Goal: Task Accomplishment & Management: Complete application form

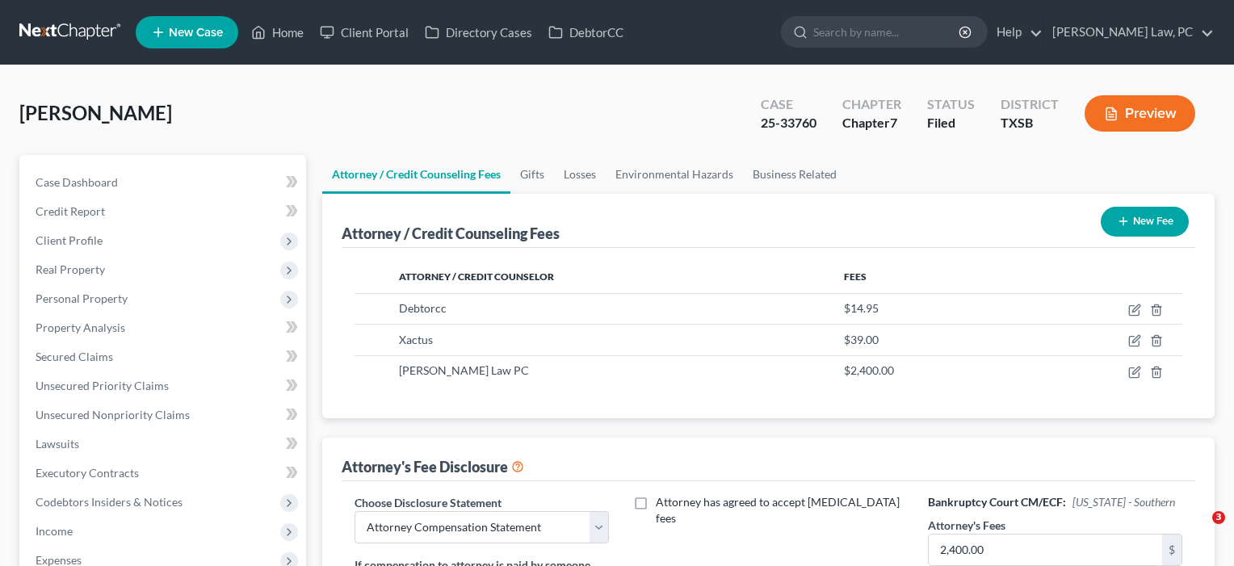
select select "4"
click at [286, 28] on link "Home" at bounding box center [277, 32] width 69 height 29
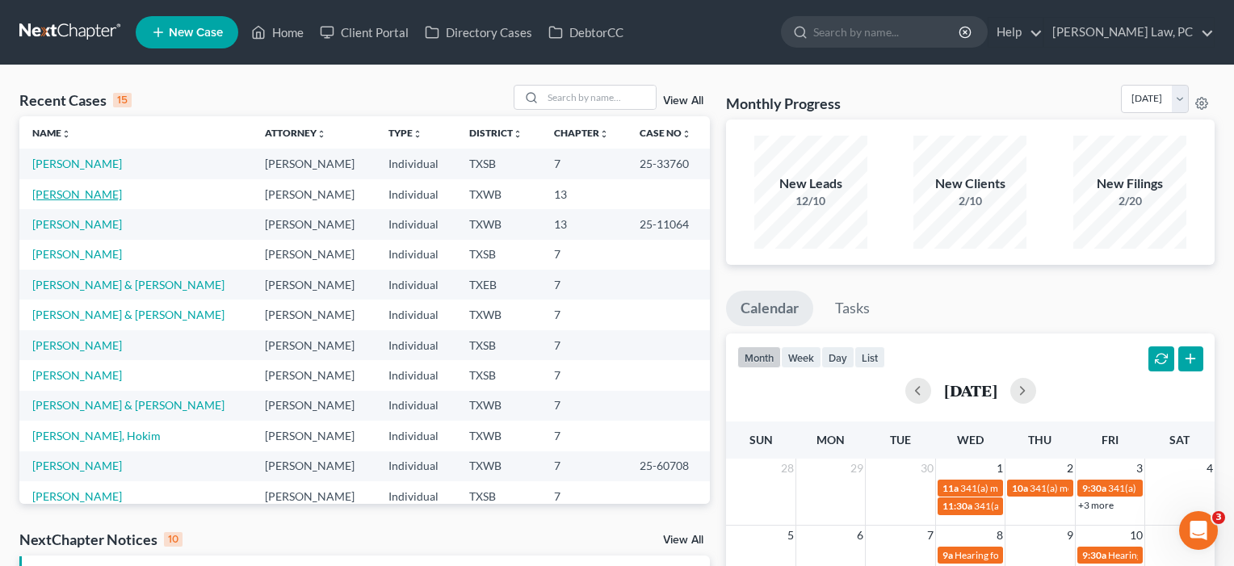
click at [90, 193] on link "[PERSON_NAME]" at bounding box center [77, 194] width 90 height 14
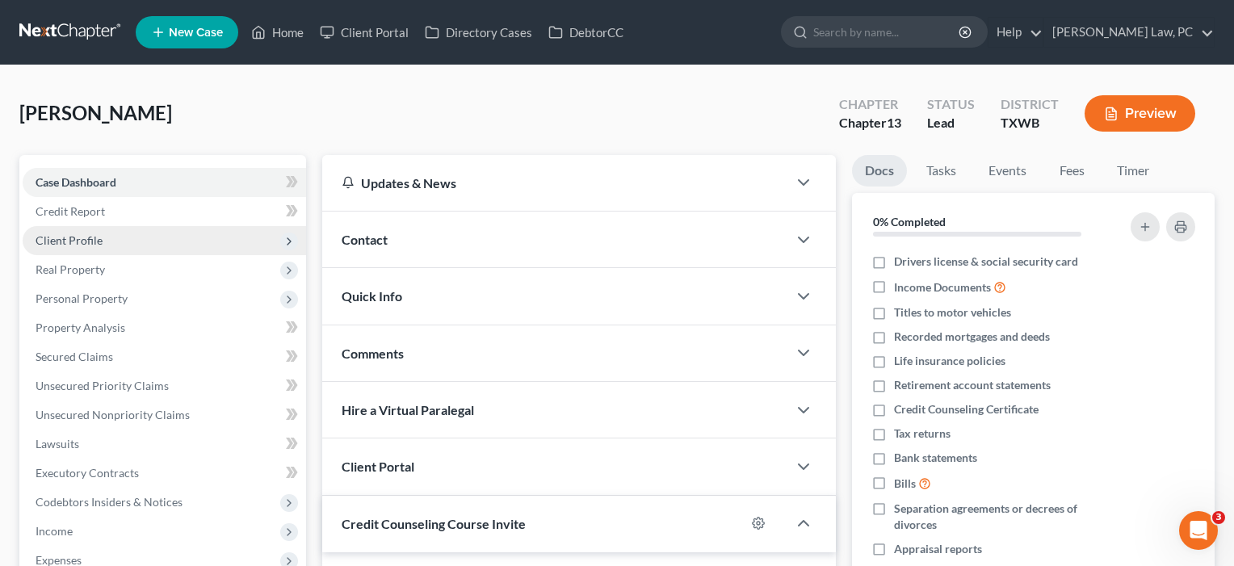
click at [71, 242] on span "Client Profile" at bounding box center [69, 240] width 67 height 14
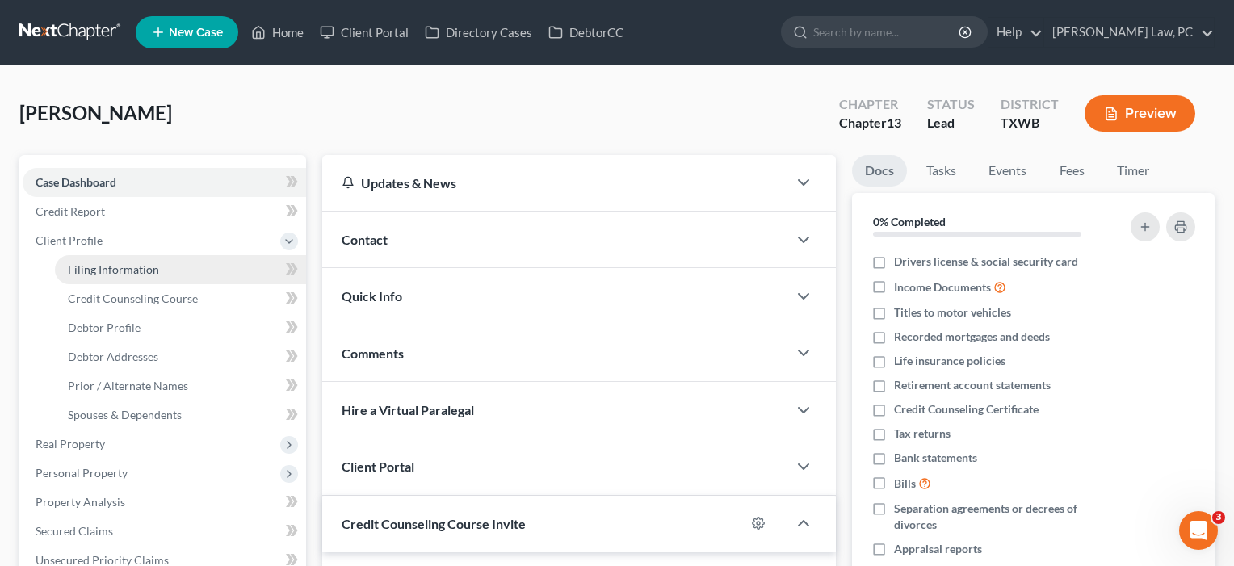
click at [90, 273] on span "Filing Information" at bounding box center [113, 270] width 91 height 14
select select "1"
select select "0"
select select "3"
select select "45"
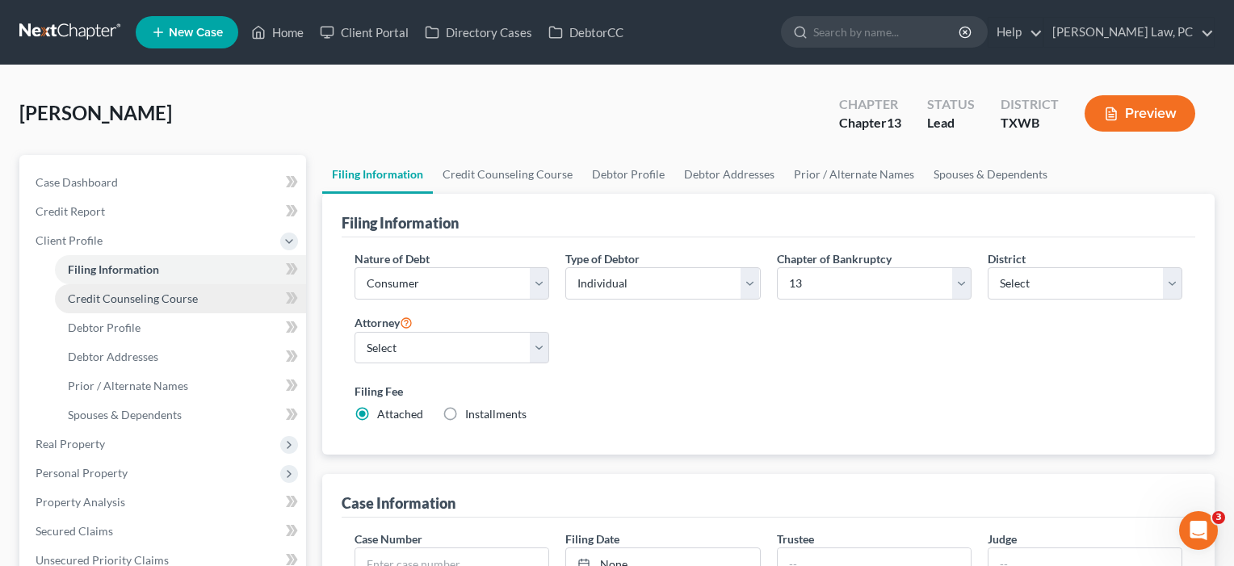
click at [99, 297] on span "Credit Counseling Course" at bounding box center [133, 299] width 130 height 14
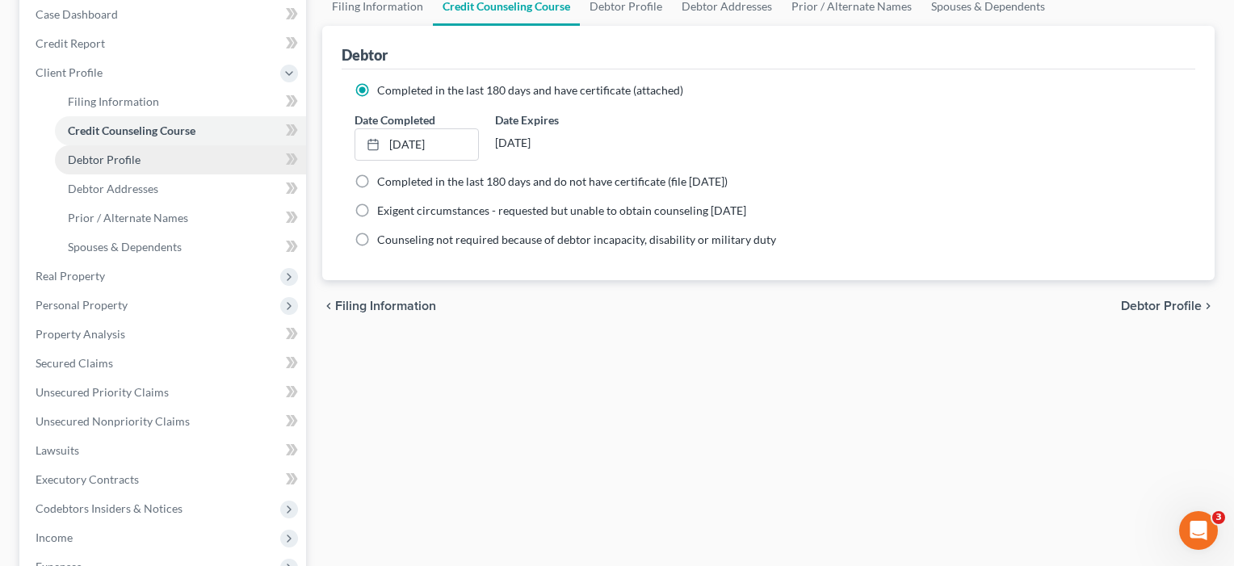
click at [107, 154] on span "Debtor Profile" at bounding box center [104, 160] width 73 height 14
select select "1"
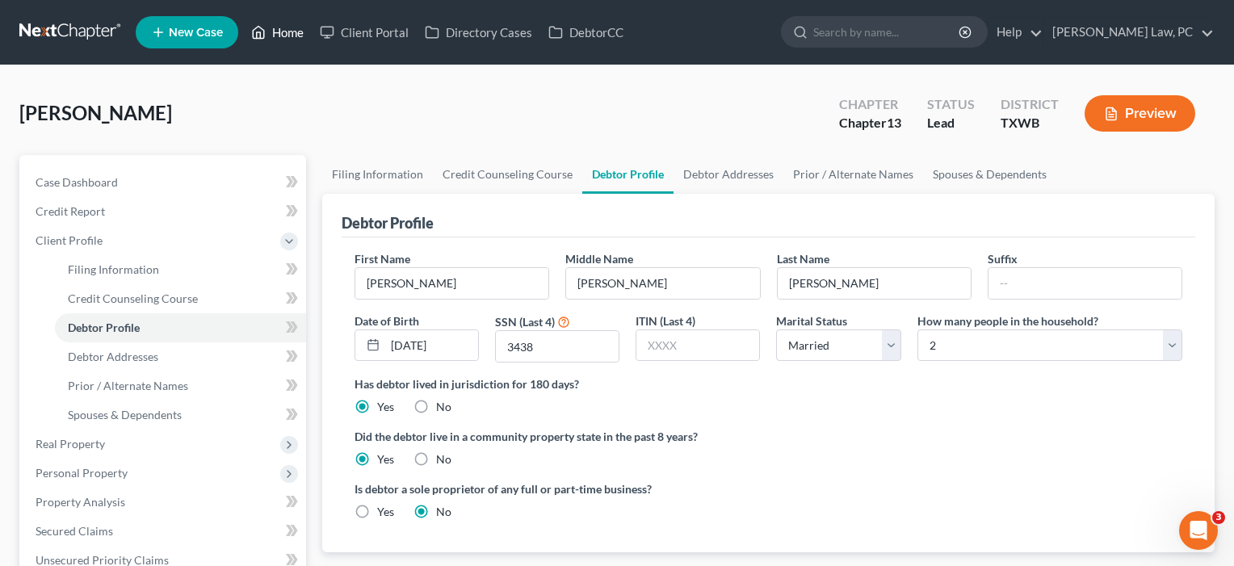
click at [284, 30] on link "Home" at bounding box center [277, 32] width 69 height 29
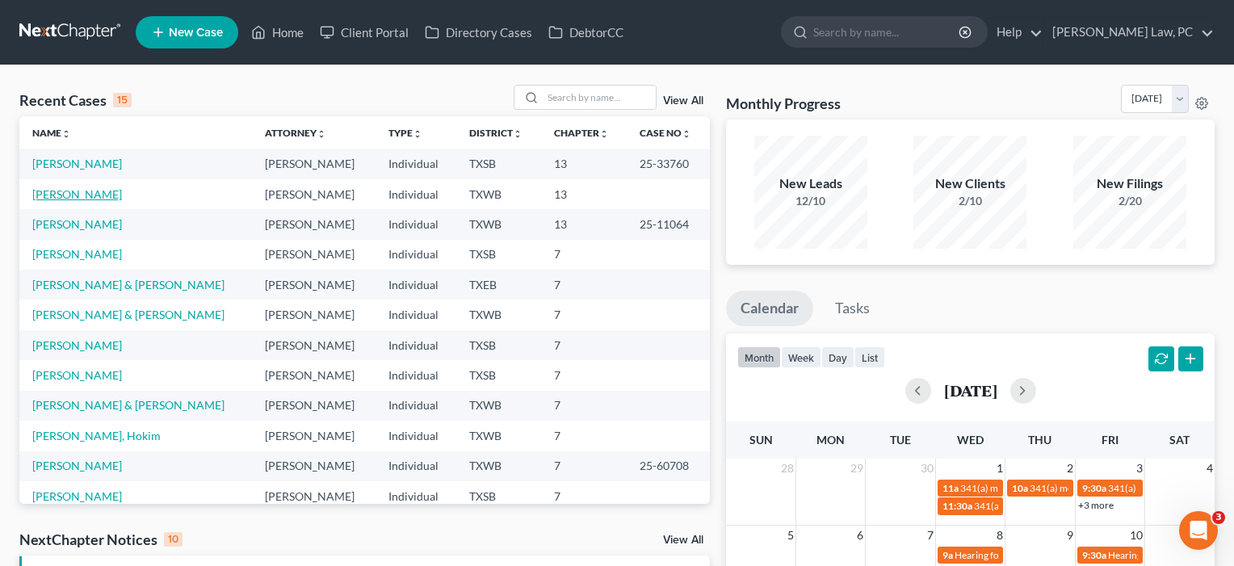
click at [91, 190] on link "[PERSON_NAME]" at bounding box center [77, 194] width 90 height 14
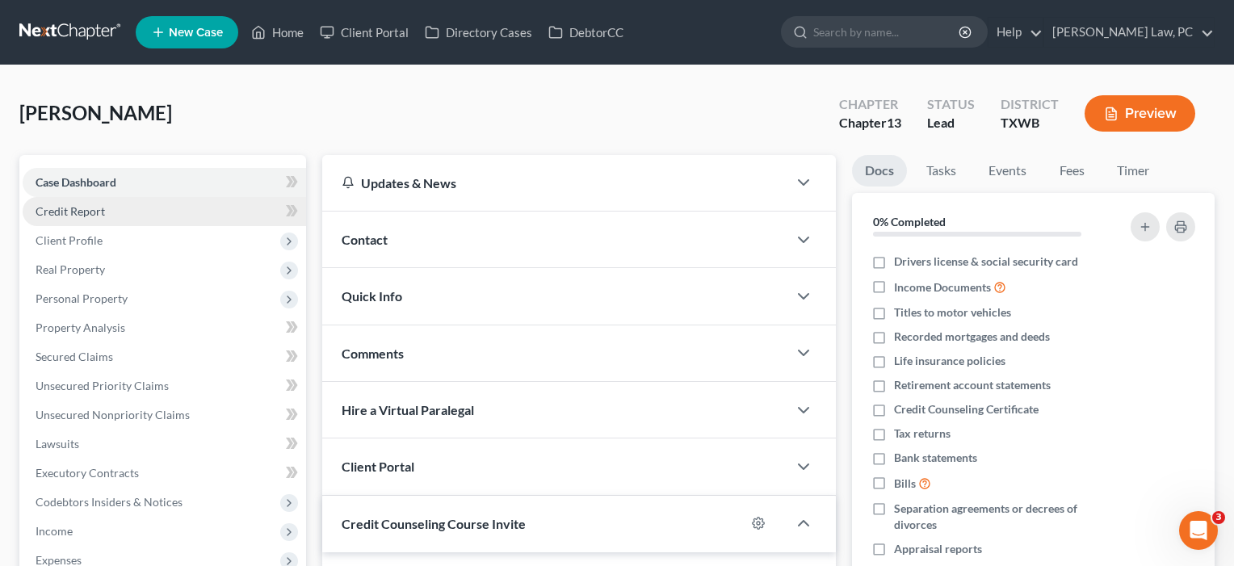
click at [78, 212] on span "Credit Report" at bounding box center [70, 211] width 69 height 14
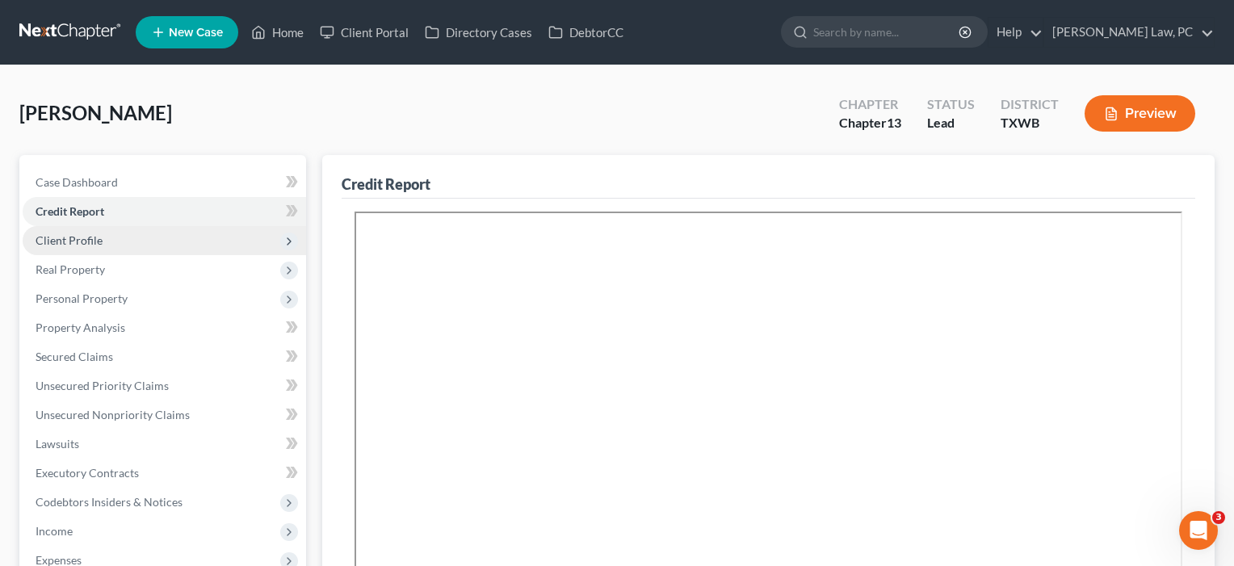
click at [69, 240] on span "Client Profile" at bounding box center [69, 240] width 67 height 14
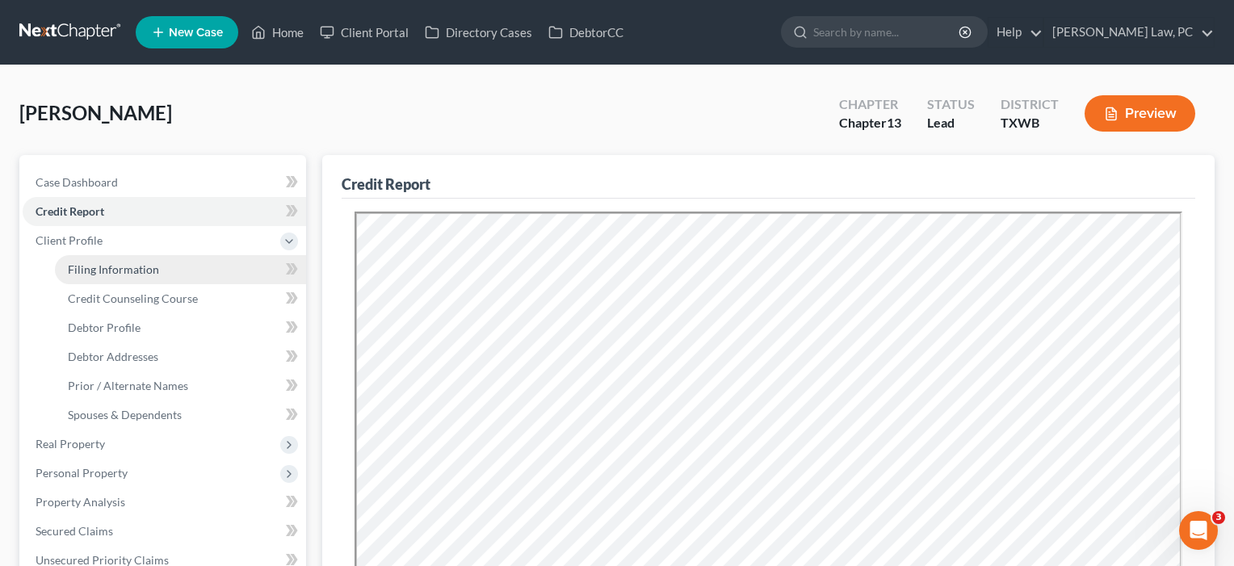
click at [80, 268] on span "Filing Information" at bounding box center [113, 270] width 91 height 14
select select "1"
select select "0"
select select "3"
select select "80"
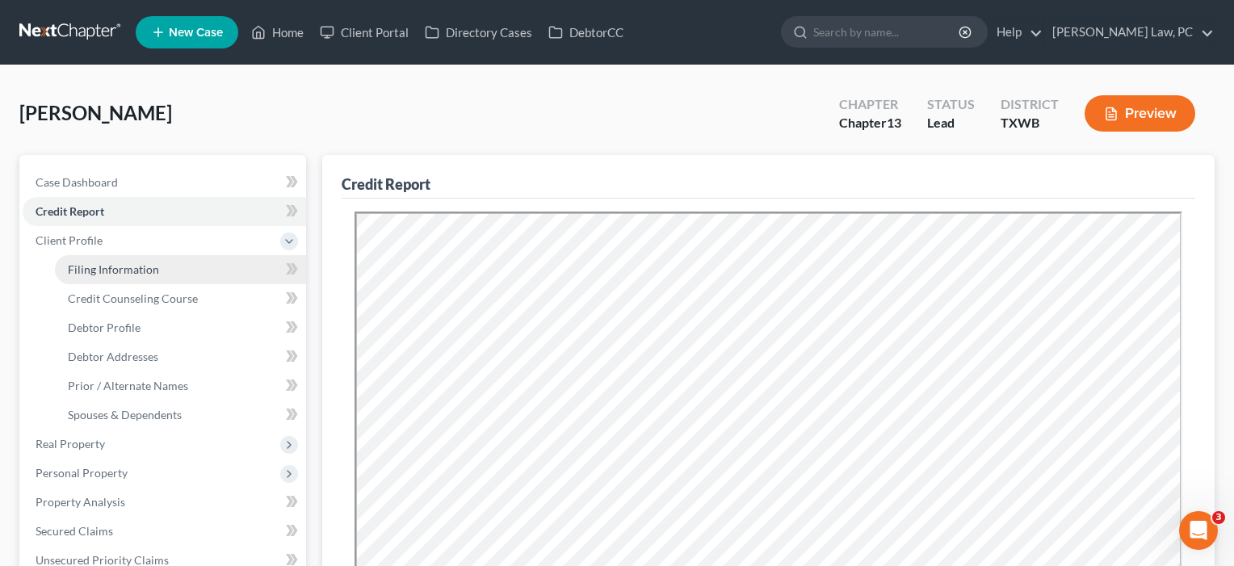
select select "1"
select select "45"
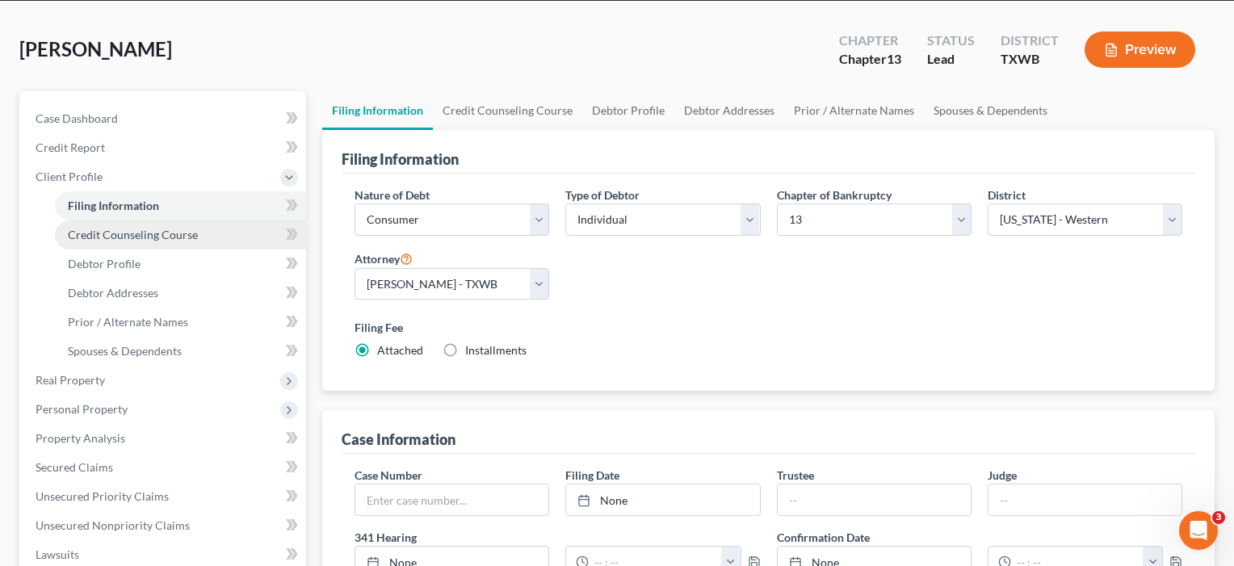
scroll to position [71, 0]
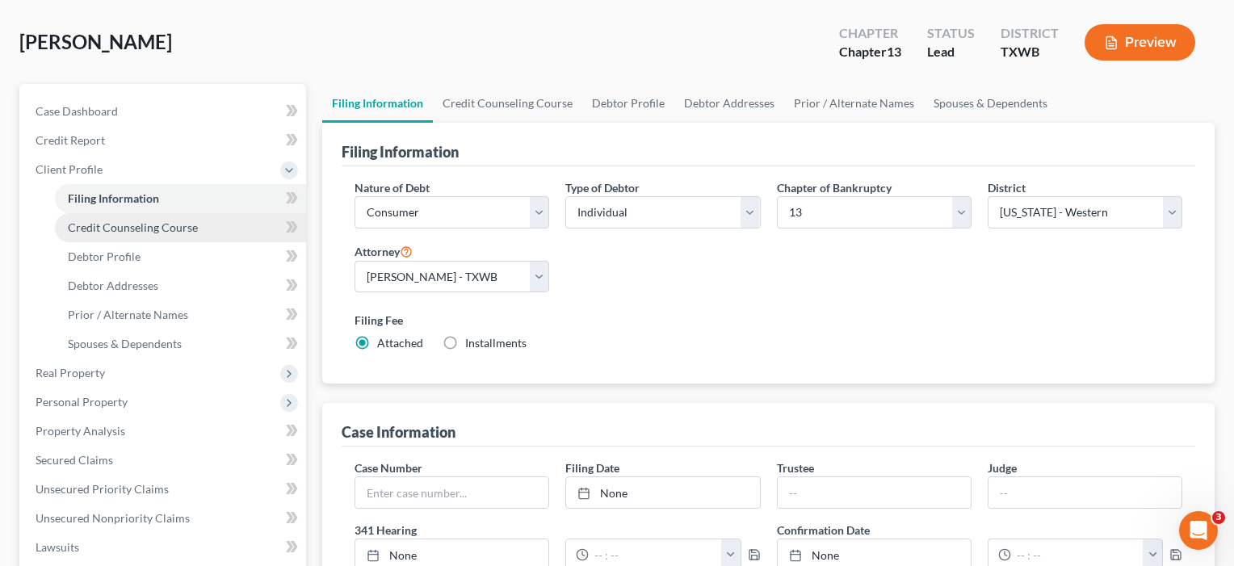
click at [119, 235] on link "Credit Counseling Course" at bounding box center [180, 227] width 251 height 29
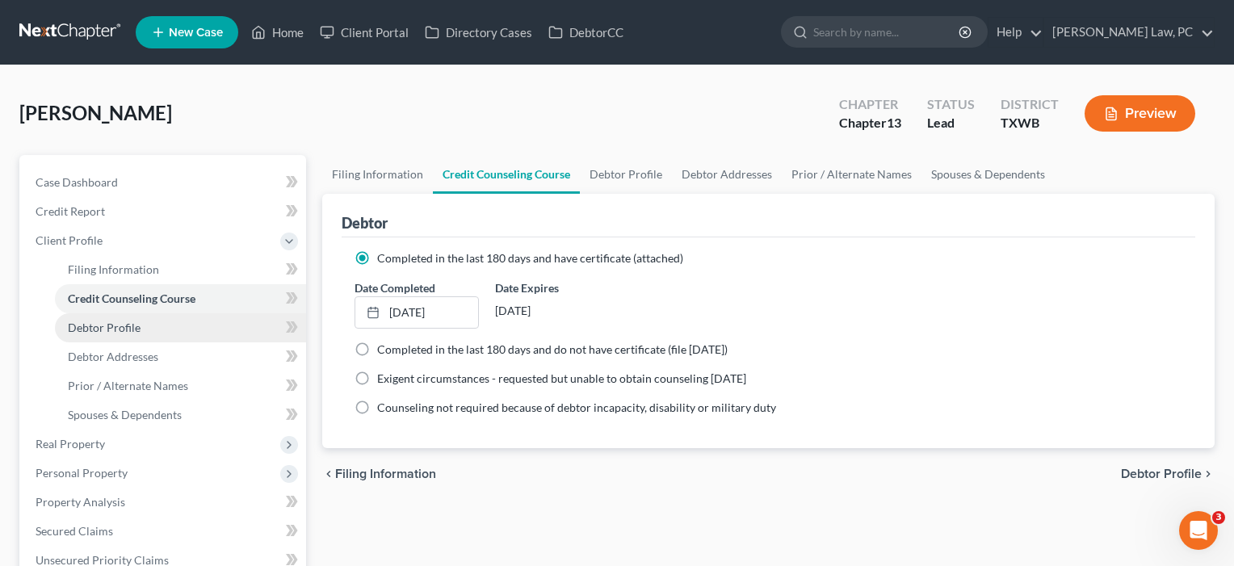
click at [114, 332] on span "Debtor Profile" at bounding box center [104, 328] width 73 height 14
select select "1"
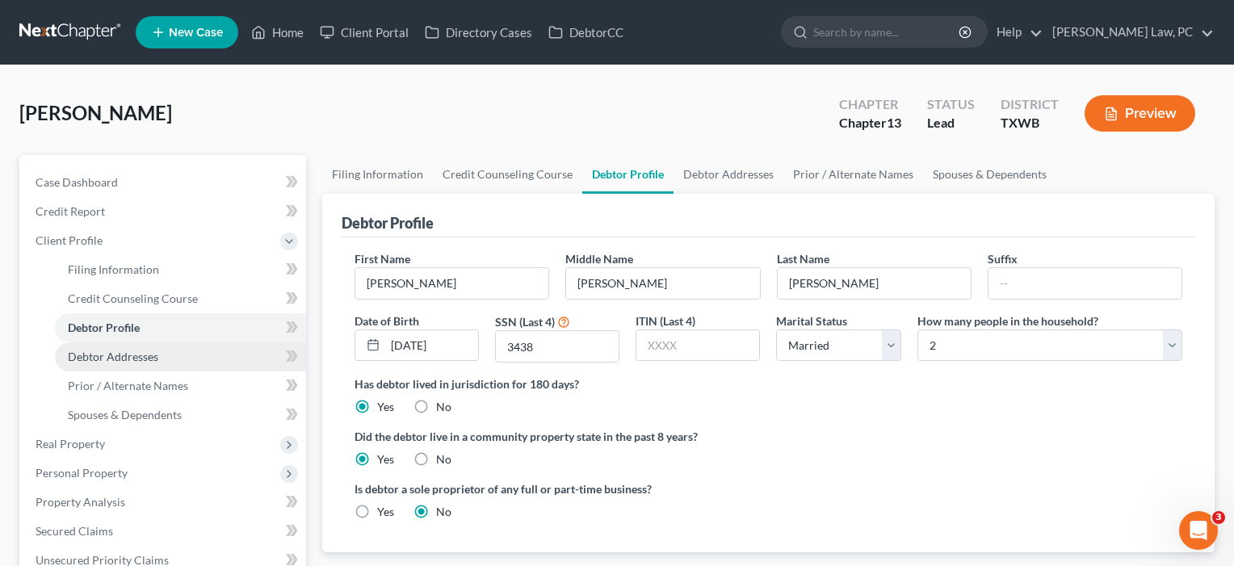
click at [118, 371] on link "Debtor Addresses" at bounding box center [180, 357] width 251 height 29
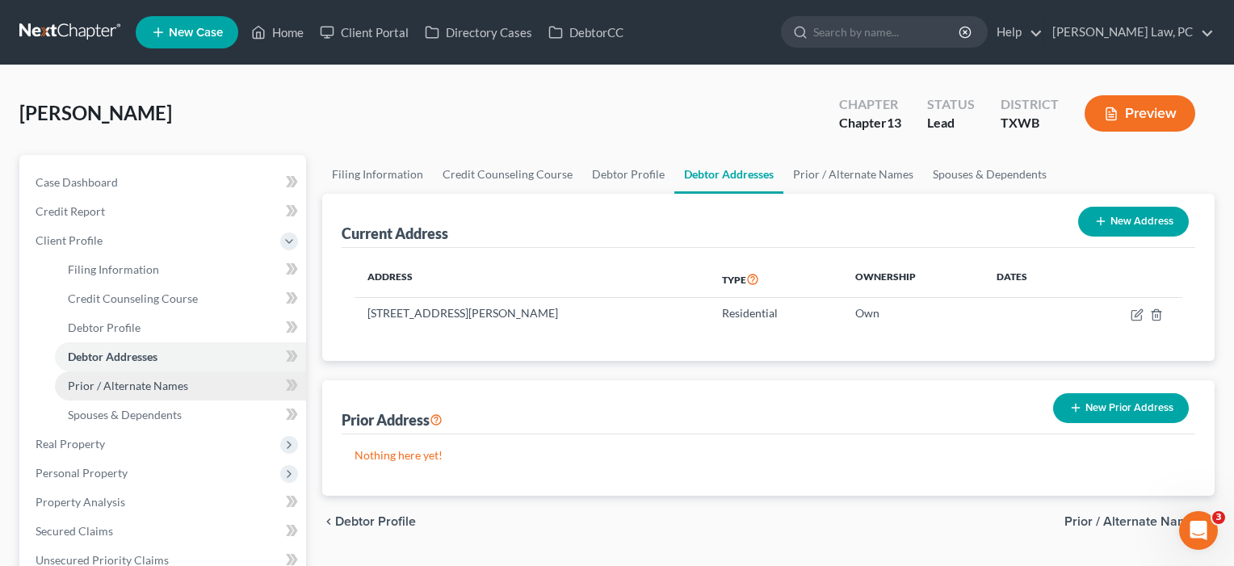
click at [119, 390] on span "Prior / Alternate Names" at bounding box center [128, 386] width 120 height 14
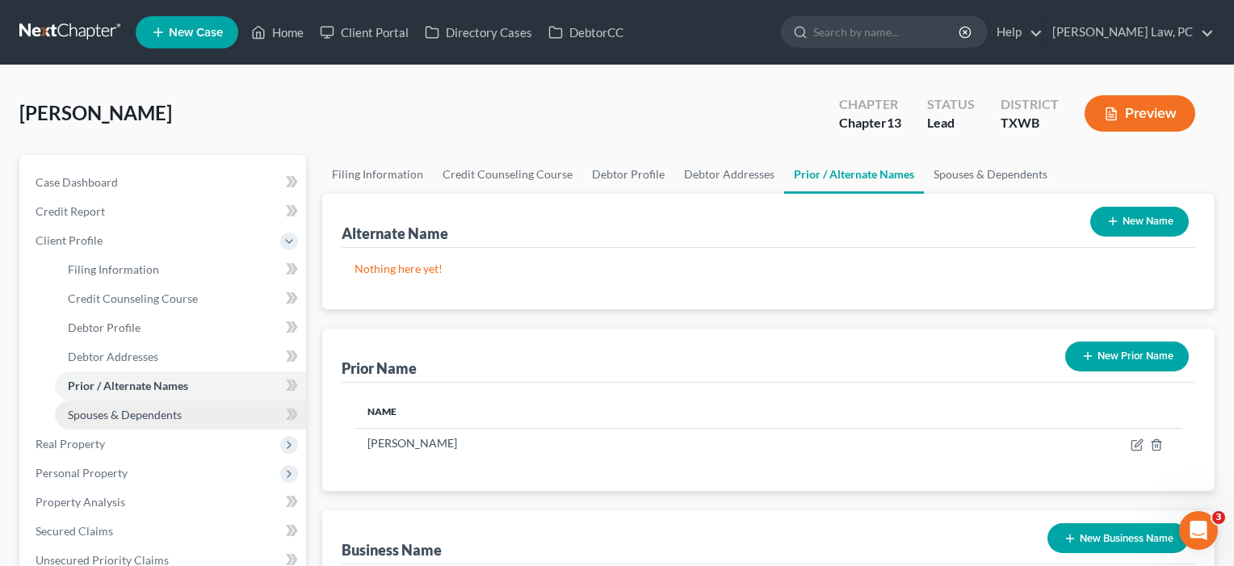
click at [120, 422] on link "Spouses & Dependents" at bounding box center [180, 415] width 251 height 29
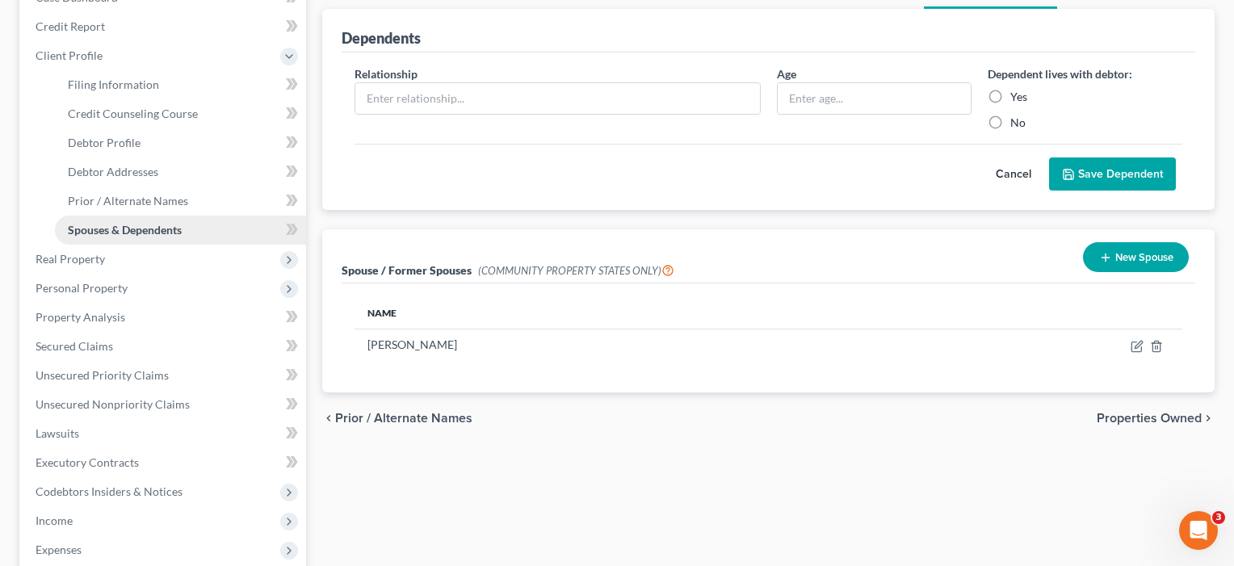
scroll to position [232, 0]
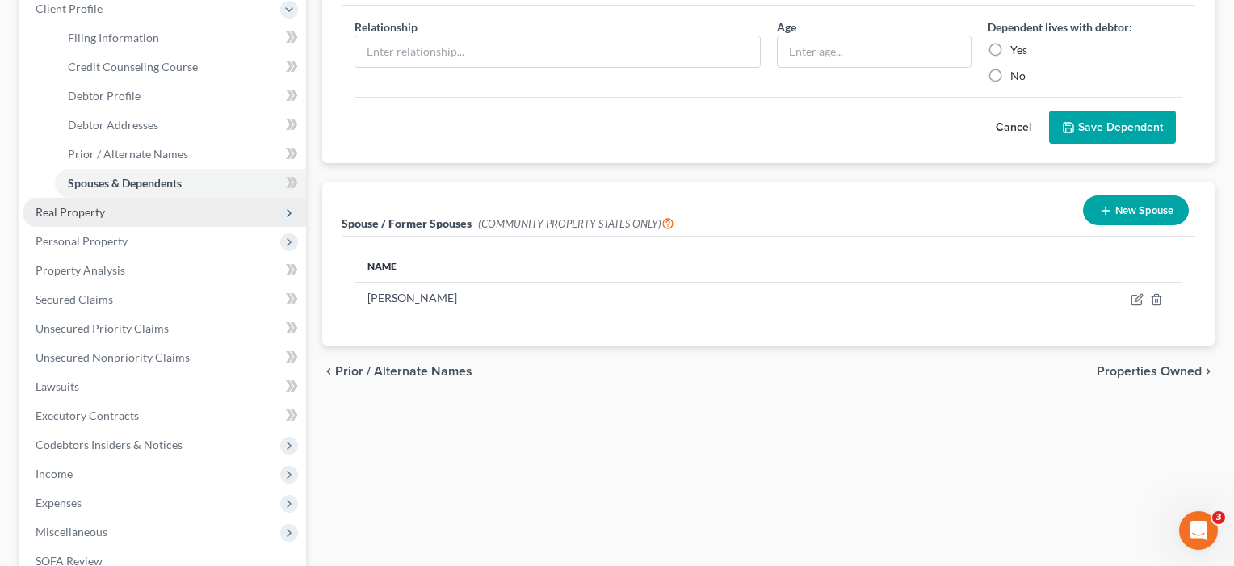
click at [93, 203] on span "Real Property" at bounding box center [165, 212] width 284 height 29
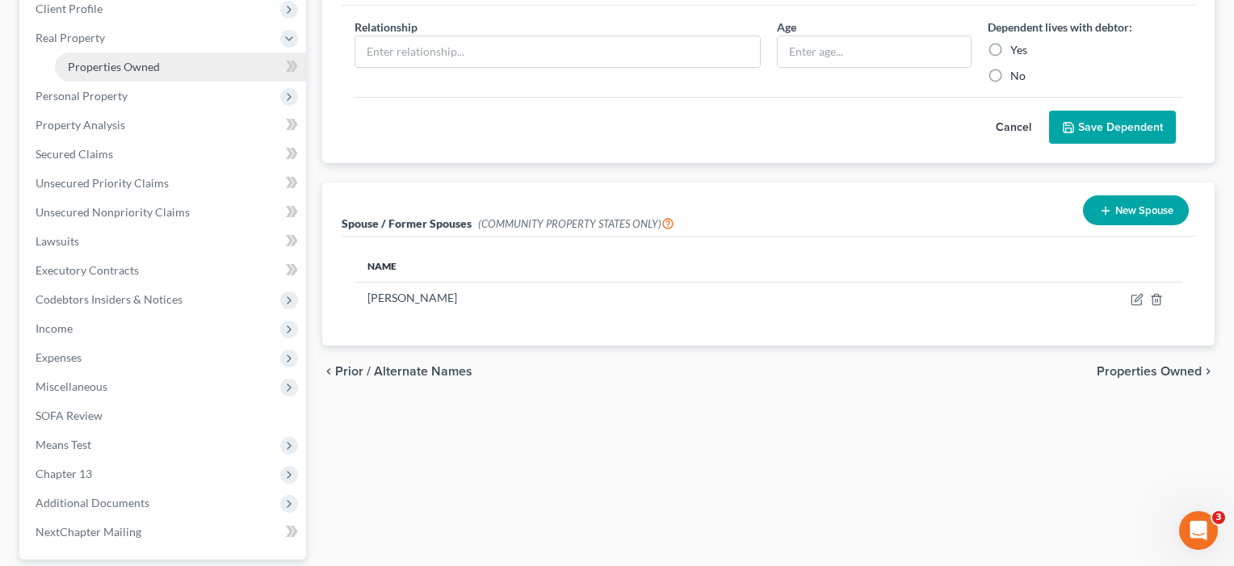
click at [95, 61] on span "Properties Owned" at bounding box center [114, 67] width 92 height 14
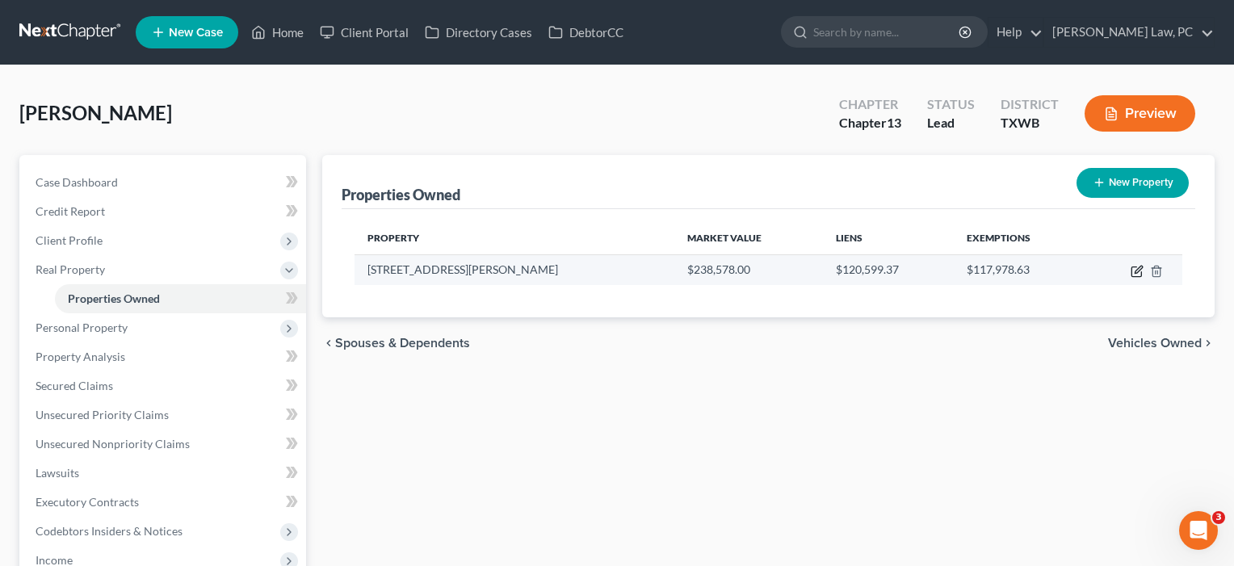
click at [1133, 271] on icon "button" at bounding box center [1137, 271] width 13 height 13
select select "45"
select select "0"
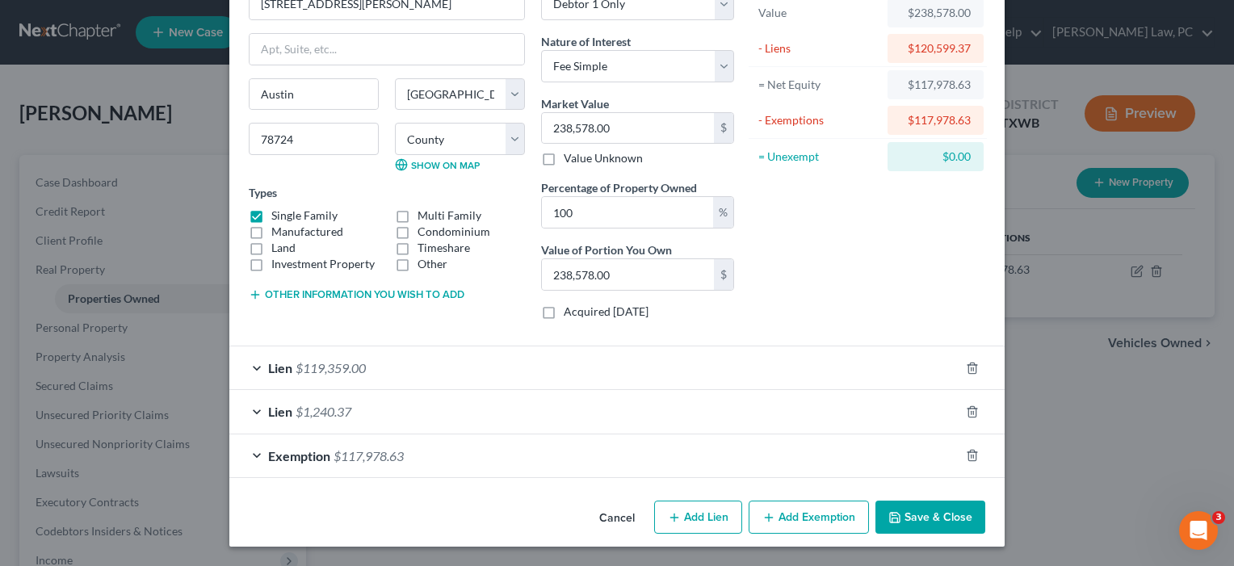
scroll to position [103, 0]
click at [641, 459] on div "Exemption $117,978.63" at bounding box center [594, 456] width 730 height 43
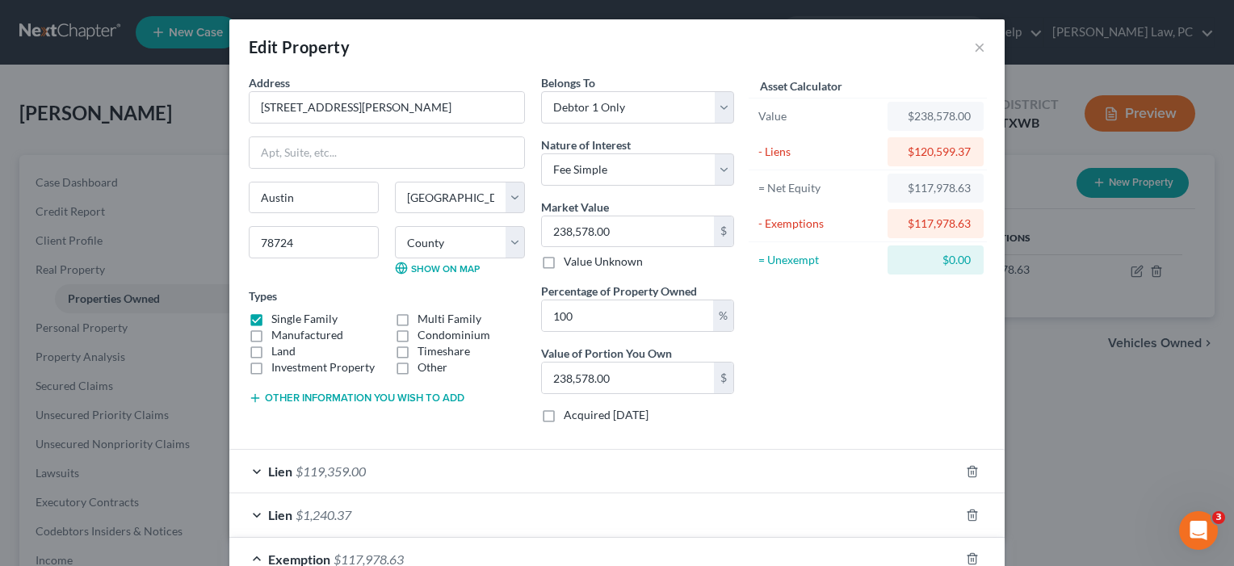
scroll to position [0, 0]
click at [492, 466] on div "Lien $119,359.00" at bounding box center [594, 471] width 730 height 43
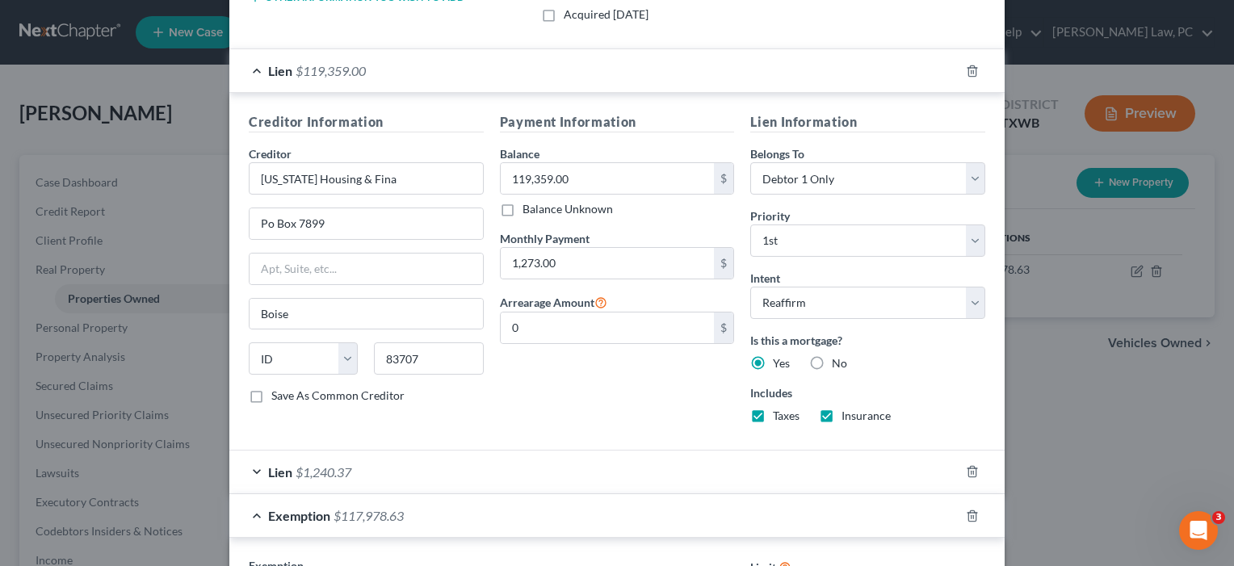
scroll to position [401, 0]
click at [492, 466] on div "Lien $1,240.37" at bounding box center [594, 471] width 730 height 43
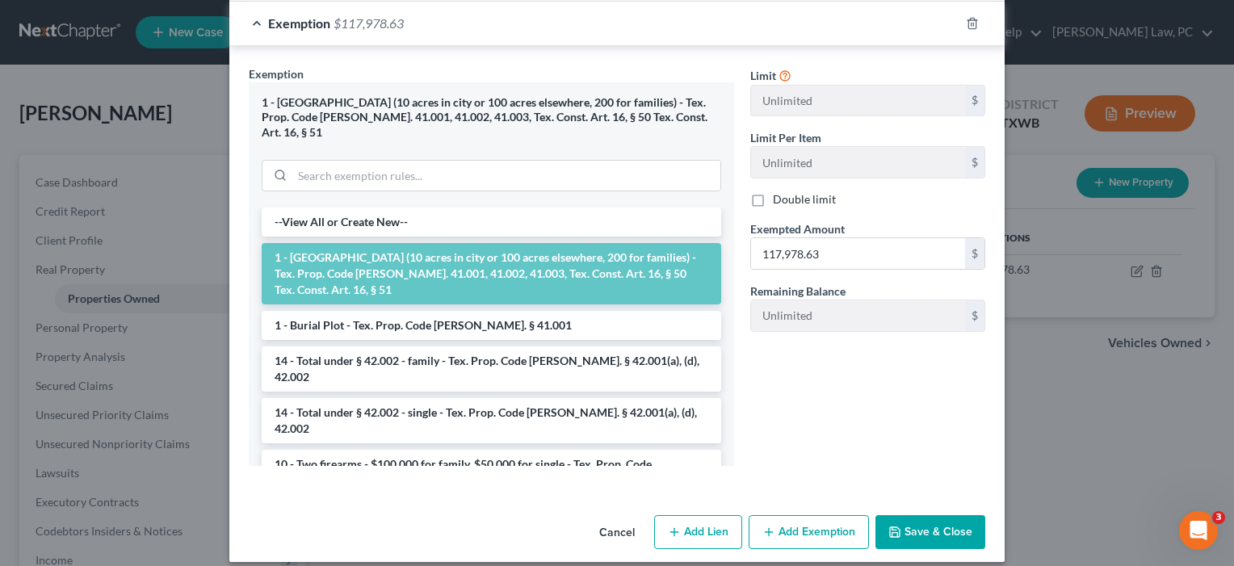
scroll to position [1354, 0]
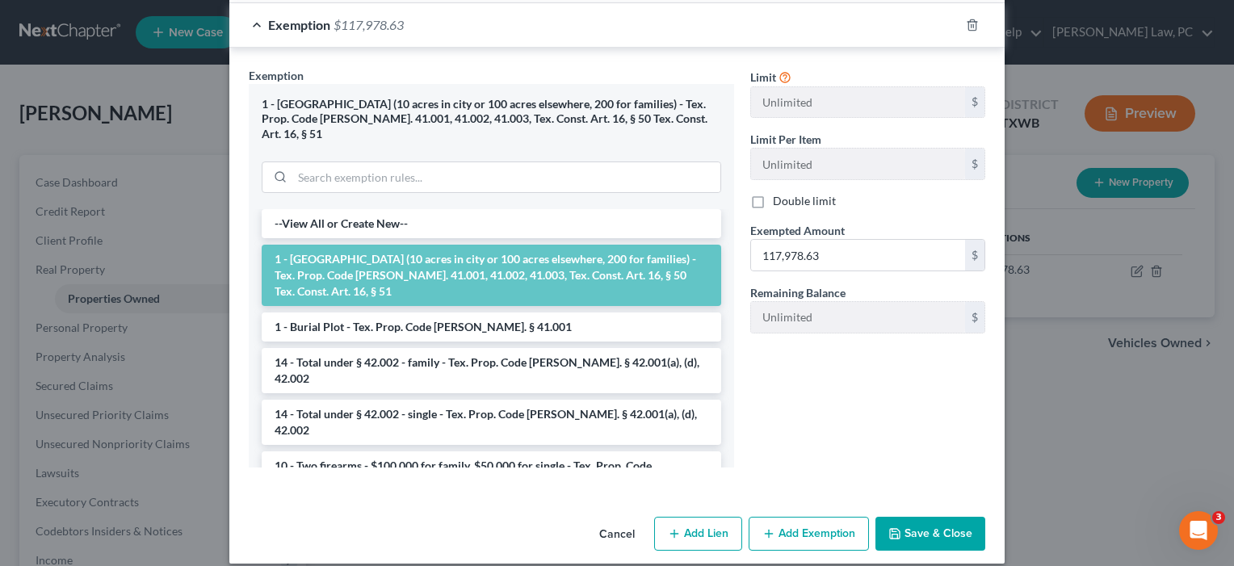
click at [938, 528] on button "Save & Close" at bounding box center [931, 534] width 110 height 34
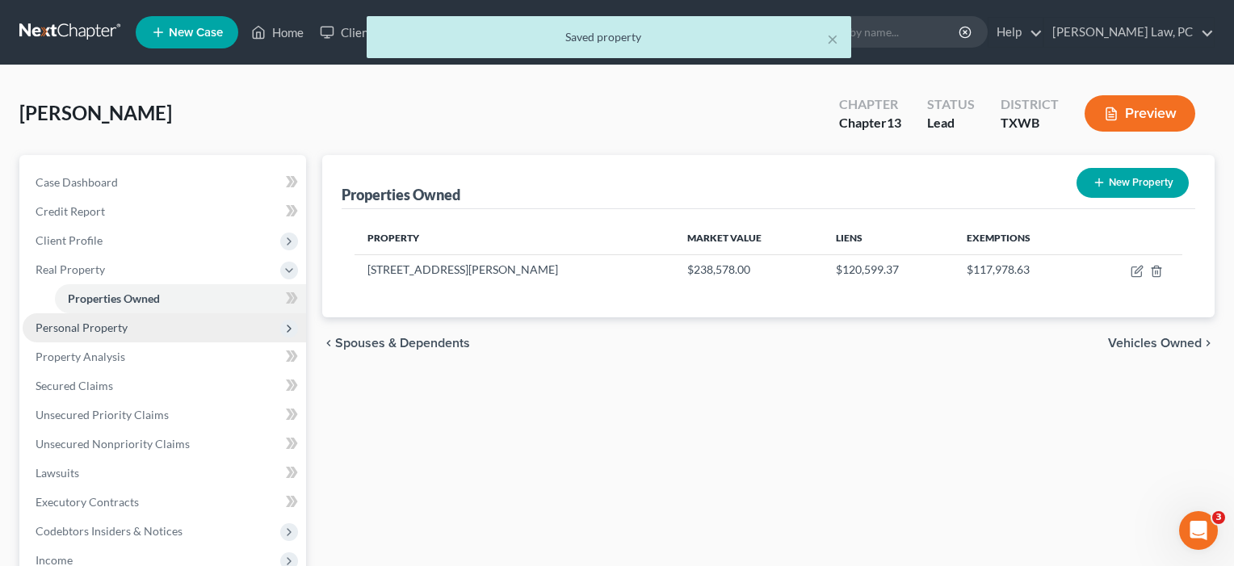
click at [84, 332] on span "Personal Property" at bounding box center [82, 328] width 92 height 14
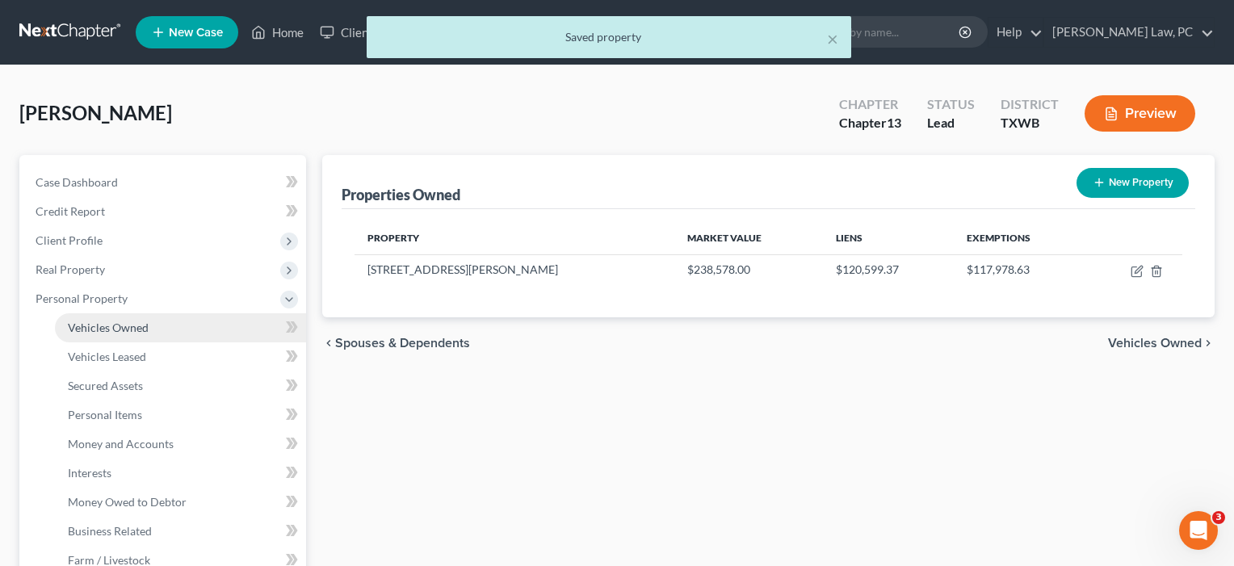
click at [95, 334] on span "Vehicles Owned" at bounding box center [108, 328] width 81 height 14
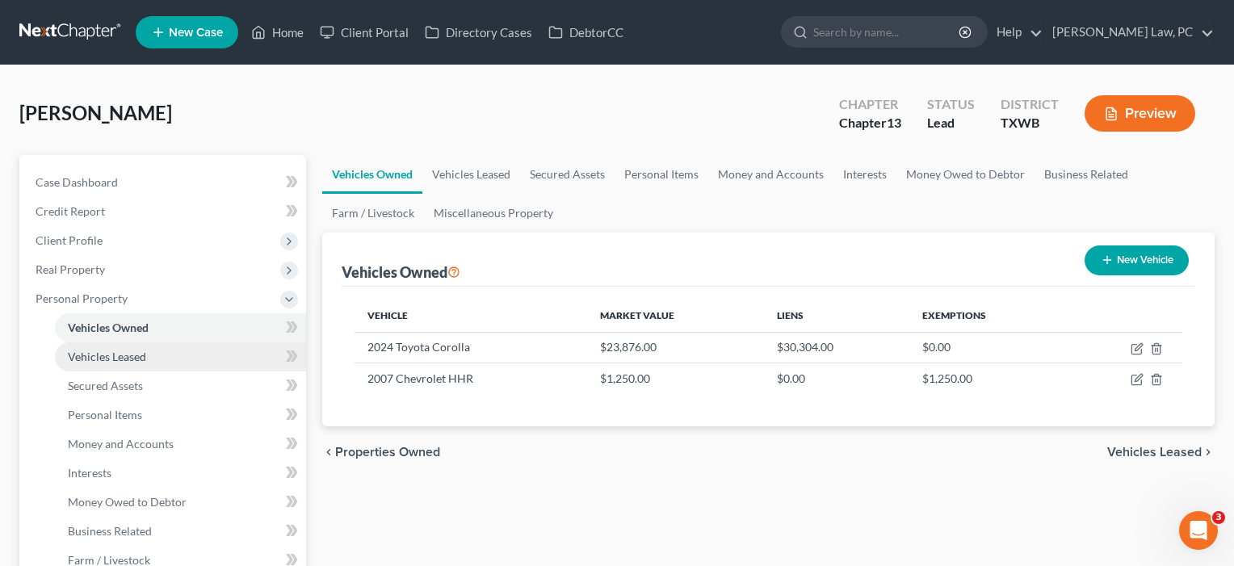
click at [132, 364] on link "Vehicles Leased" at bounding box center [180, 357] width 251 height 29
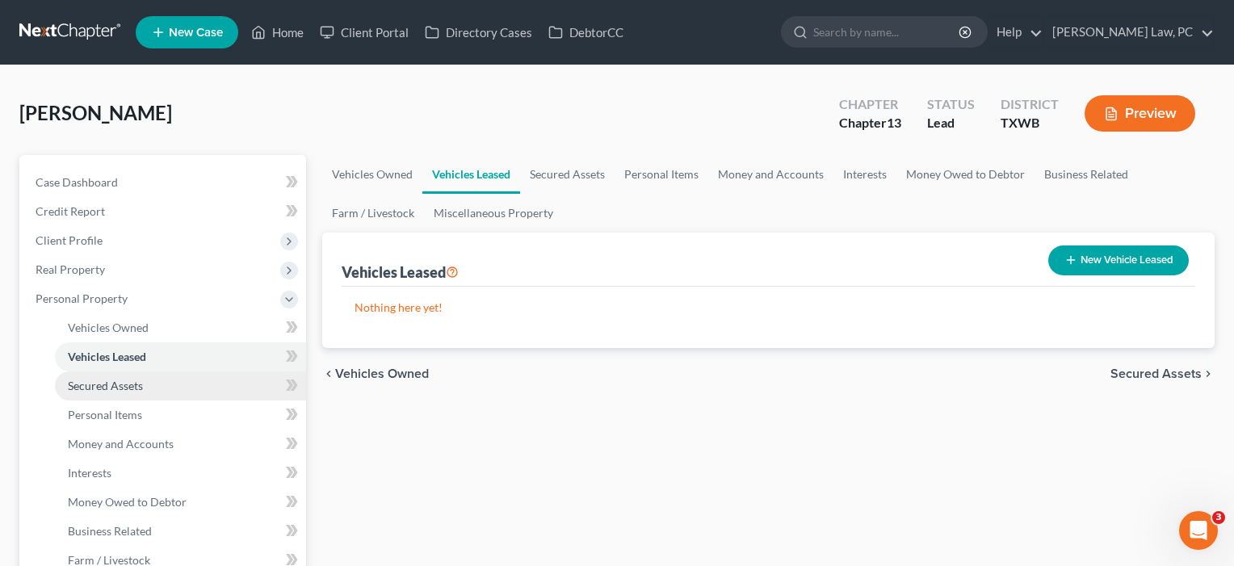
click at [134, 389] on span "Secured Assets" at bounding box center [105, 386] width 75 height 14
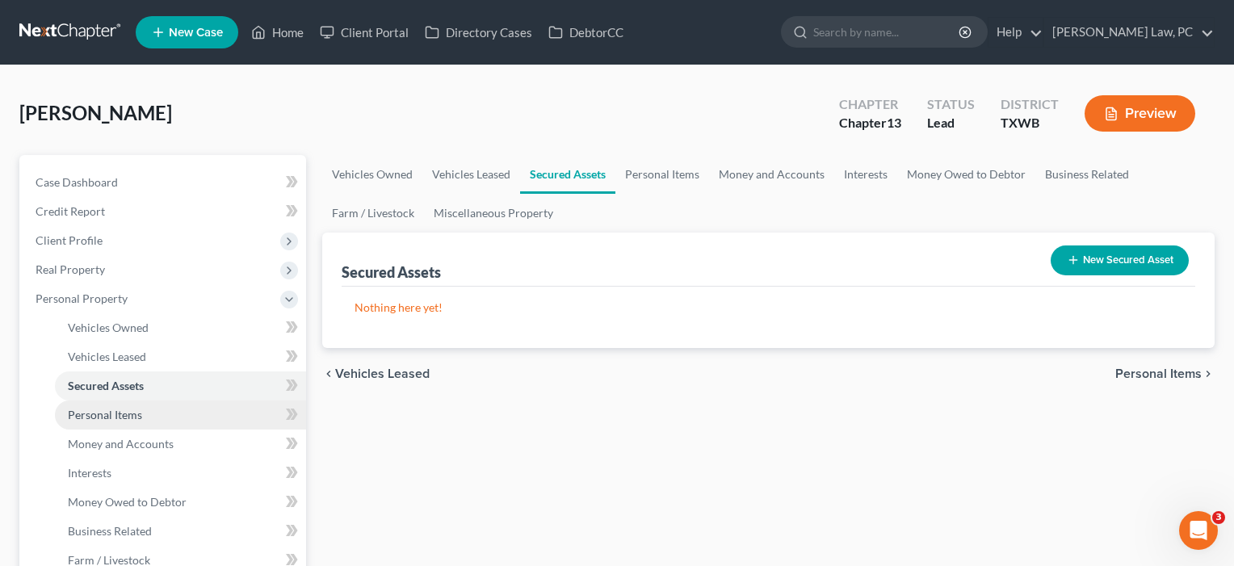
click at [133, 414] on span "Personal Items" at bounding box center [105, 415] width 74 height 14
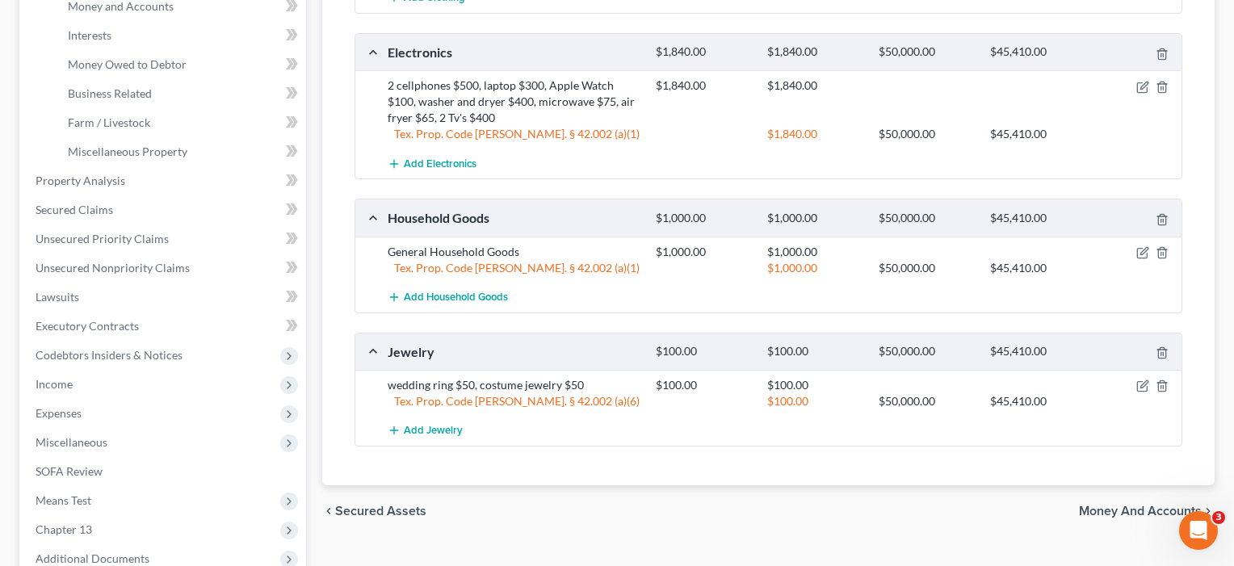
scroll to position [171, 0]
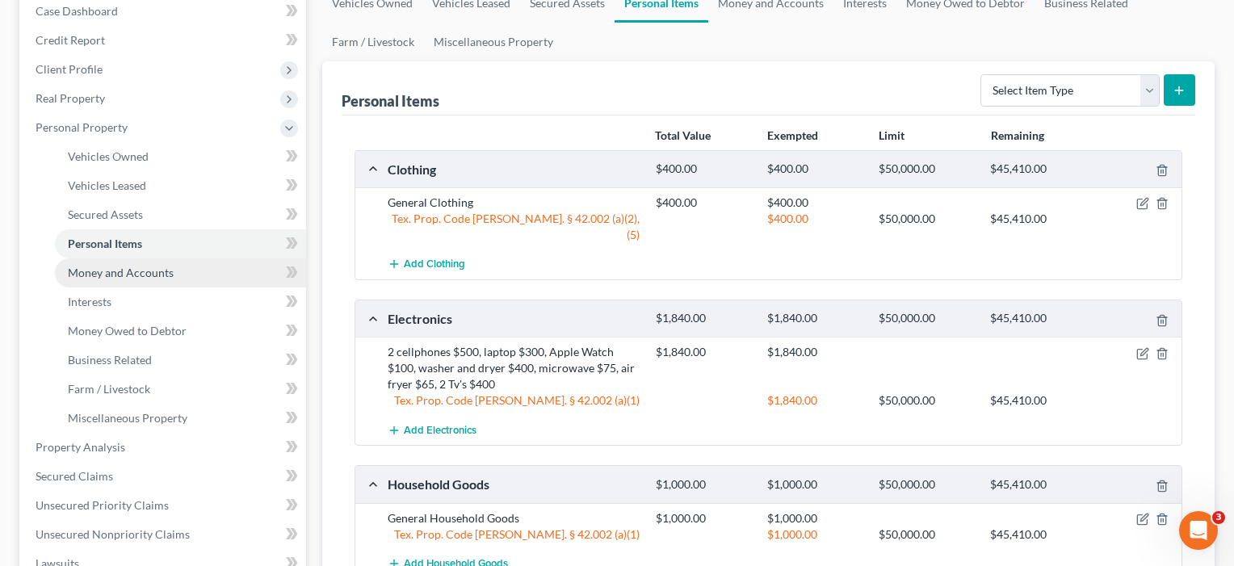
click at [95, 278] on span "Money and Accounts" at bounding box center [121, 273] width 106 height 14
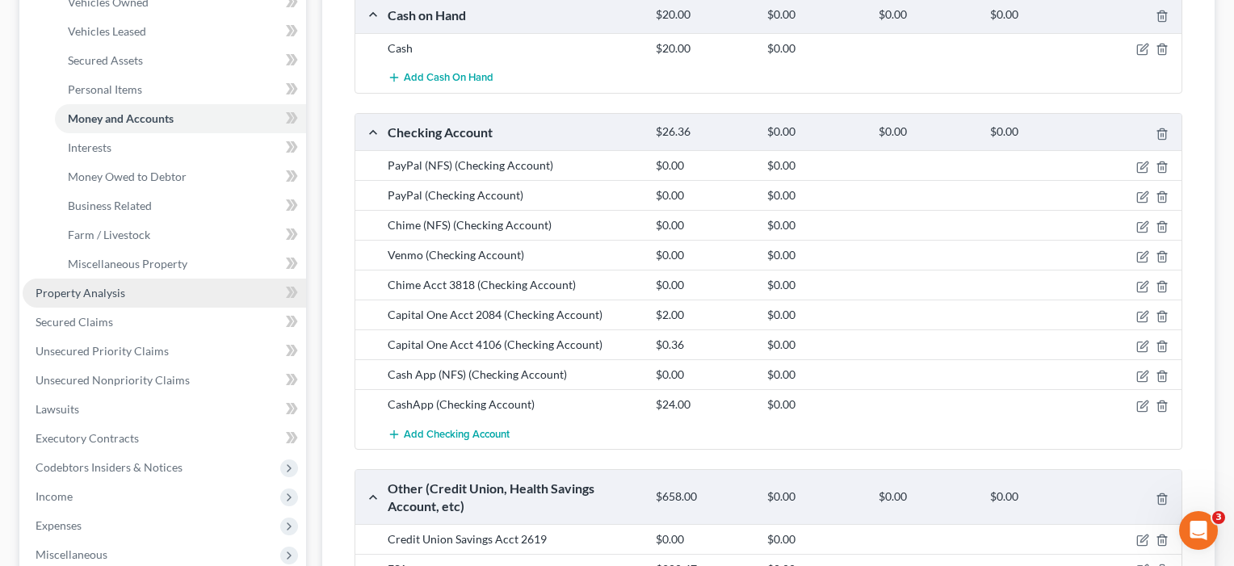
scroll to position [326, 0]
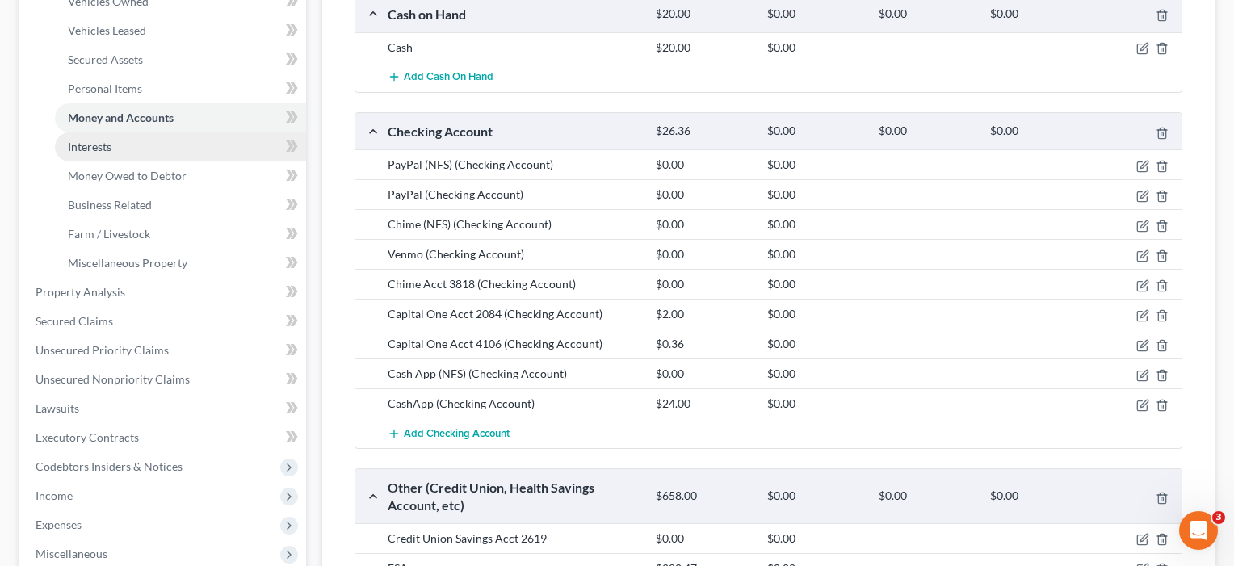
click at [112, 156] on link "Interests" at bounding box center [180, 146] width 251 height 29
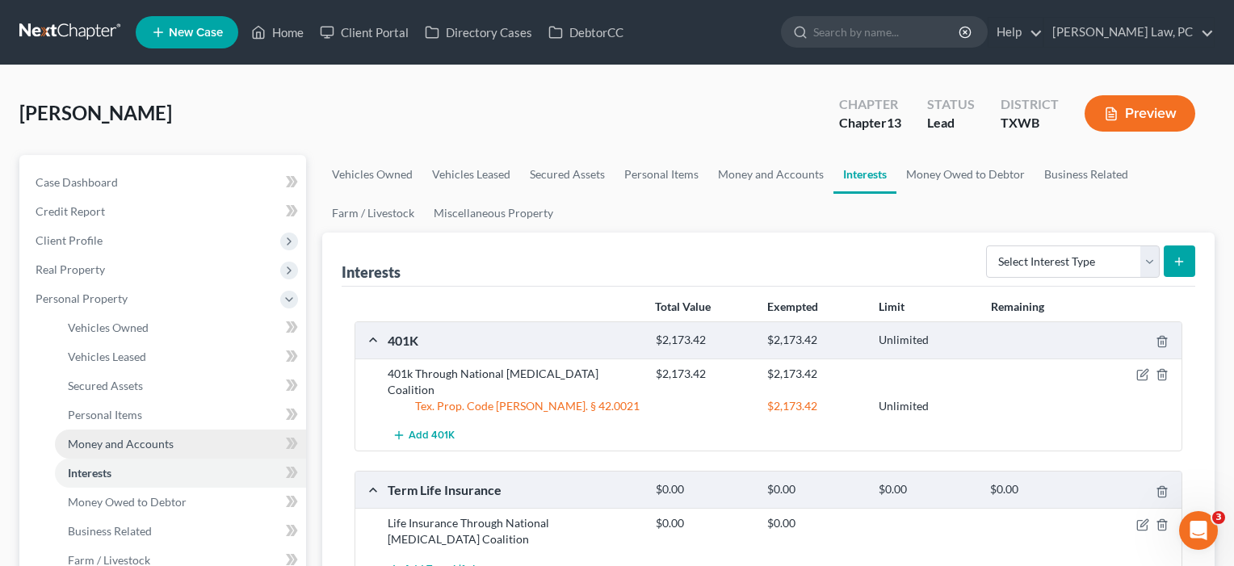
click at [99, 447] on span "Money and Accounts" at bounding box center [121, 444] width 106 height 14
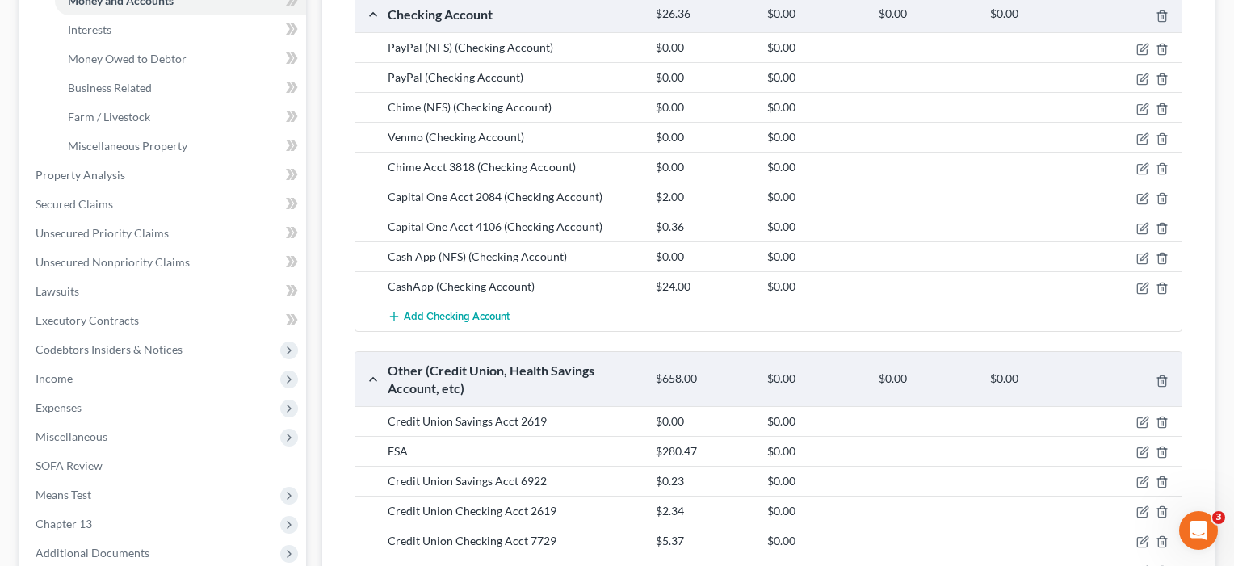
scroll to position [296, 0]
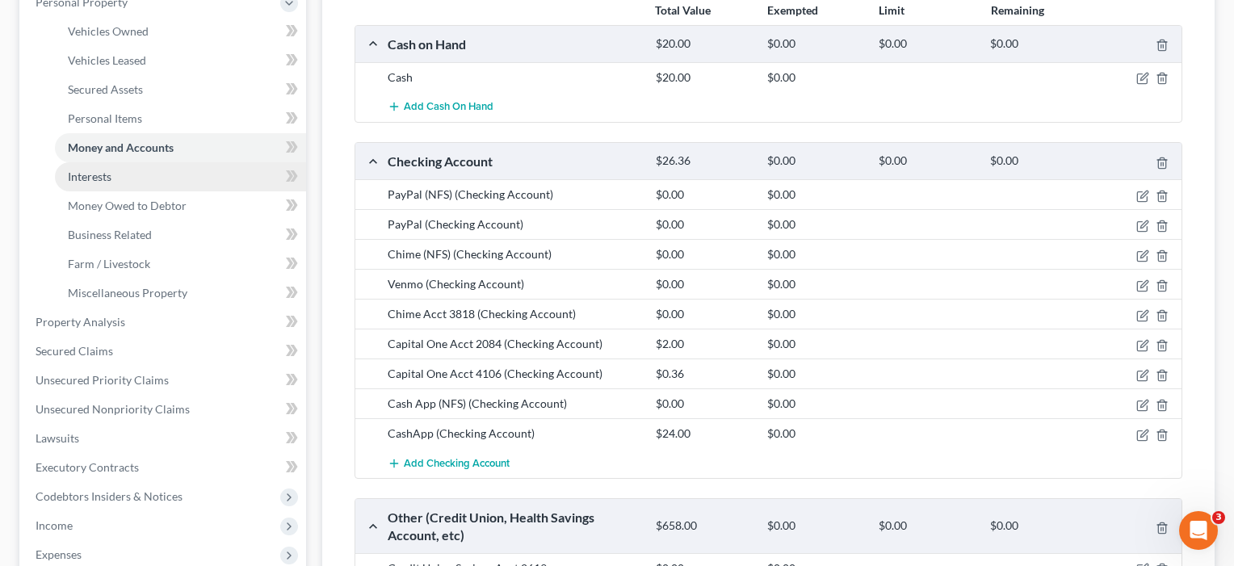
click at [86, 178] on span "Interests" at bounding box center [90, 177] width 44 height 14
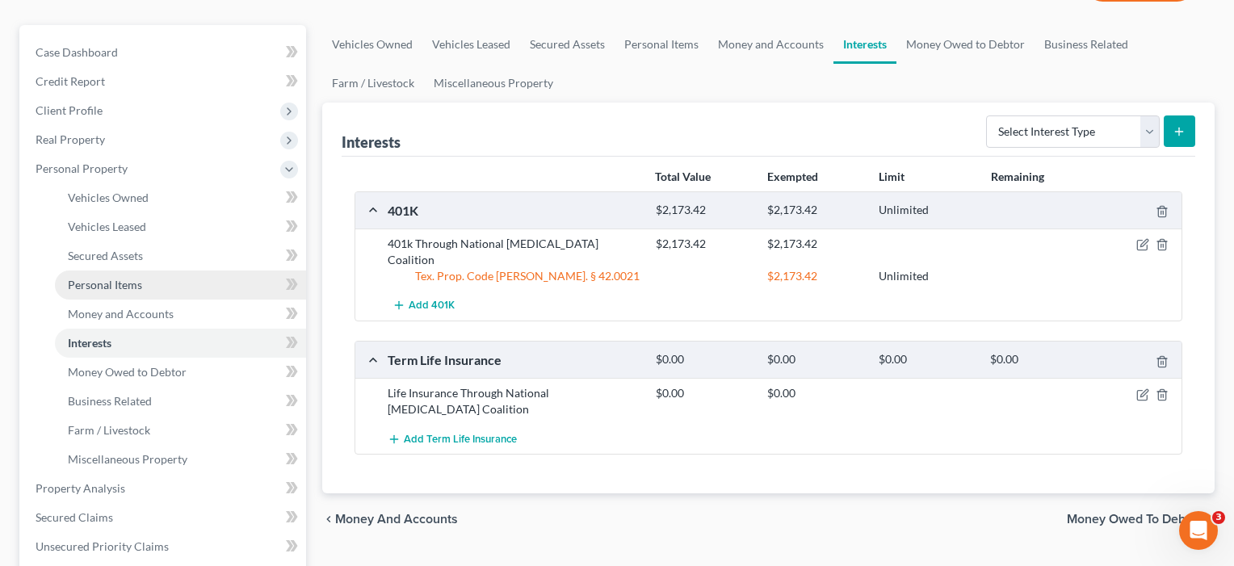
scroll to position [137, 0]
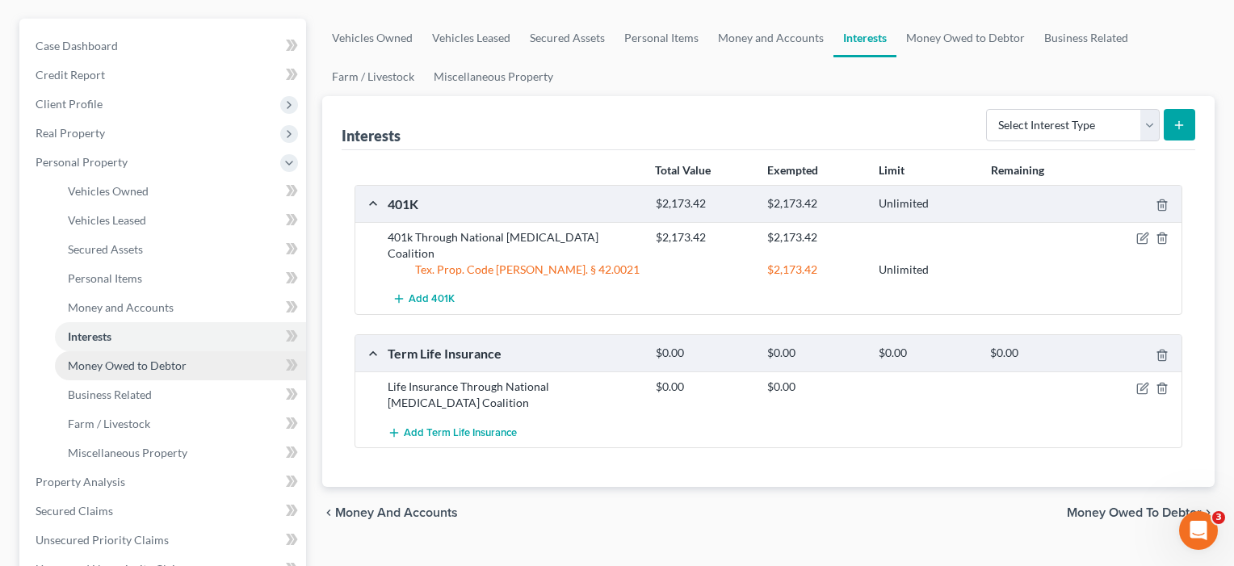
click at [111, 367] on span "Money Owed to Debtor" at bounding box center [127, 366] width 119 height 14
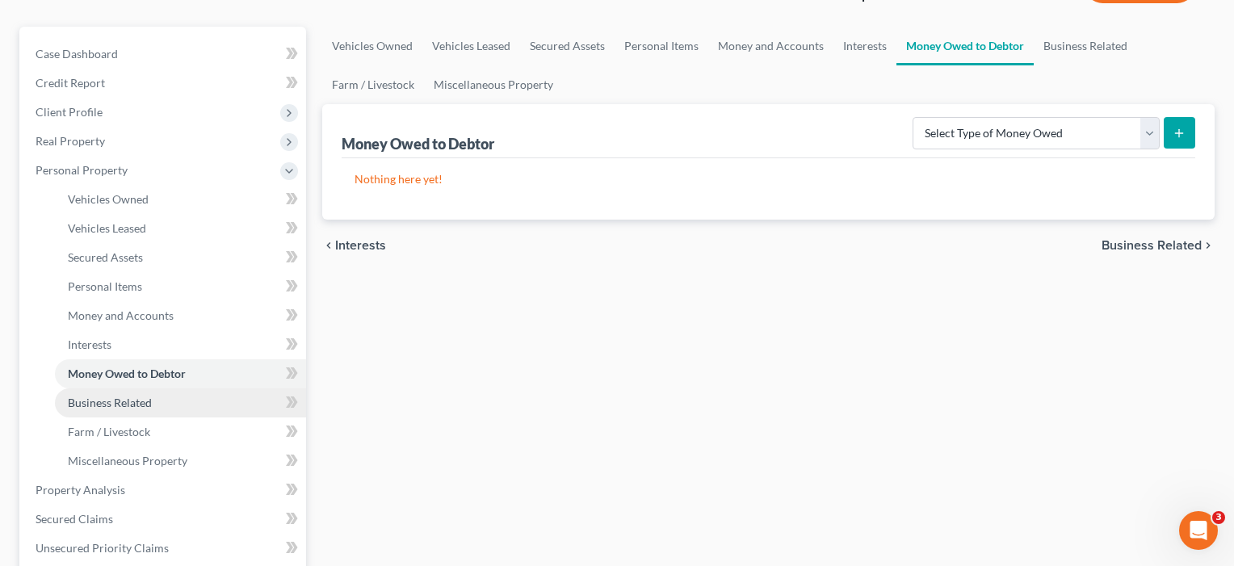
click at [107, 399] on span "Business Related" at bounding box center [110, 403] width 84 height 14
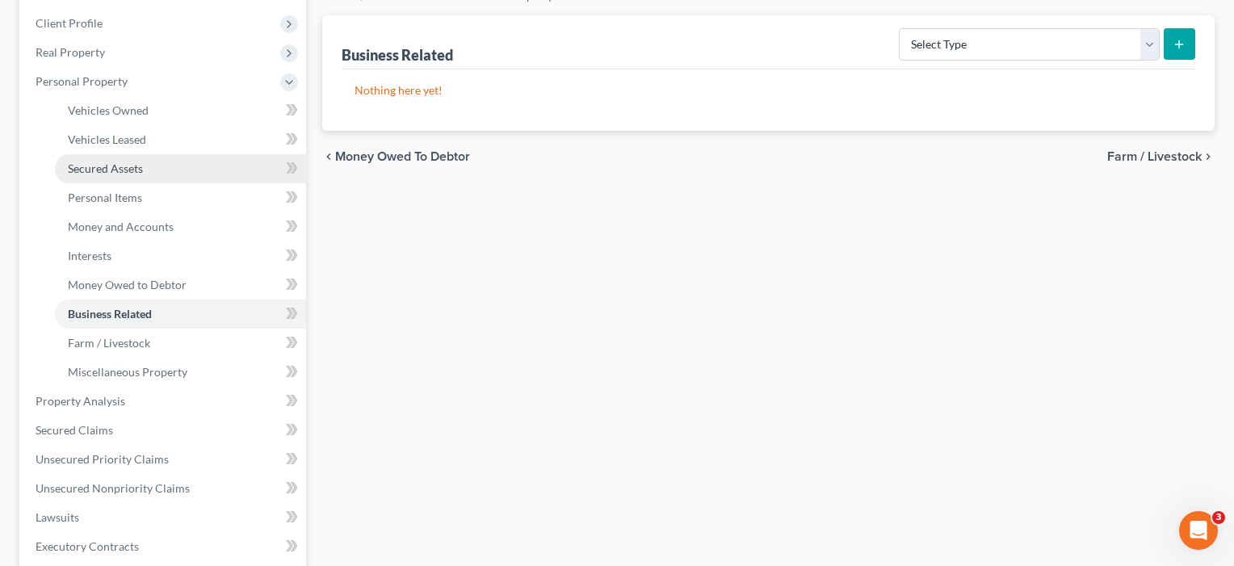
scroll to position [234, 0]
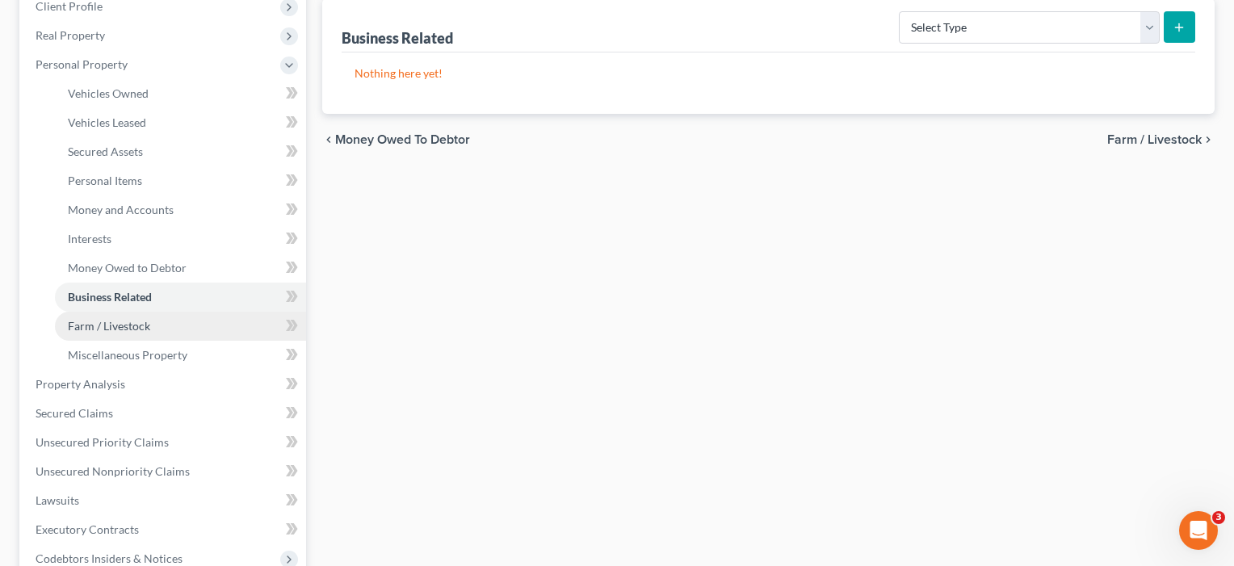
click at [108, 333] on link "Farm / Livestock" at bounding box center [180, 326] width 251 height 29
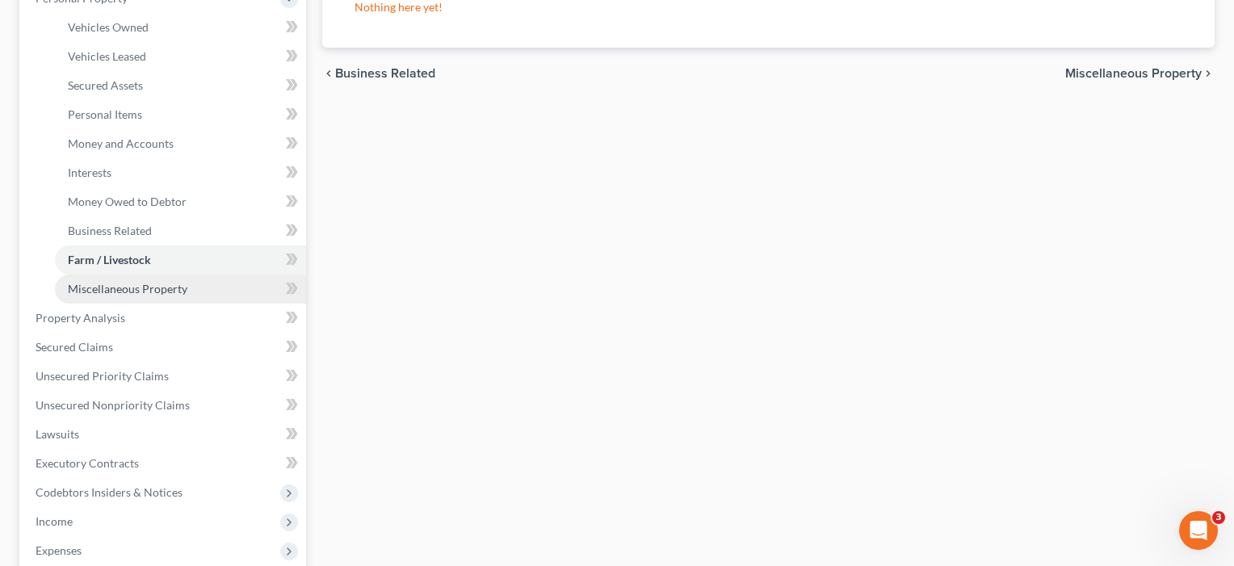
click at [141, 289] on span "Miscellaneous Property" at bounding box center [128, 289] width 120 height 14
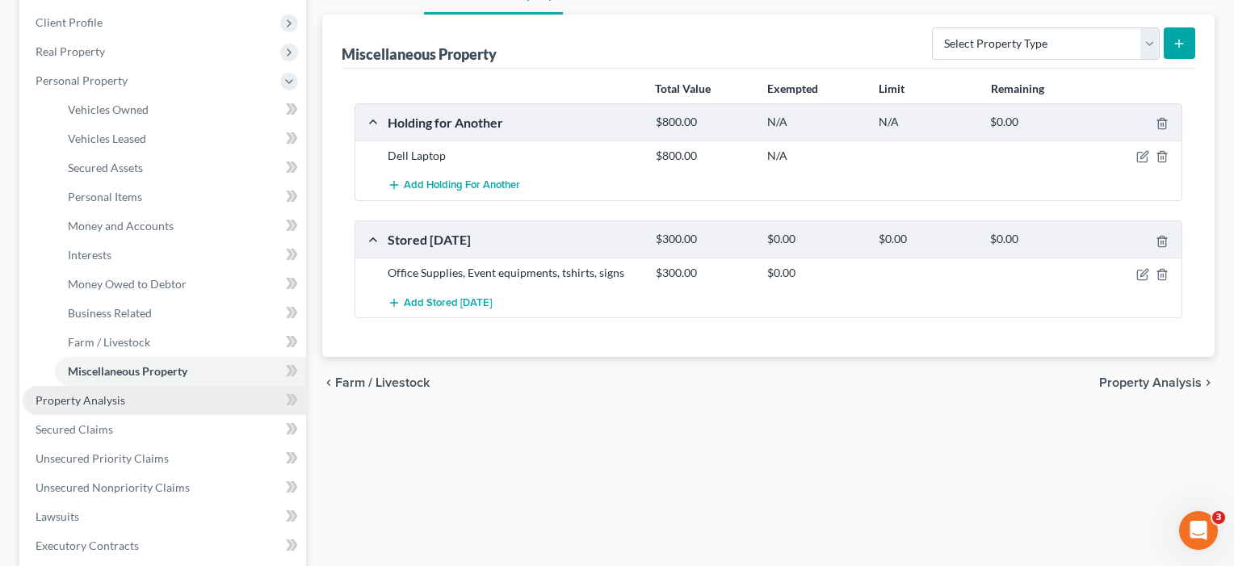
click at [68, 399] on span "Property Analysis" at bounding box center [81, 400] width 90 height 14
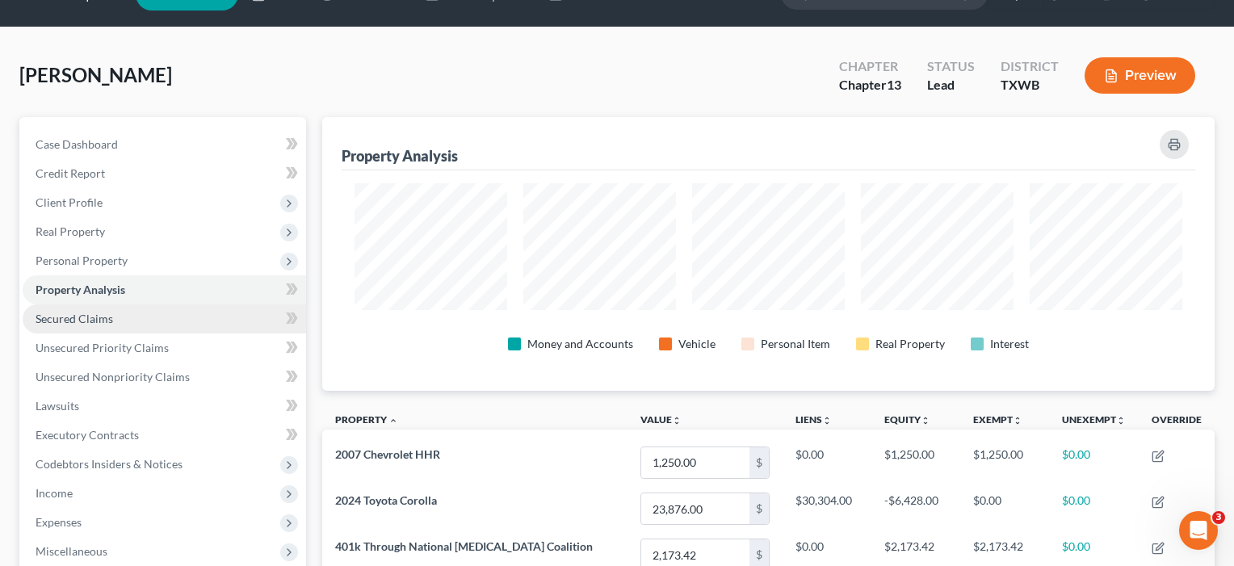
click at [69, 318] on span "Secured Claims" at bounding box center [75, 319] width 78 height 14
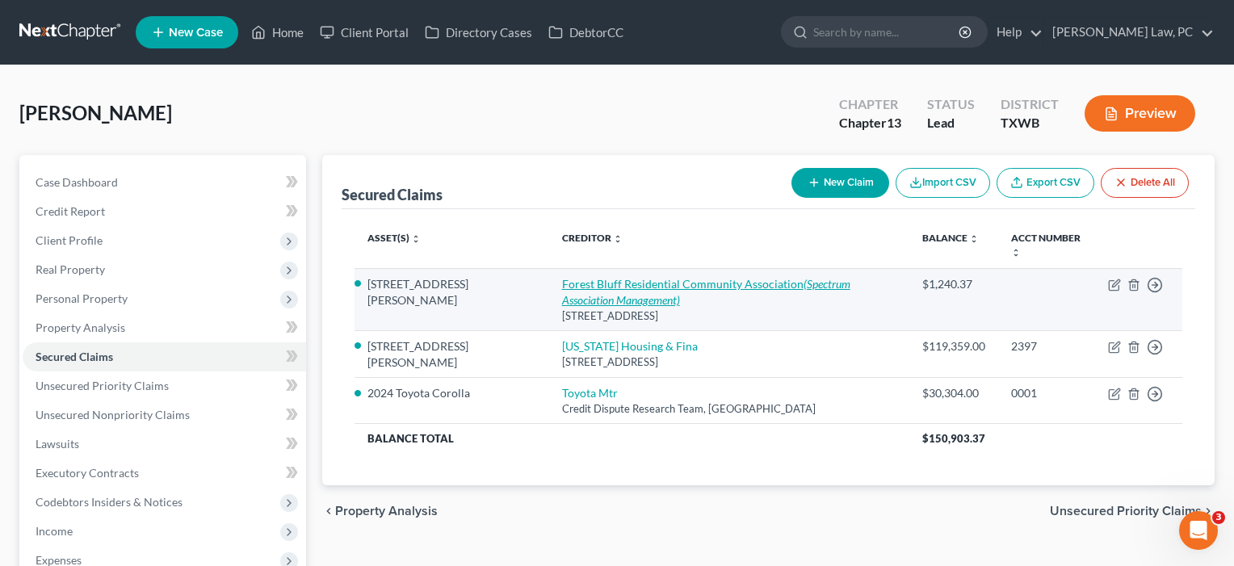
click at [562, 279] on link "Forest Bluff Residential Community Association (Spectrum Association Management)" at bounding box center [706, 292] width 288 height 30
select select "45"
select select "7"
select select "2"
select select "0"
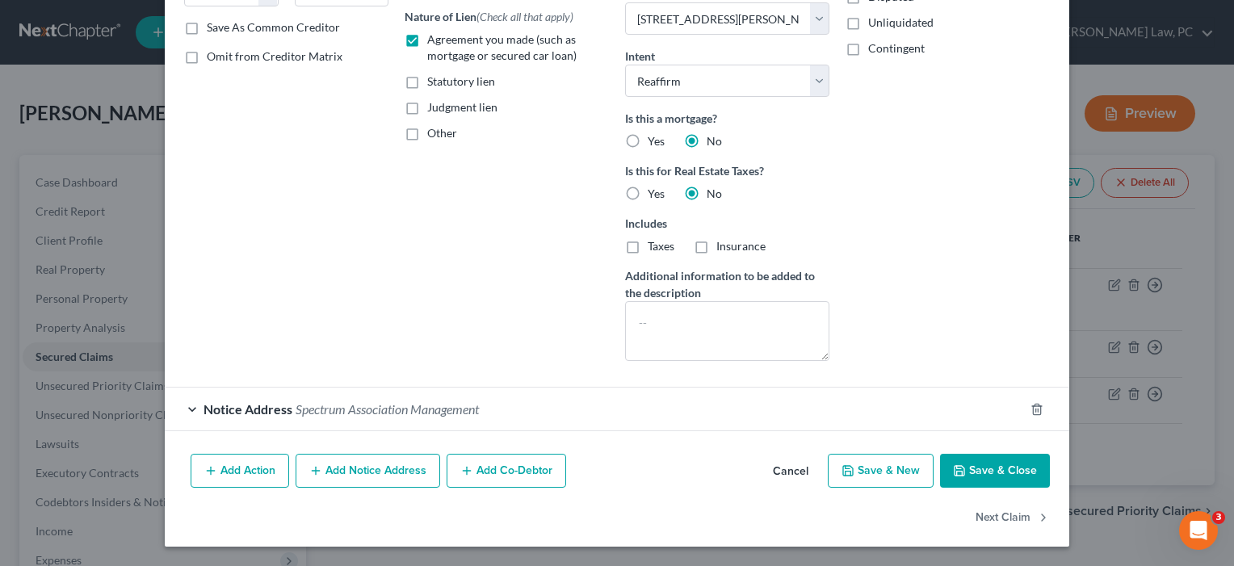
scroll to position [297, 0]
click at [750, 405] on div "Notice Address Spectrum Association Management" at bounding box center [595, 409] width 860 height 43
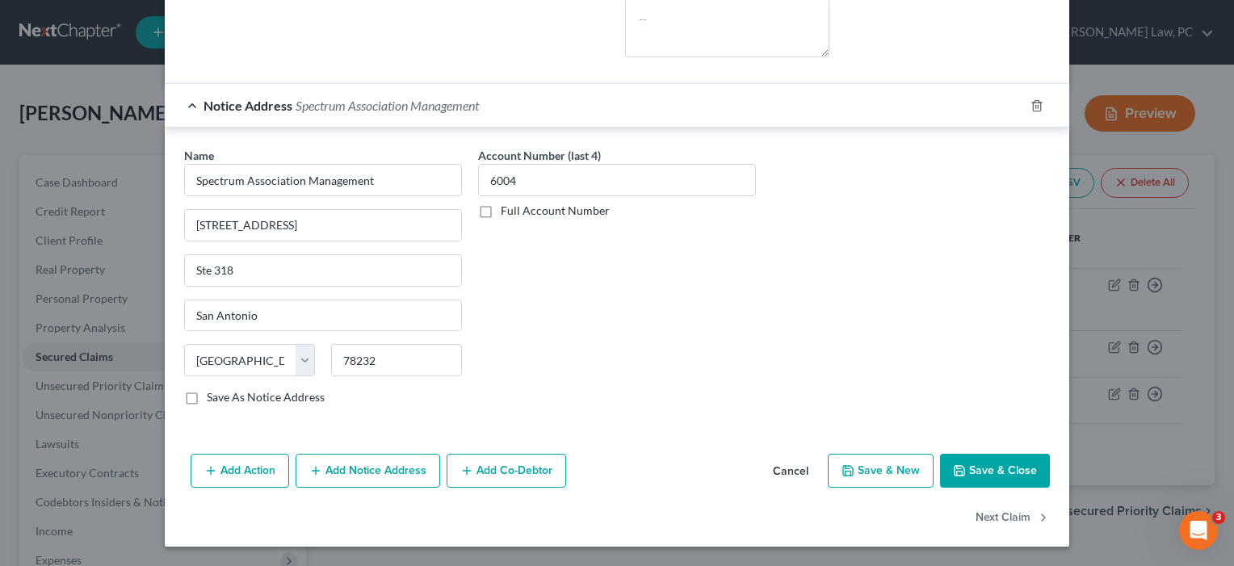
scroll to position [601, 0]
click at [1012, 467] on button "Save & Close" at bounding box center [995, 471] width 110 height 34
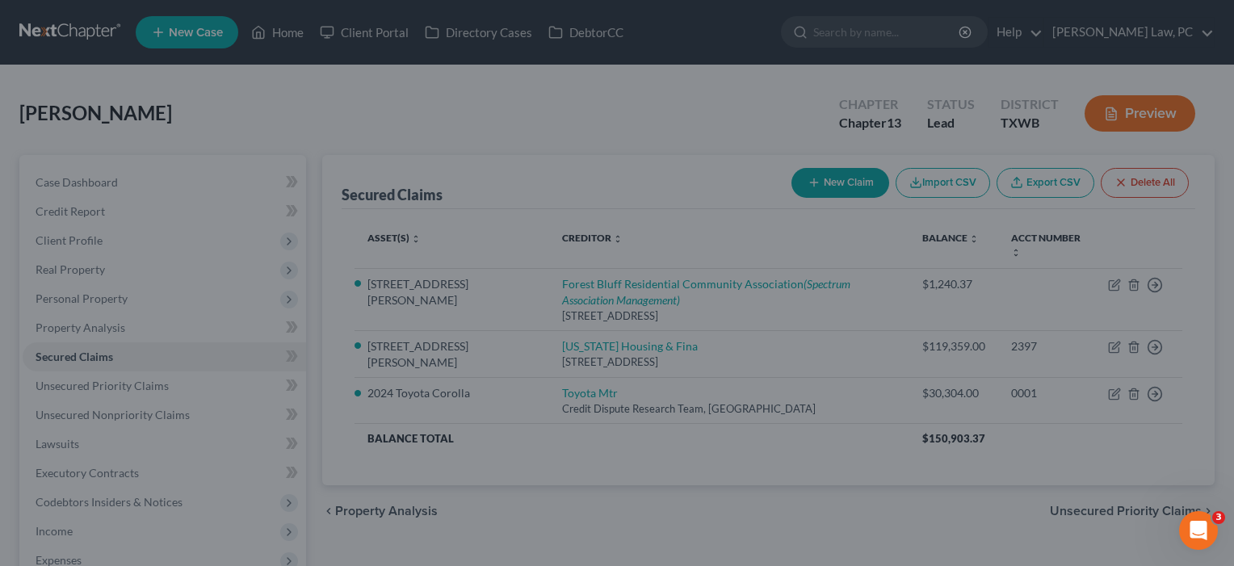
select select "7"
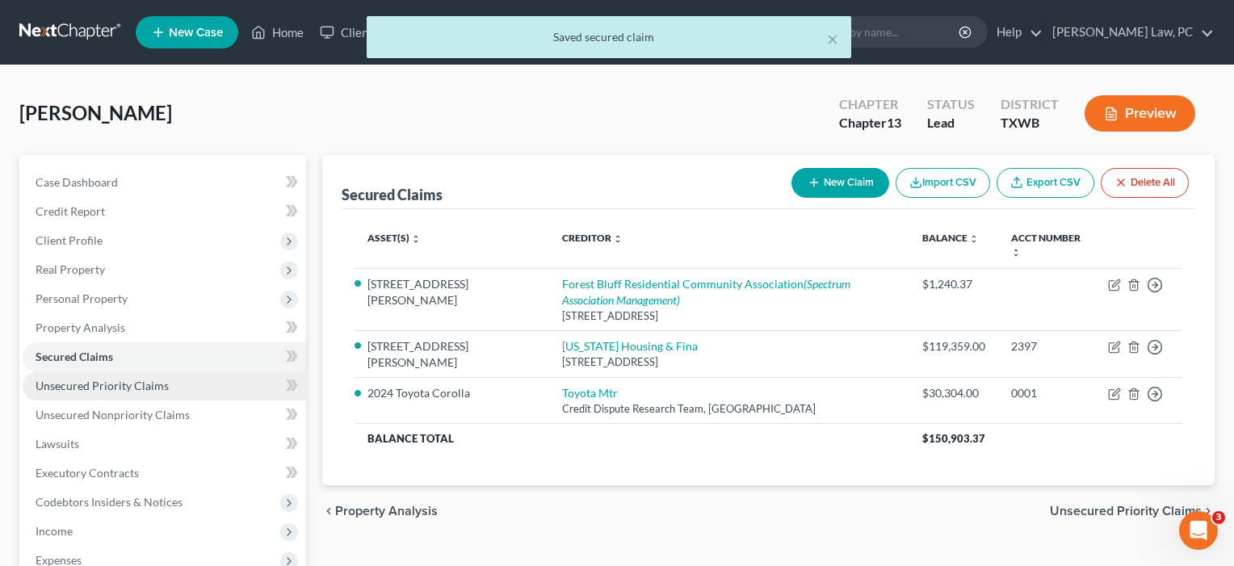
click at [163, 394] on link "Unsecured Priority Claims" at bounding box center [165, 386] width 284 height 29
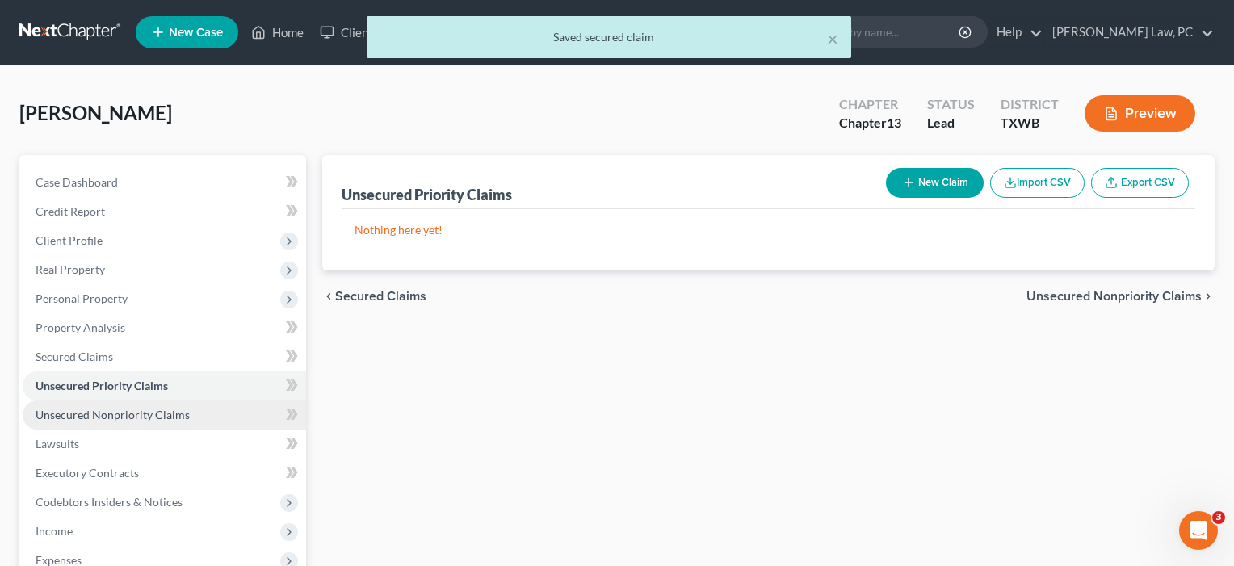
click at [153, 418] on span "Unsecured Nonpriority Claims" at bounding box center [113, 415] width 154 height 14
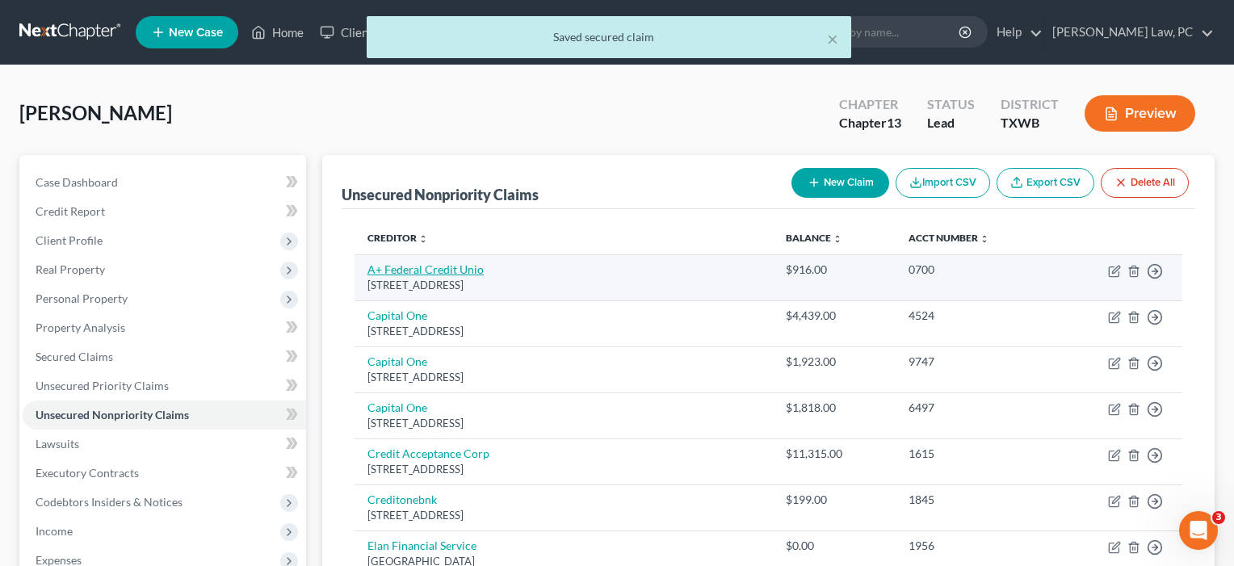
click at [417, 268] on link "A+ Federal Credit Unio" at bounding box center [426, 270] width 116 height 14
select select "45"
select select "2"
select select "0"
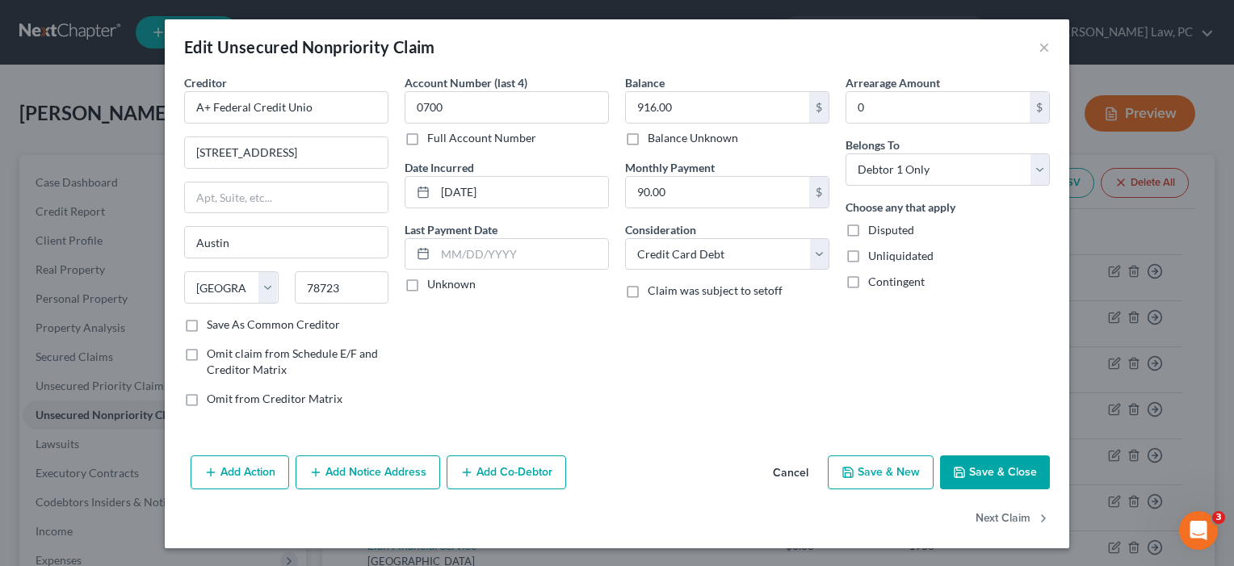
click at [989, 466] on button "Save & Close" at bounding box center [995, 473] width 110 height 34
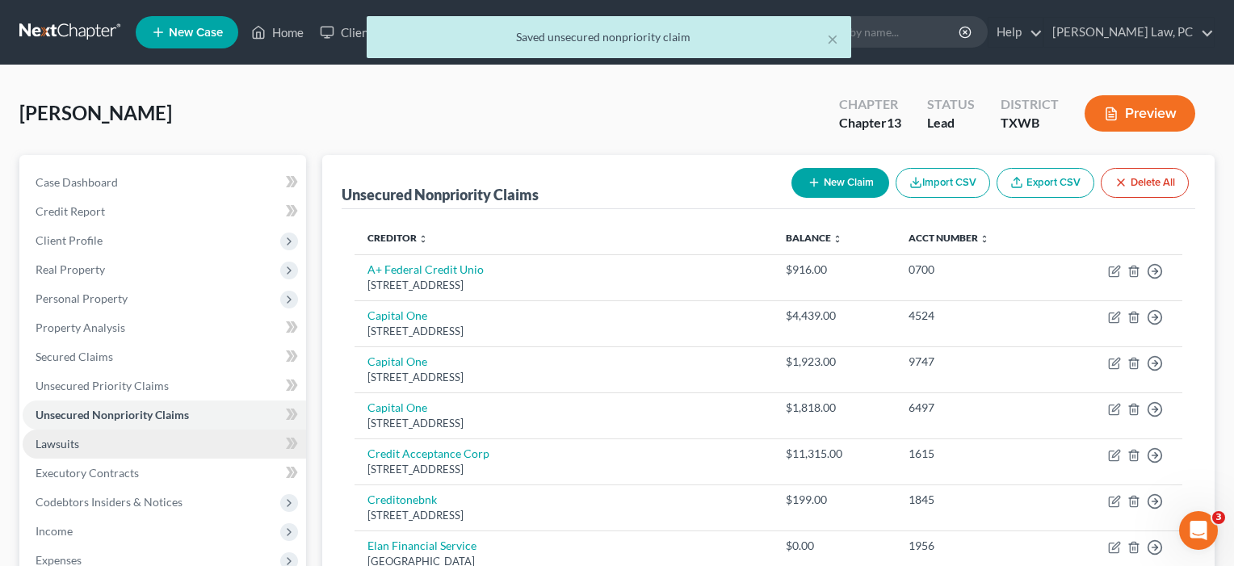
click at [54, 446] on span "Lawsuits" at bounding box center [58, 444] width 44 height 14
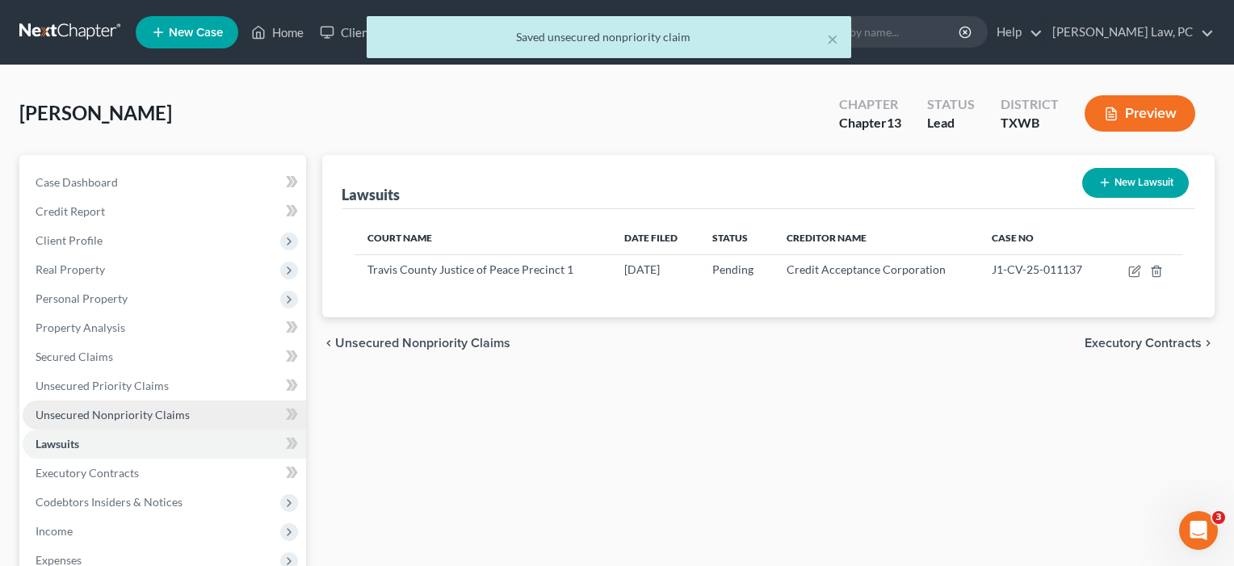
click at [67, 417] on span "Unsecured Nonpriority Claims" at bounding box center [113, 415] width 154 height 14
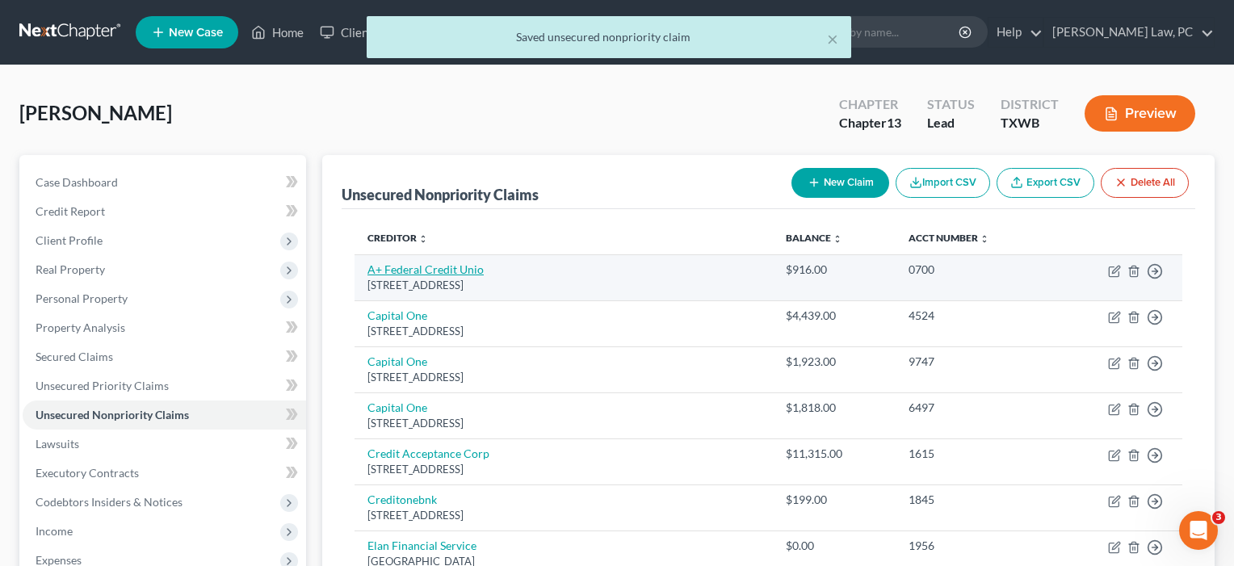
click at [391, 269] on link "A+ Federal Credit Unio" at bounding box center [426, 270] width 116 height 14
select select "45"
select select "2"
select select "0"
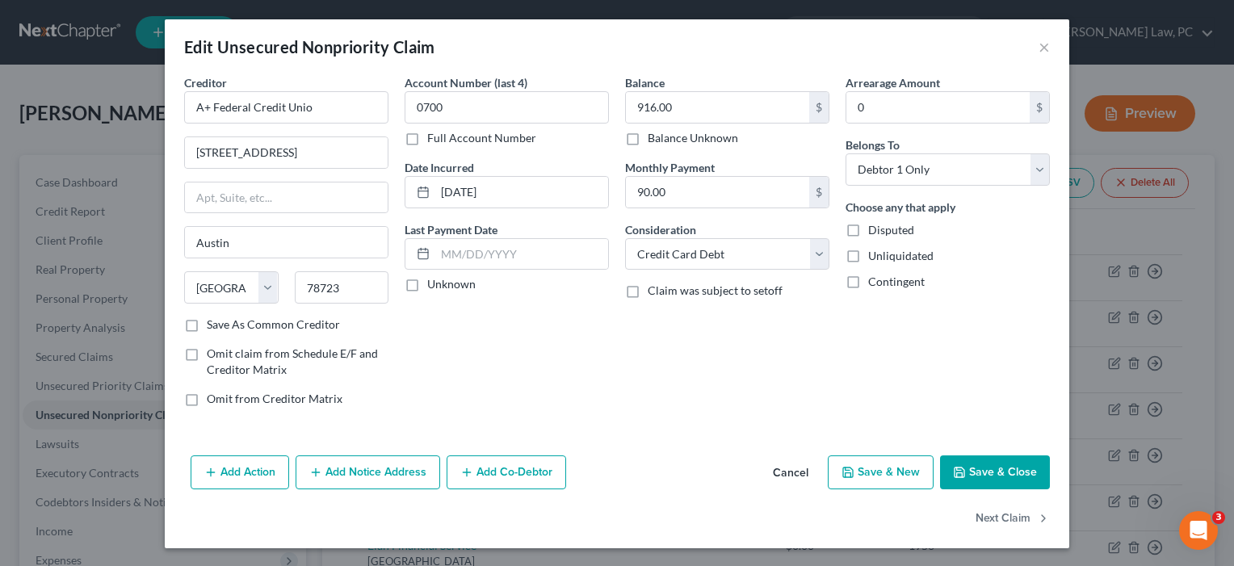
click at [1002, 470] on button "Save & Close" at bounding box center [995, 473] width 110 height 34
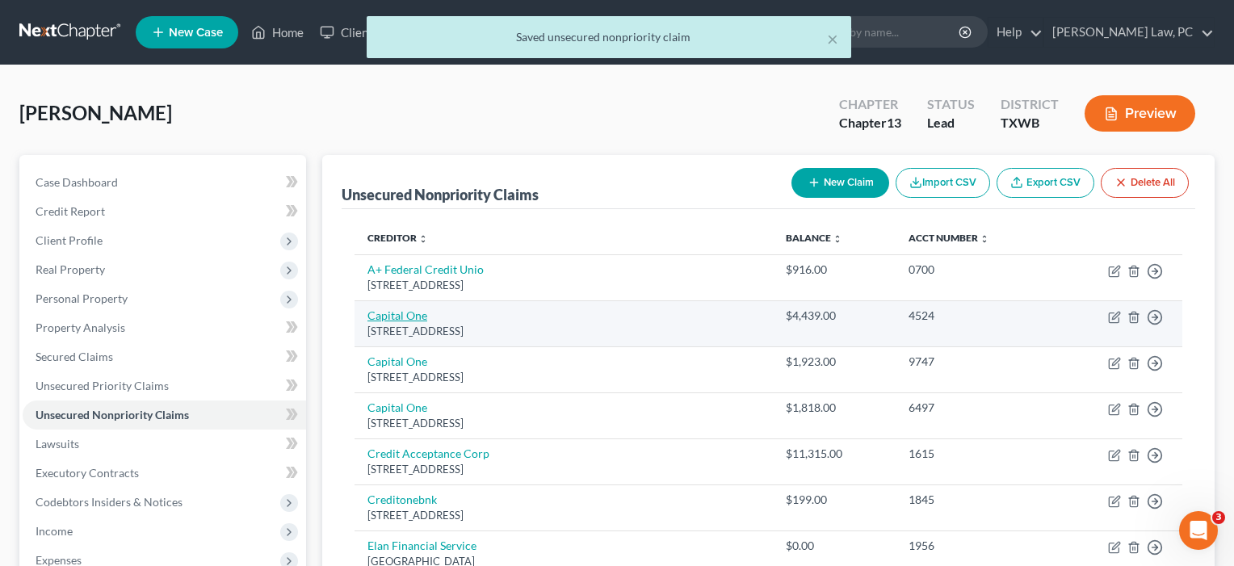
click at [393, 315] on link "Capital One" at bounding box center [398, 316] width 60 height 14
select select "46"
select select "0"
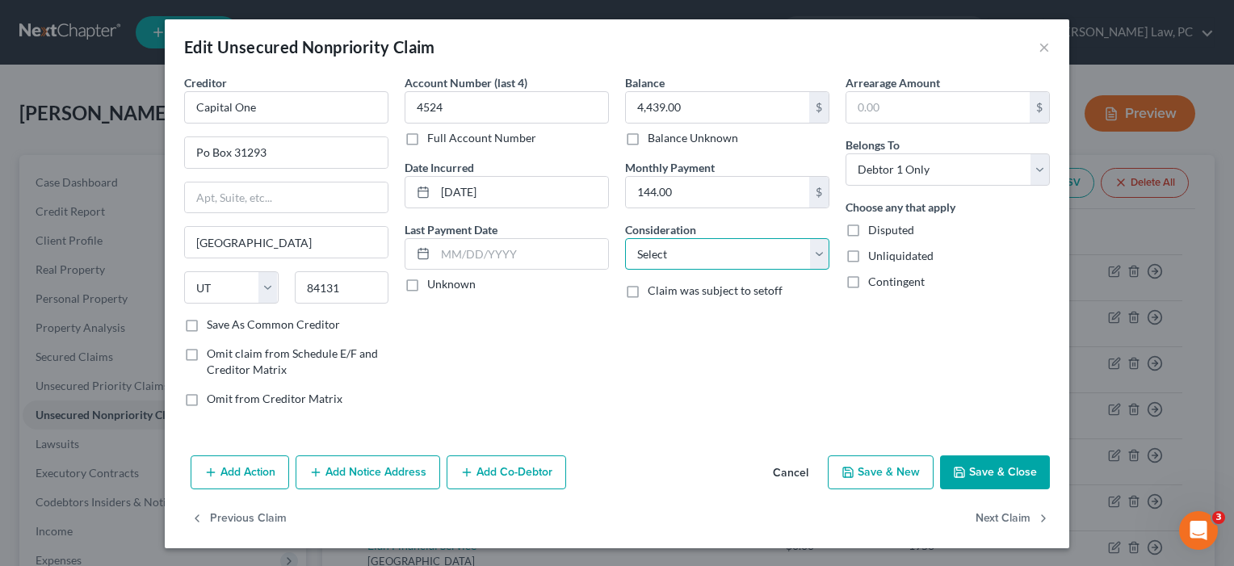
select select "2"
click at [304, 321] on label "Save As Common Creditor" at bounding box center [273, 325] width 133 height 16
click at [224, 321] on input "Save As Common Creditor" at bounding box center [218, 322] width 11 height 11
click at [1007, 470] on button "Save & Close" at bounding box center [995, 473] width 110 height 34
checkbox input "false"
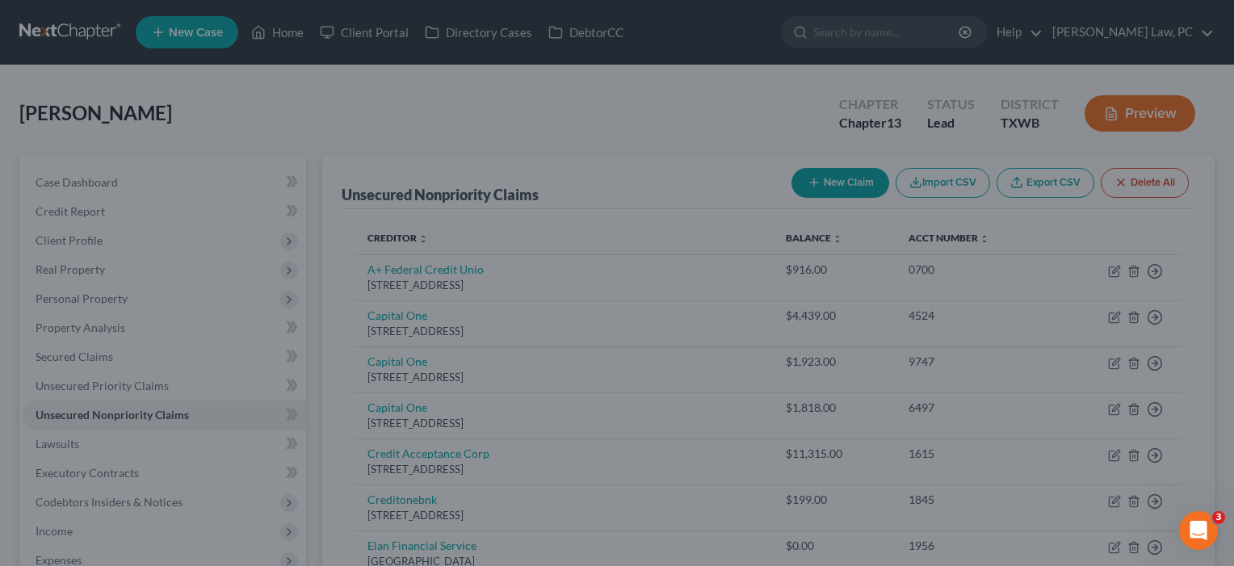
type input "0"
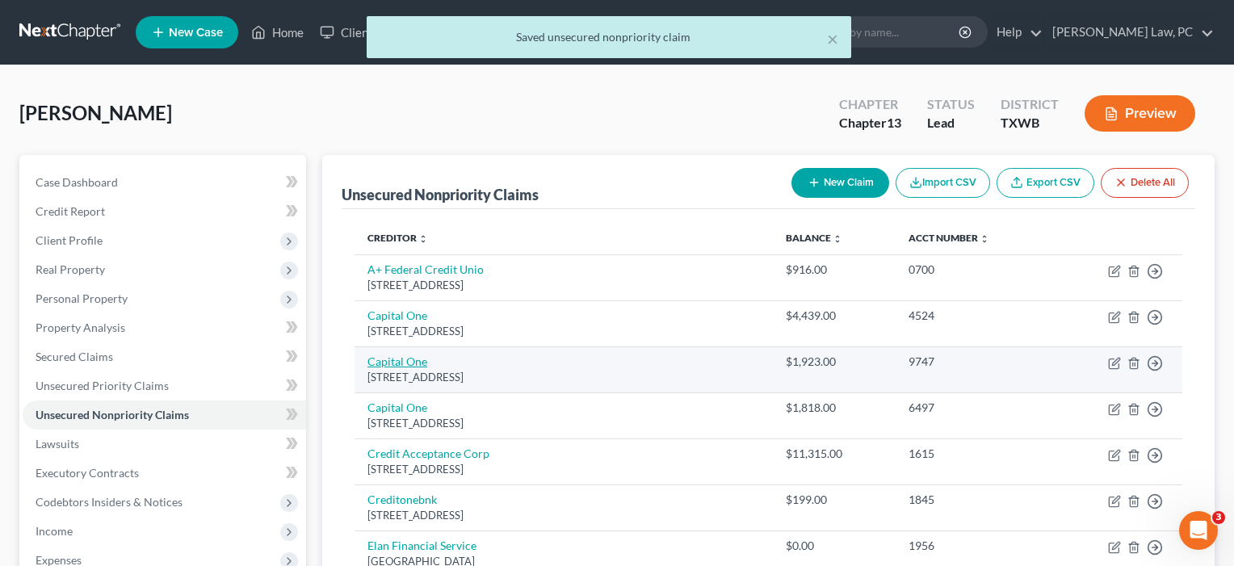
click at [398, 359] on link "Capital One" at bounding box center [398, 362] width 60 height 14
select select "46"
select select "2"
select select "0"
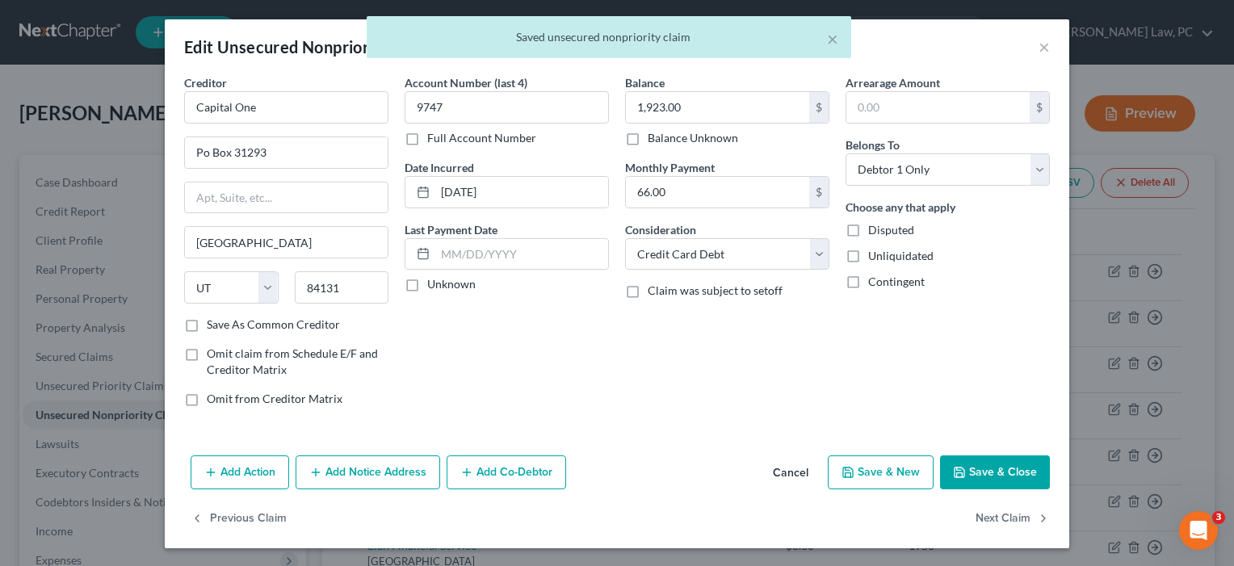
click at [999, 473] on button "Save & Close" at bounding box center [995, 473] width 110 height 34
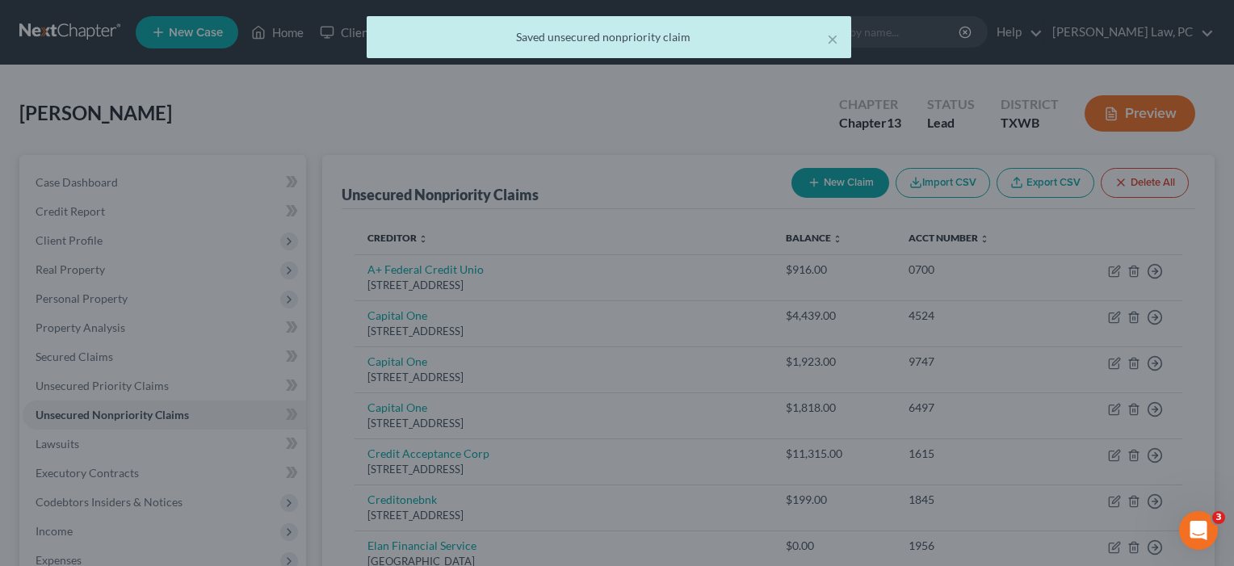
type input "0"
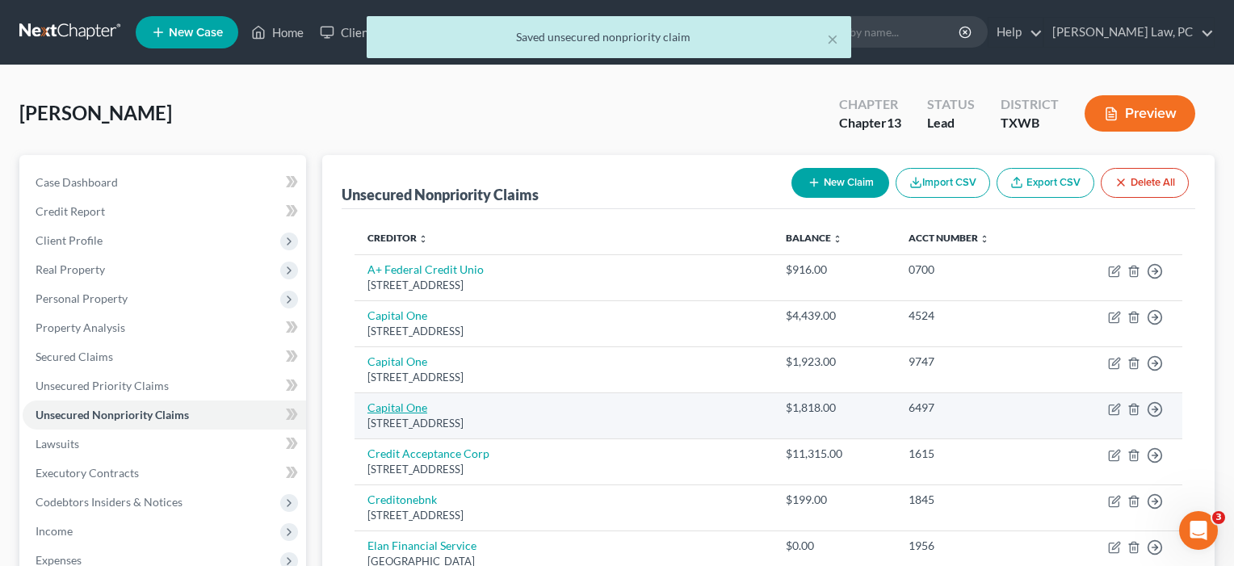
click at [407, 401] on link "Capital One" at bounding box center [398, 408] width 60 height 14
select select "46"
select select "2"
select select "0"
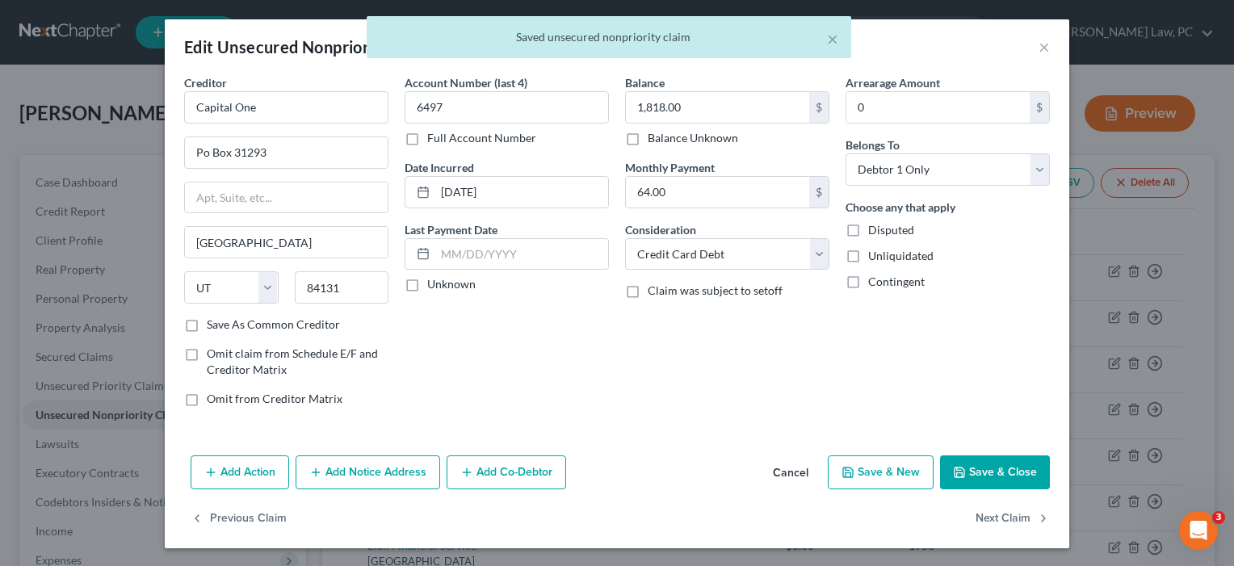
click at [973, 474] on button "Save & Close" at bounding box center [995, 473] width 110 height 34
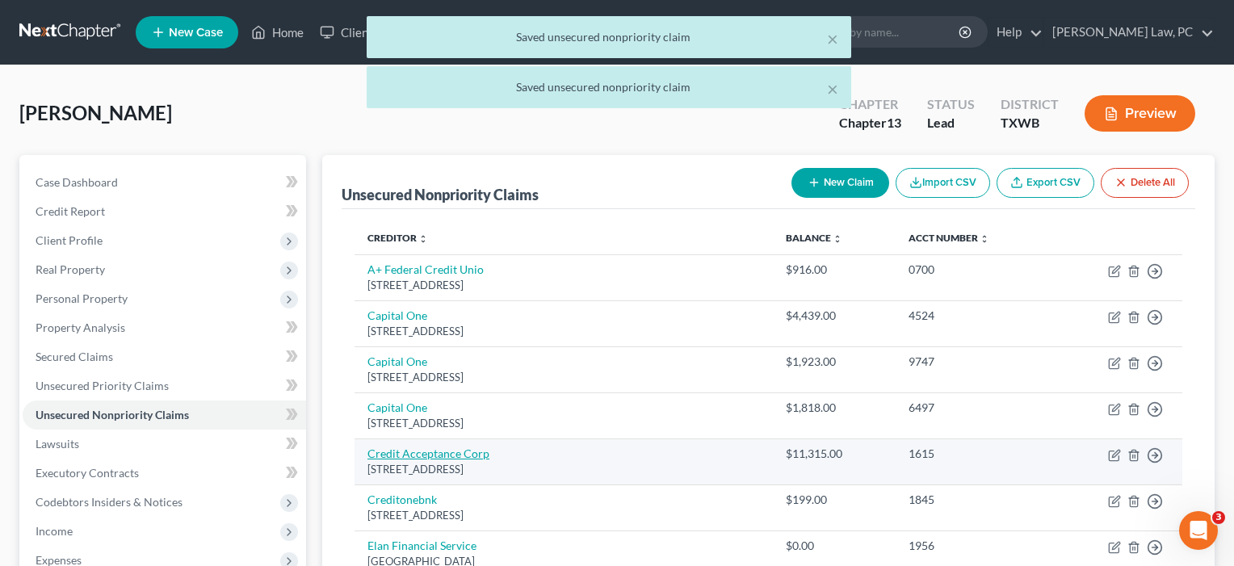
click at [424, 451] on link "Credit Acceptance Corp" at bounding box center [429, 454] width 122 height 14
select select "23"
select select "4"
select select "0"
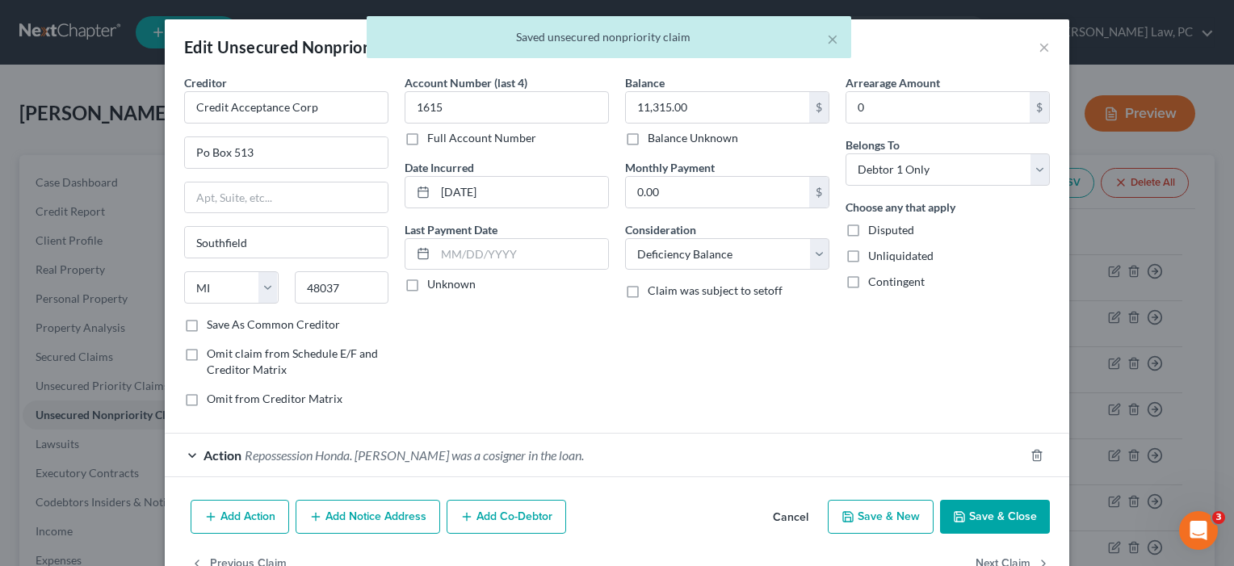
click at [981, 518] on button "Save & Close" at bounding box center [995, 517] width 110 height 34
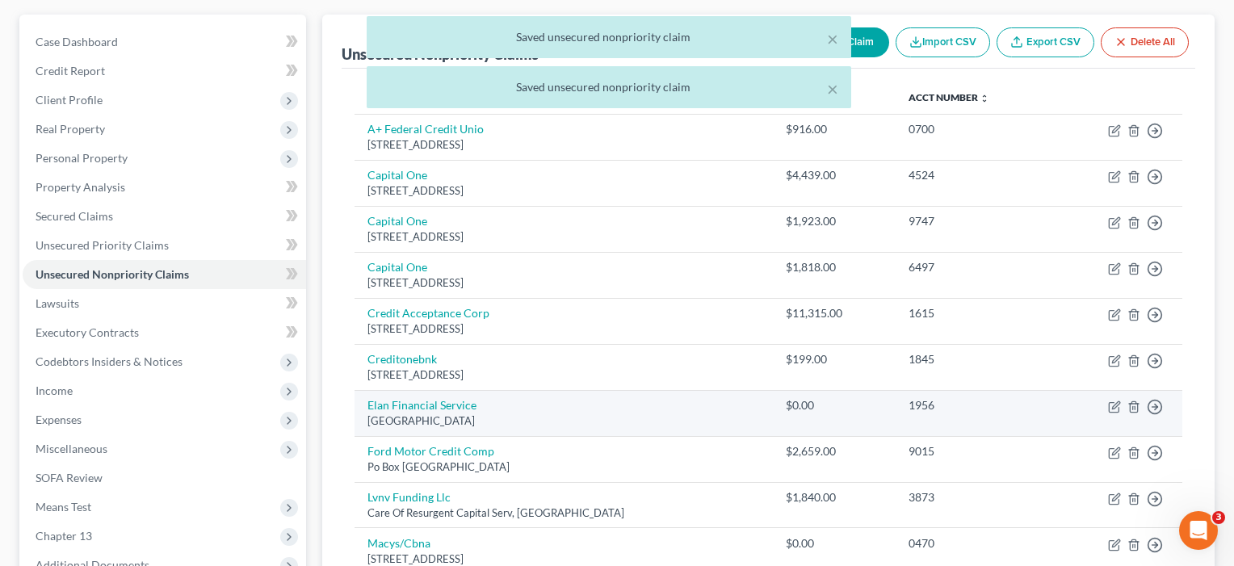
scroll to position [162, 0]
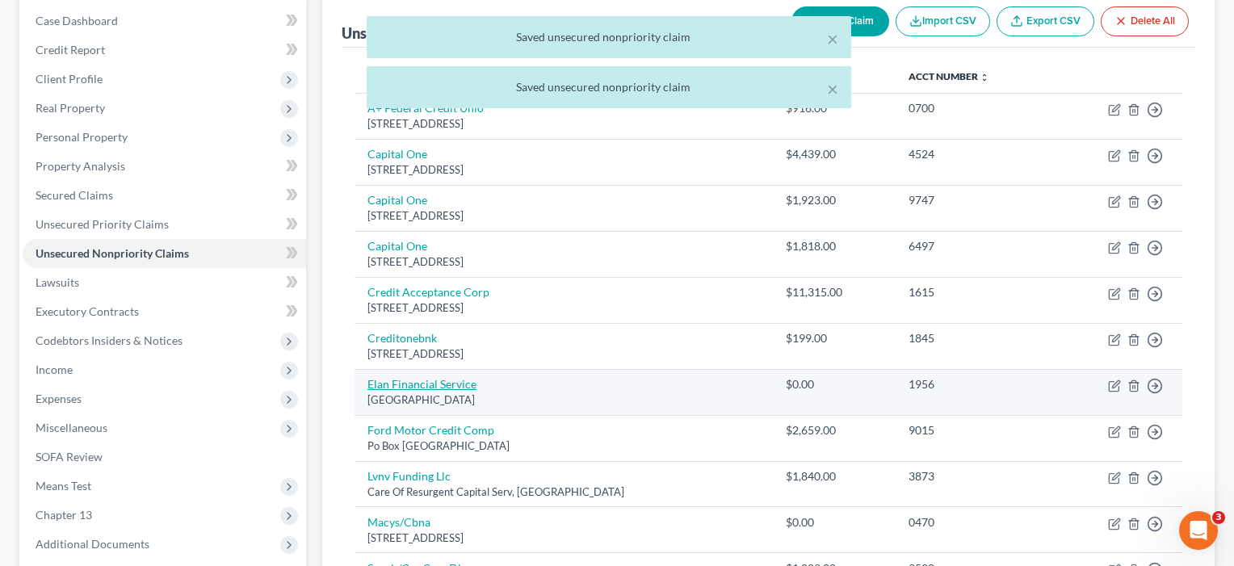
click at [451, 379] on link "Elan Financial Service" at bounding box center [422, 384] width 109 height 14
select select "26"
select select "2"
select select "0"
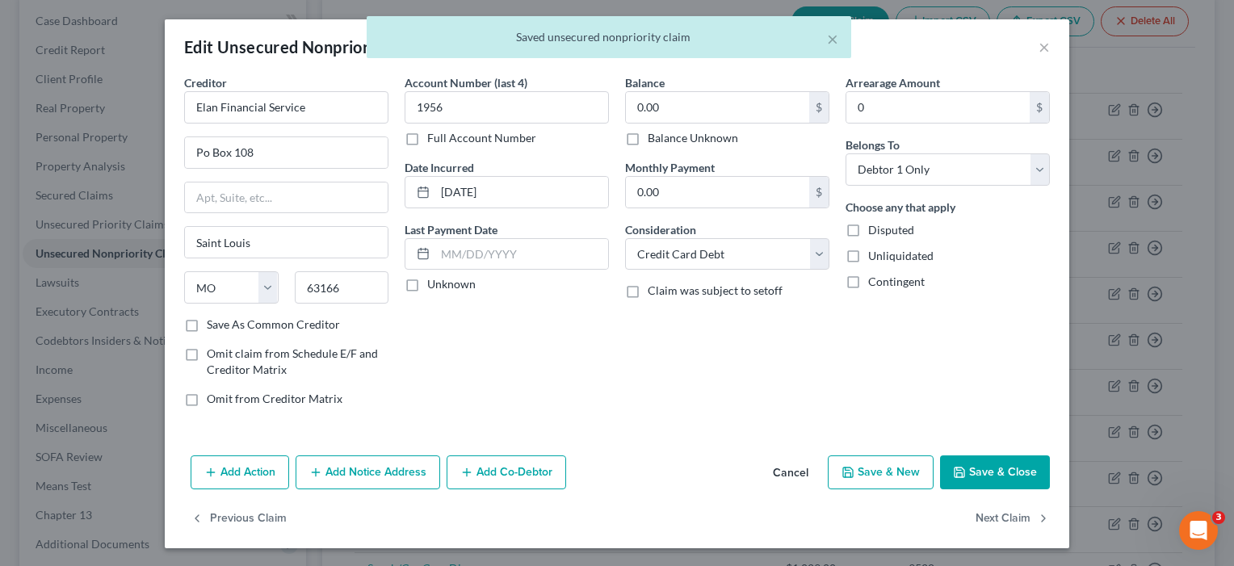
click at [988, 477] on button "Save & Close" at bounding box center [995, 473] width 110 height 34
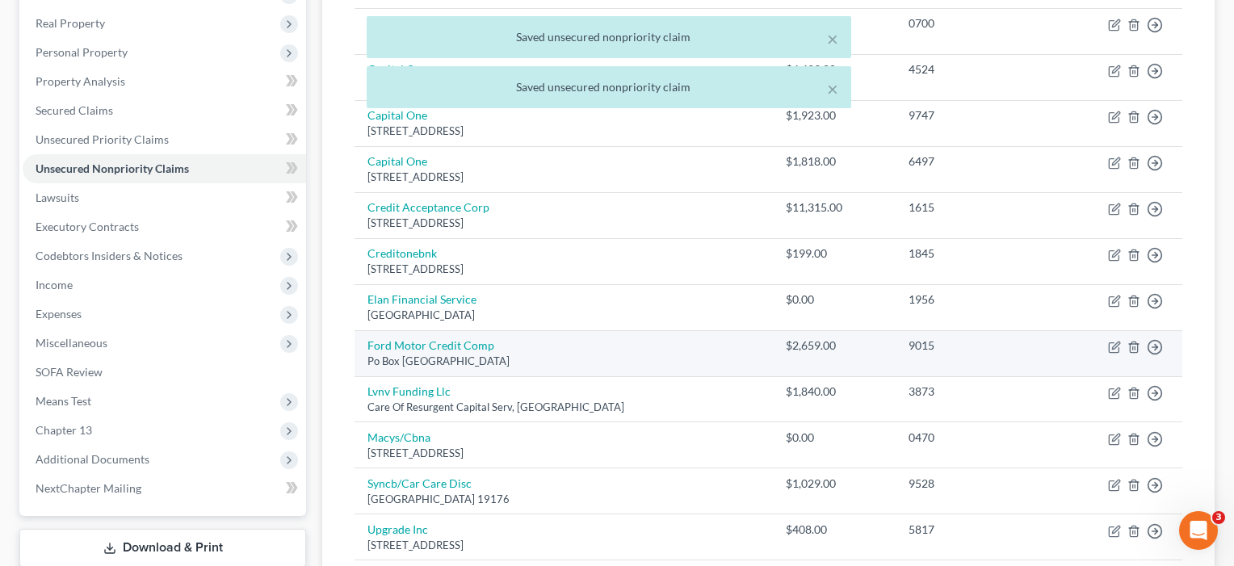
scroll to position [259, 0]
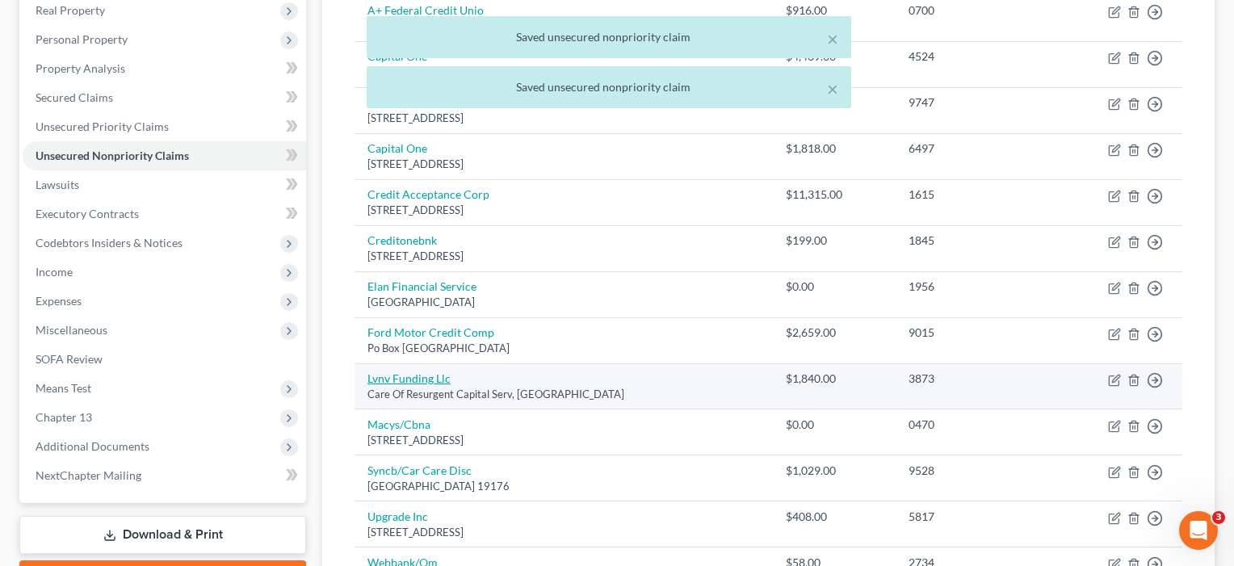
click at [431, 375] on link "Lvnv Funding Llc" at bounding box center [409, 379] width 83 height 14
select select "42"
select select "1"
select select "0"
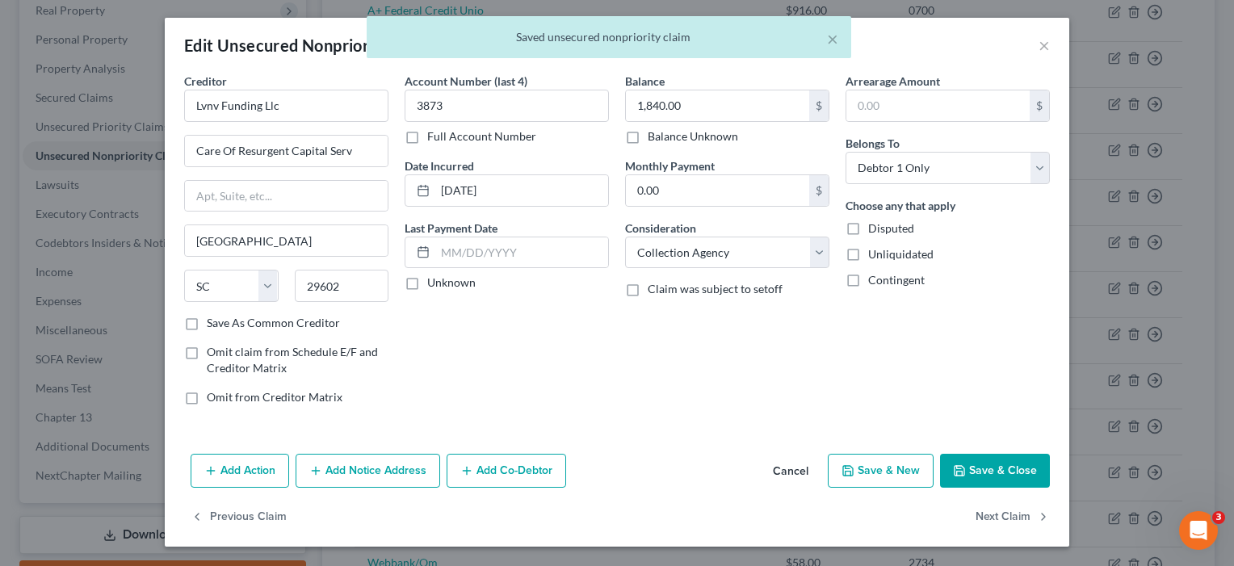
scroll to position [2, 0]
click at [983, 474] on button "Save & Close" at bounding box center [995, 471] width 110 height 34
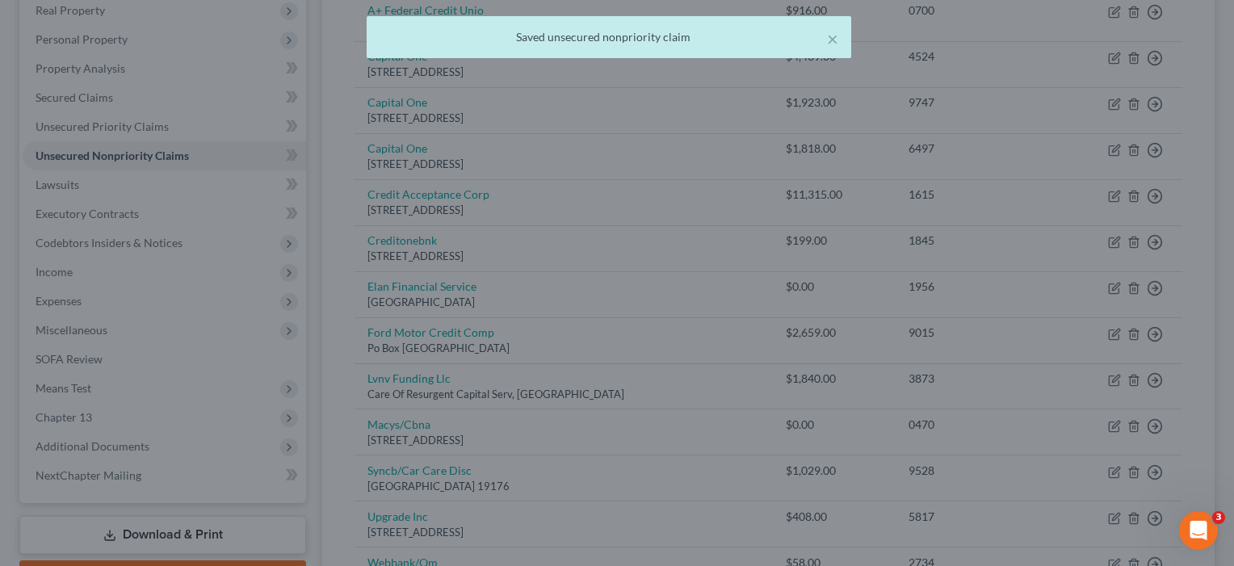
type input "0"
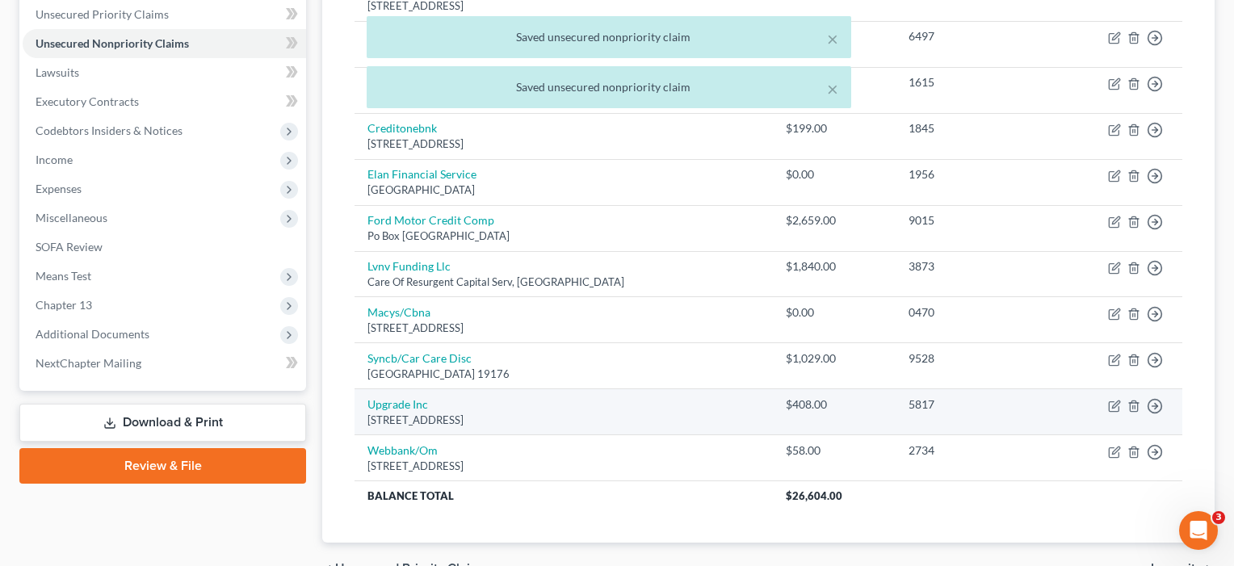
scroll to position [376, 0]
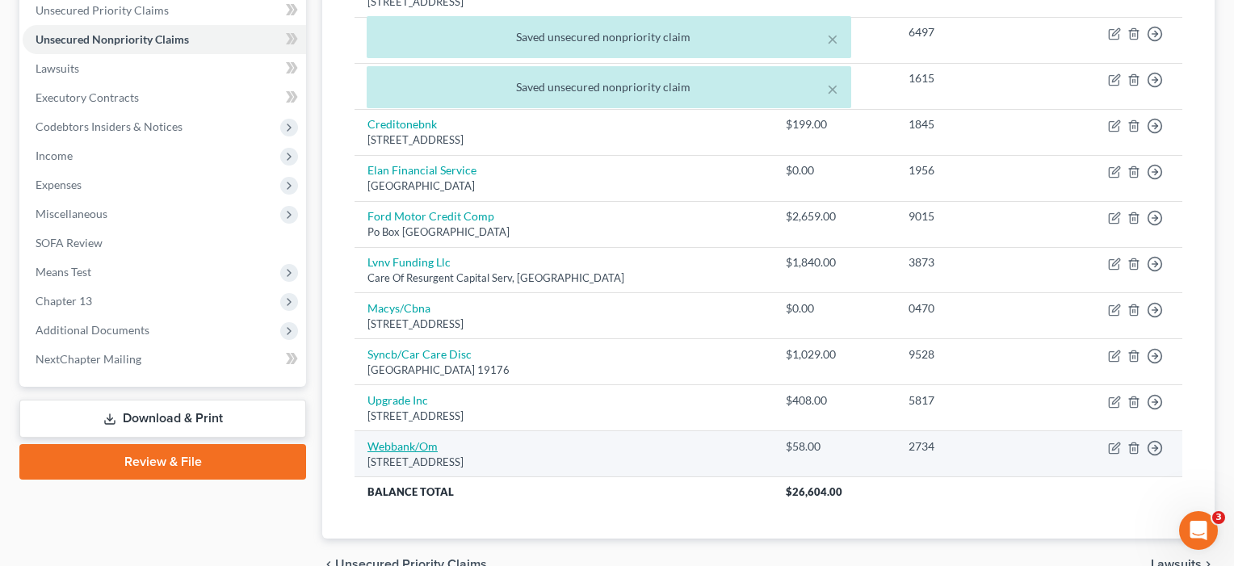
click at [417, 439] on link "Webbank/Om" at bounding box center [403, 446] width 70 height 14
select select "15"
select select "2"
select select "0"
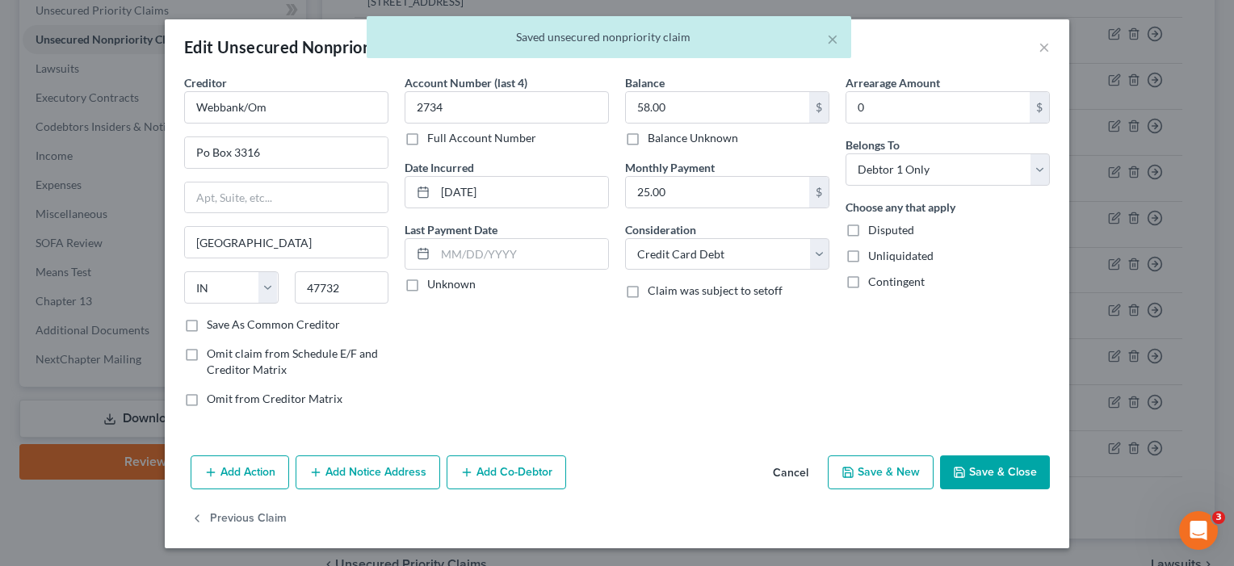
click at [1021, 488] on button "Save & Close" at bounding box center [995, 473] width 110 height 34
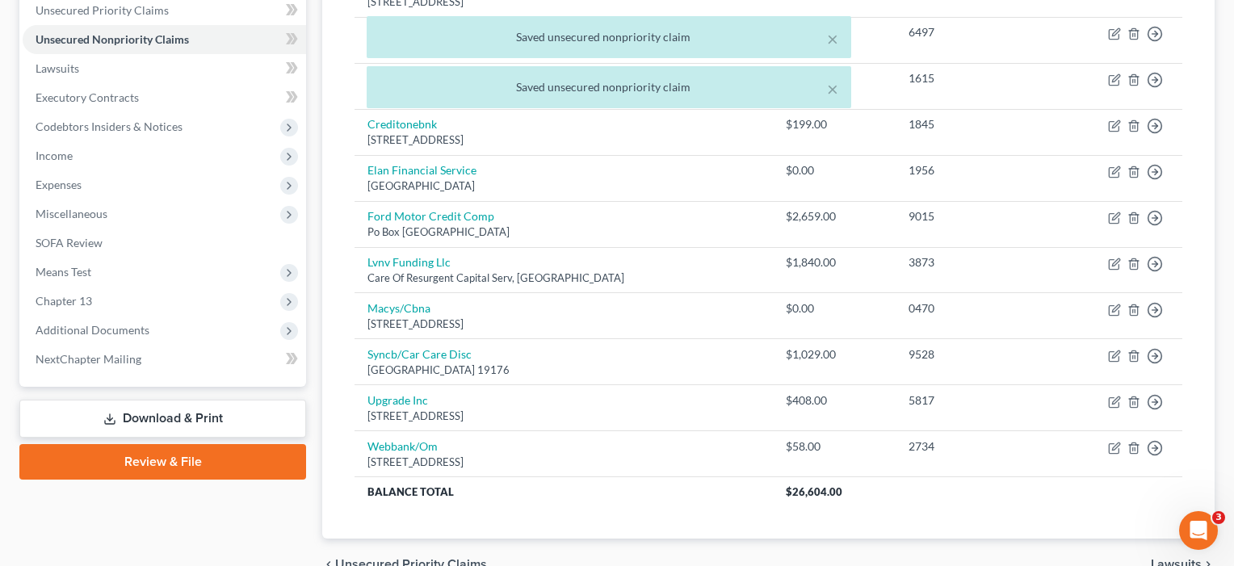
click at [57, 63] on div "× Saved unsecured nonpriority claim × Saved unsecured nonpriority claim" at bounding box center [609, 66] width 1234 height 100
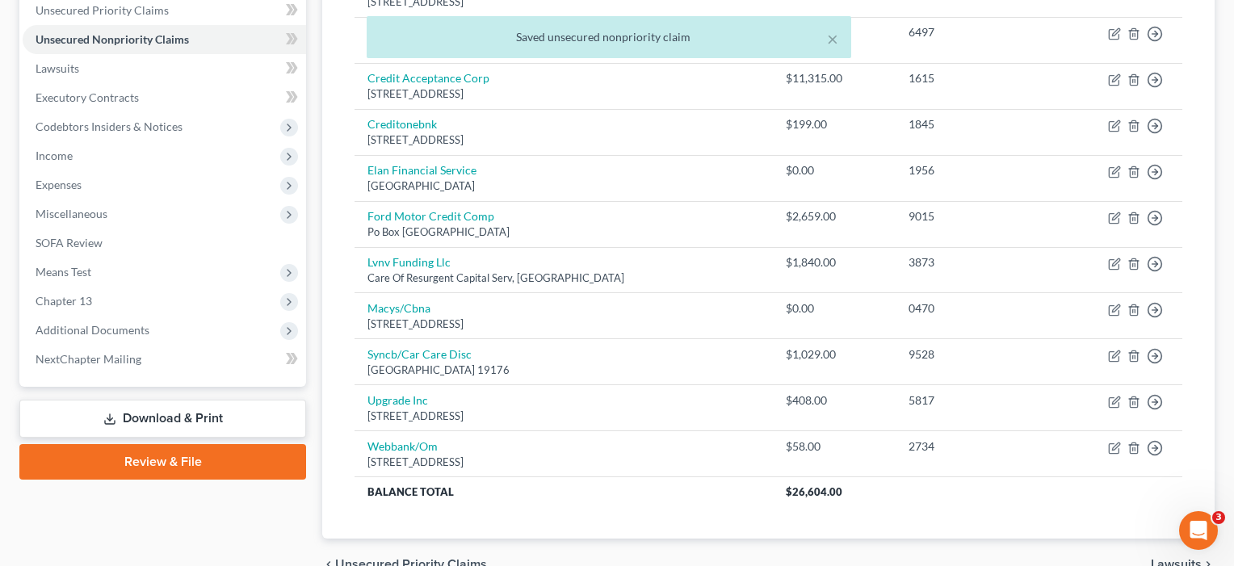
click at [57, 63] on div "× Saved unsecured nonpriority claim" at bounding box center [609, 41] width 1234 height 50
click at [57, 69] on span "Lawsuits" at bounding box center [58, 68] width 44 height 14
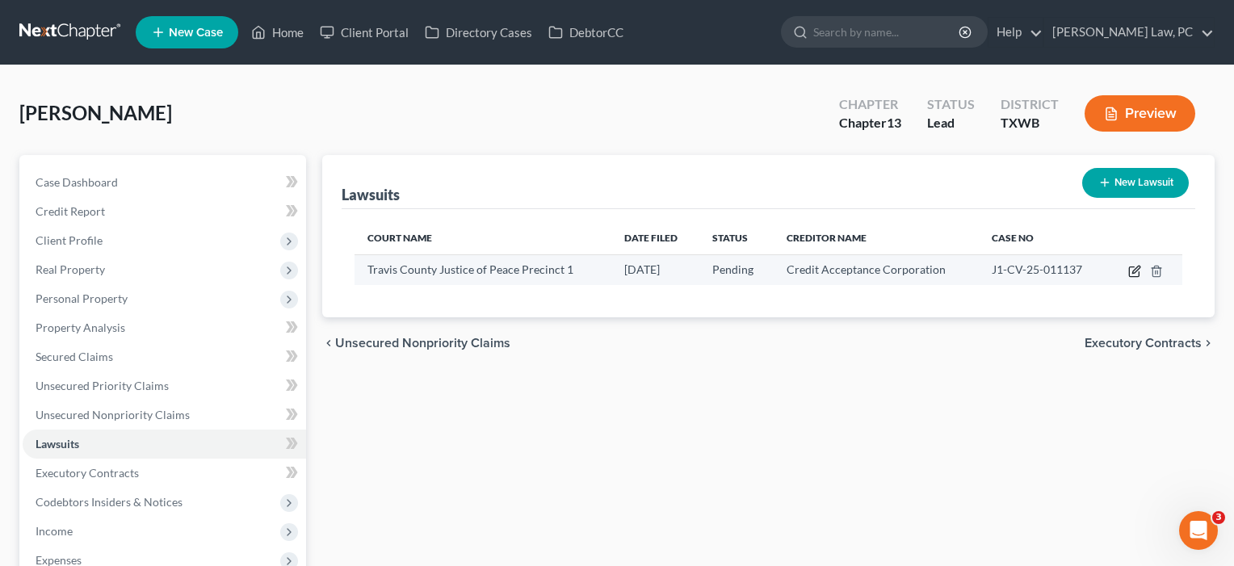
click at [1133, 270] on icon "button" at bounding box center [1135, 271] width 13 height 13
select select "45"
select select "0"
select select "4"
select select "23"
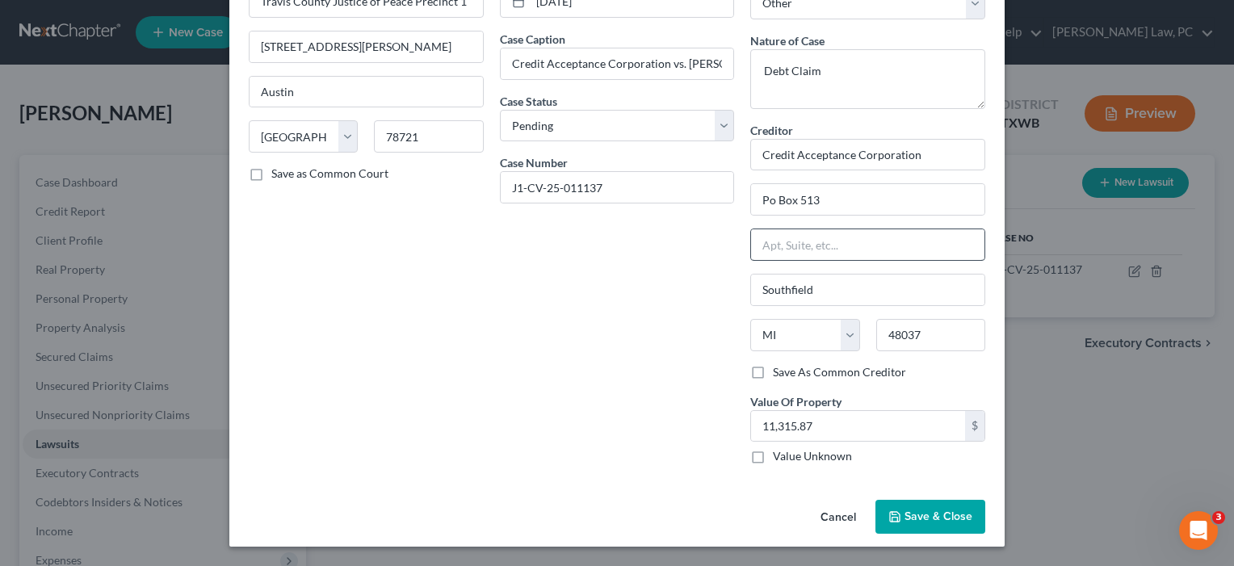
scroll to position [105, 0]
click at [906, 513] on span "Save & Close" at bounding box center [939, 518] width 68 height 14
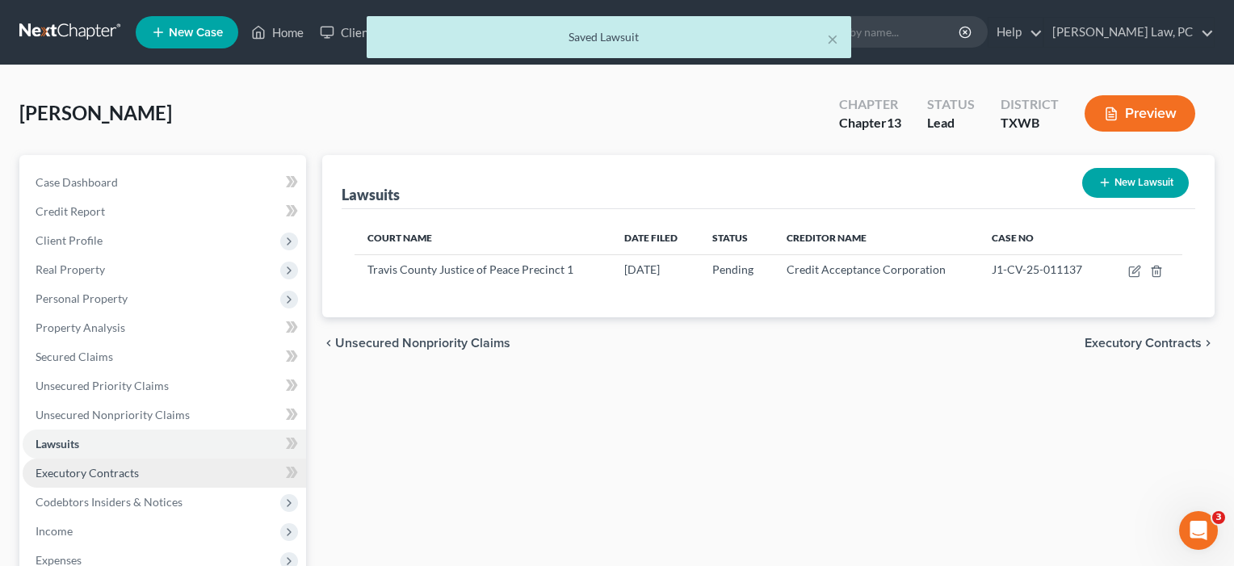
click at [107, 473] on span "Executory Contracts" at bounding box center [87, 473] width 103 height 14
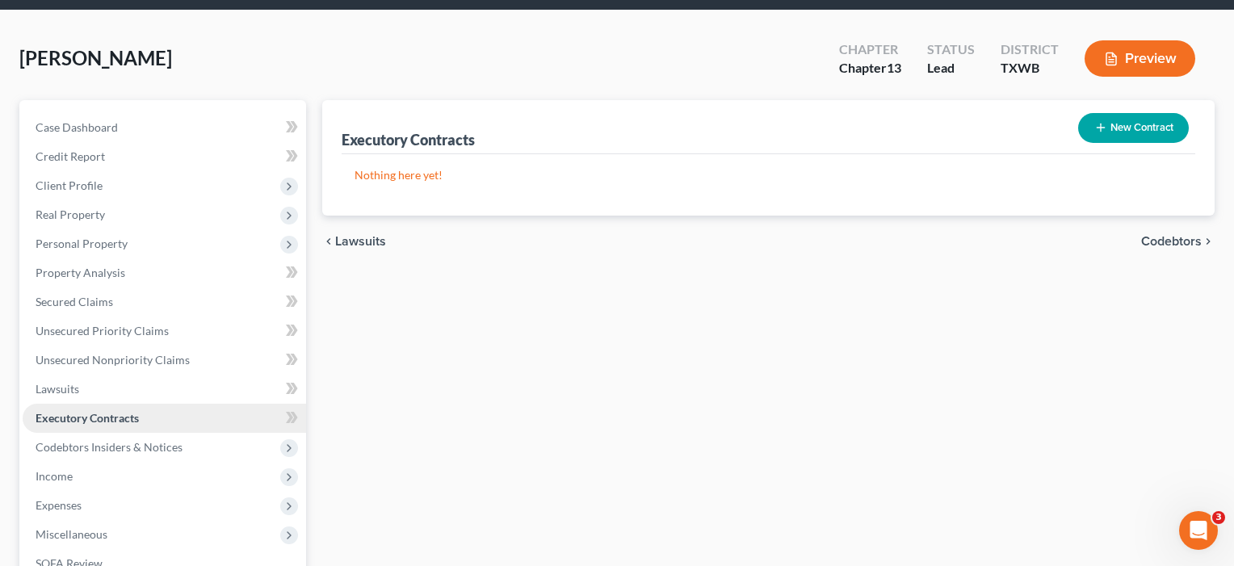
scroll to position [56, 0]
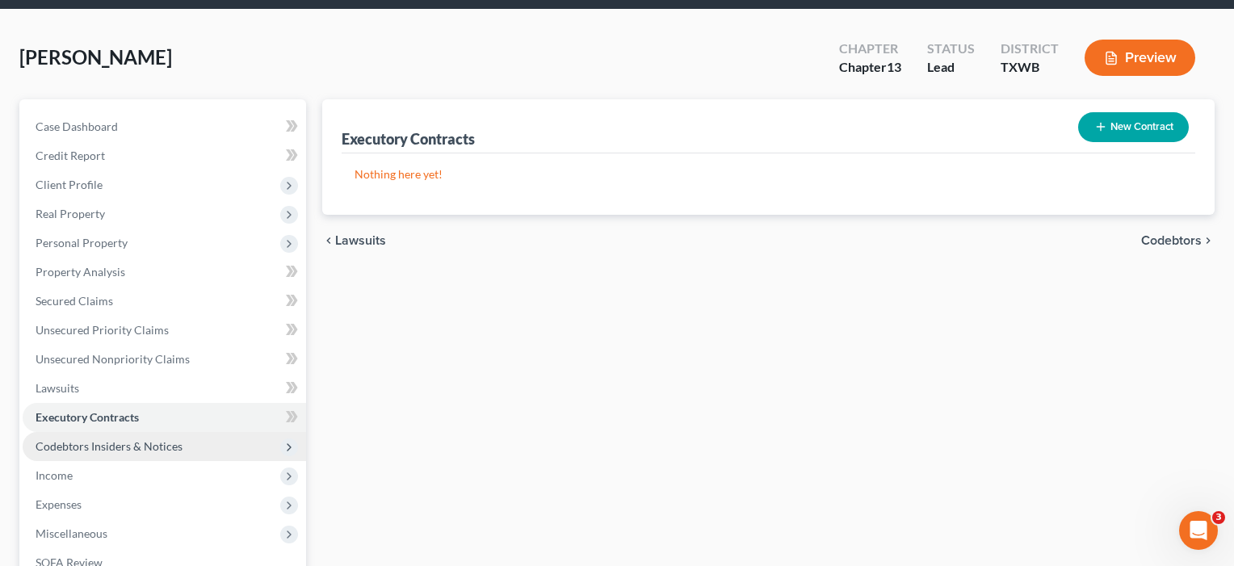
click at [103, 440] on span "Codebtors Insiders & Notices" at bounding box center [109, 446] width 147 height 14
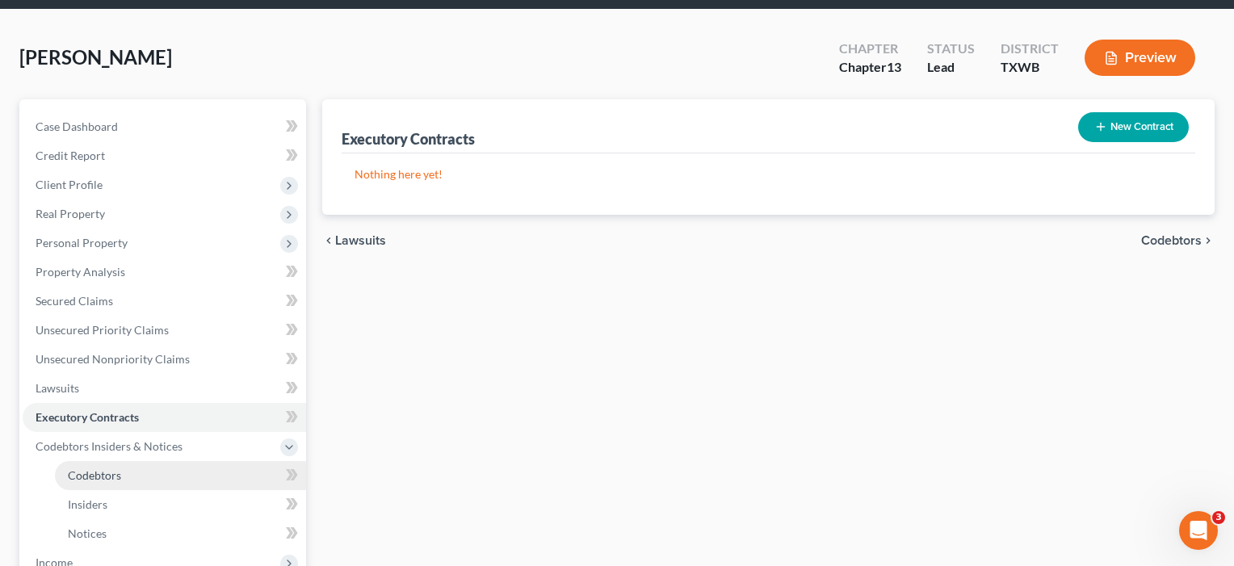
click at [101, 475] on span "Codebtors" at bounding box center [94, 476] width 53 height 14
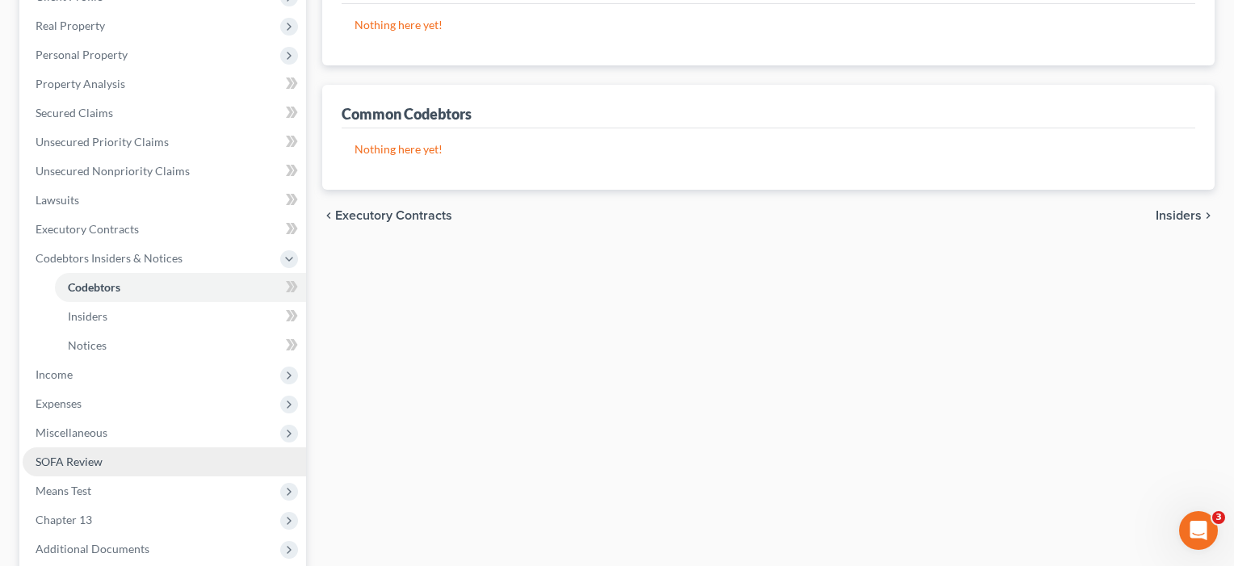
scroll to position [253, 0]
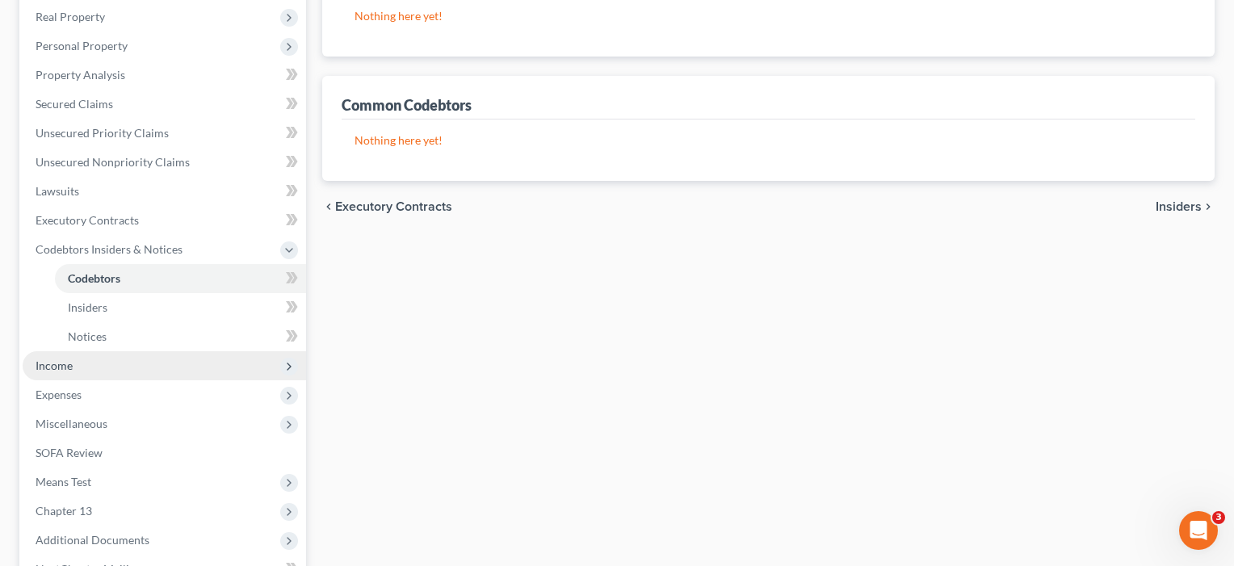
click at [64, 372] on span "Income" at bounding box center [54, 366] width 37 height 14
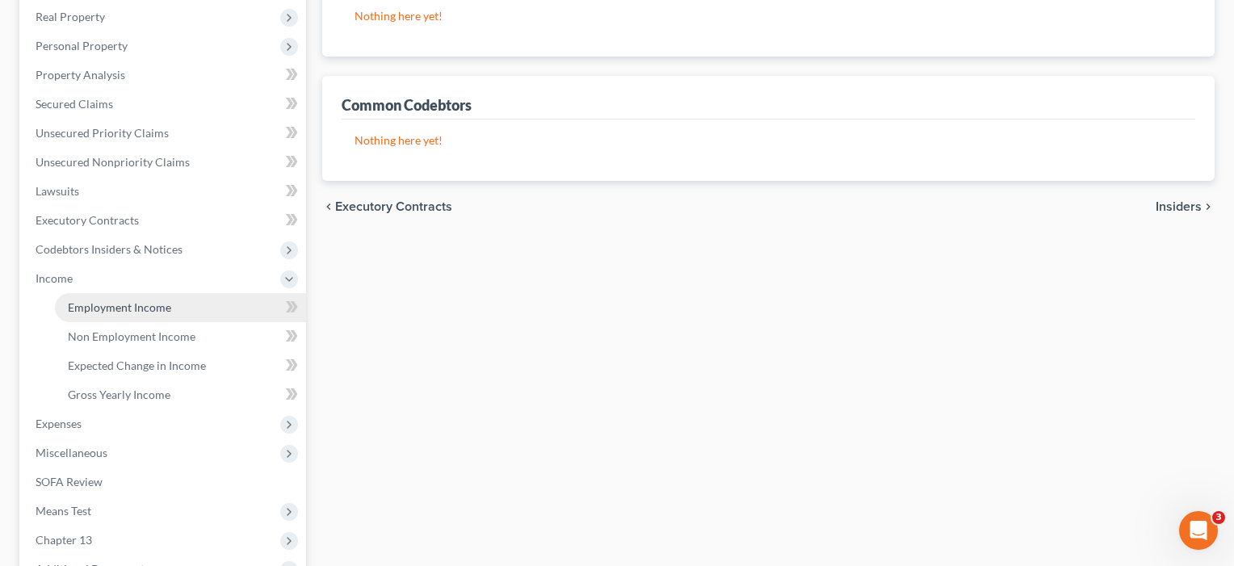
click at [85, 300] on link "Employment Income" at bounding box center [180, 307] width 251 height 29
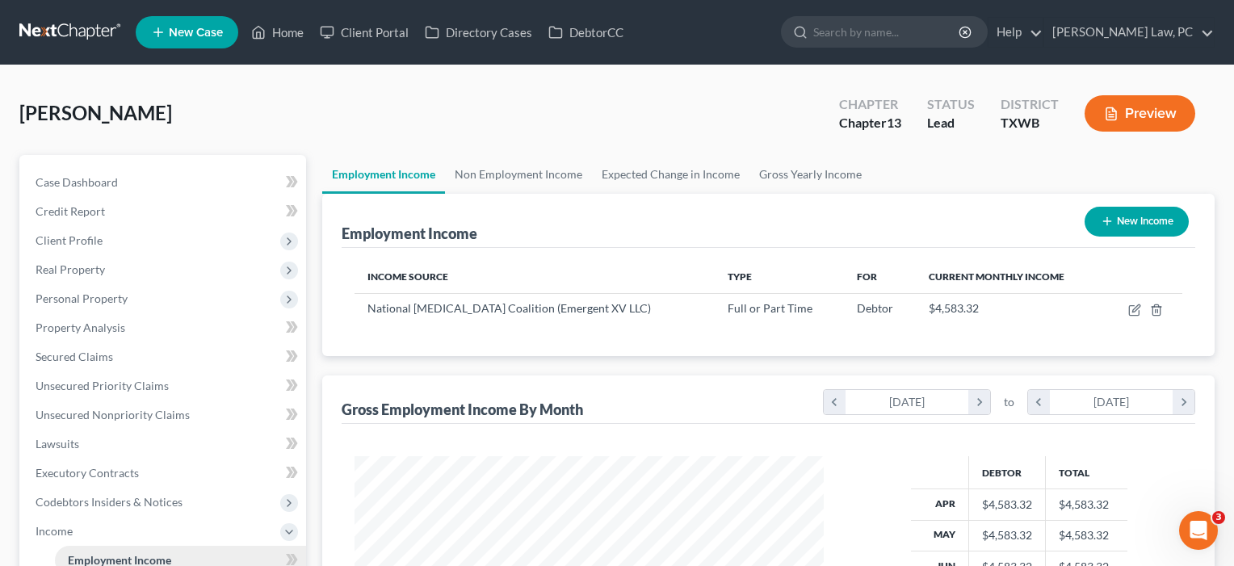
scroll to position [289, 502]
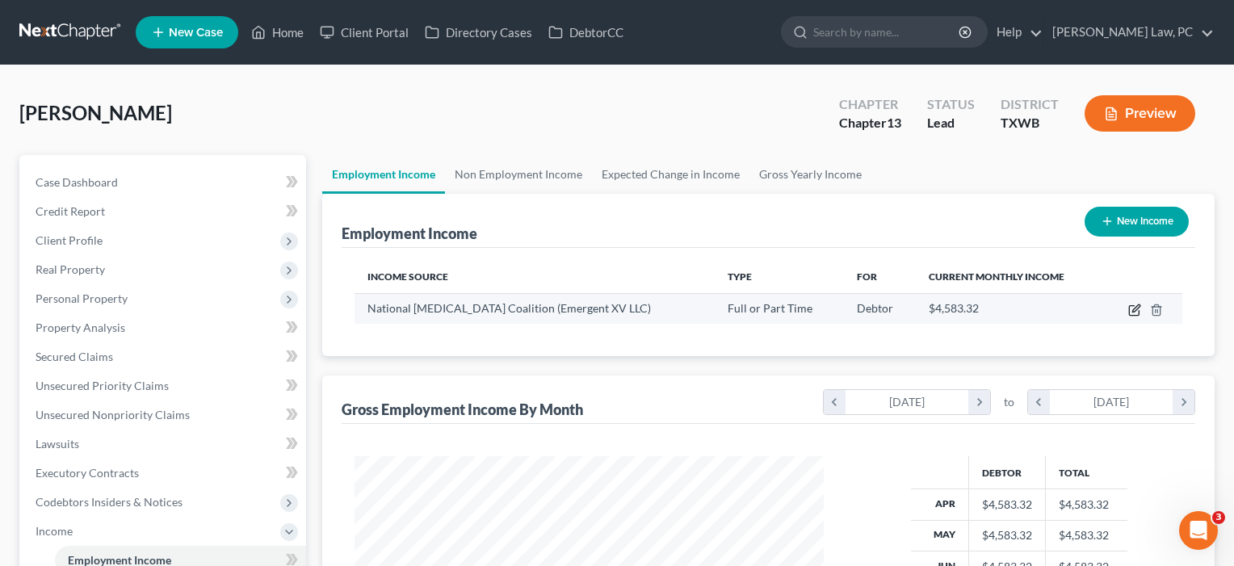
click at [1132, 313] on icon "button" at bounding box center [1135, 310] width 13 height 13
select select "0"
select select "45"
select select "2"
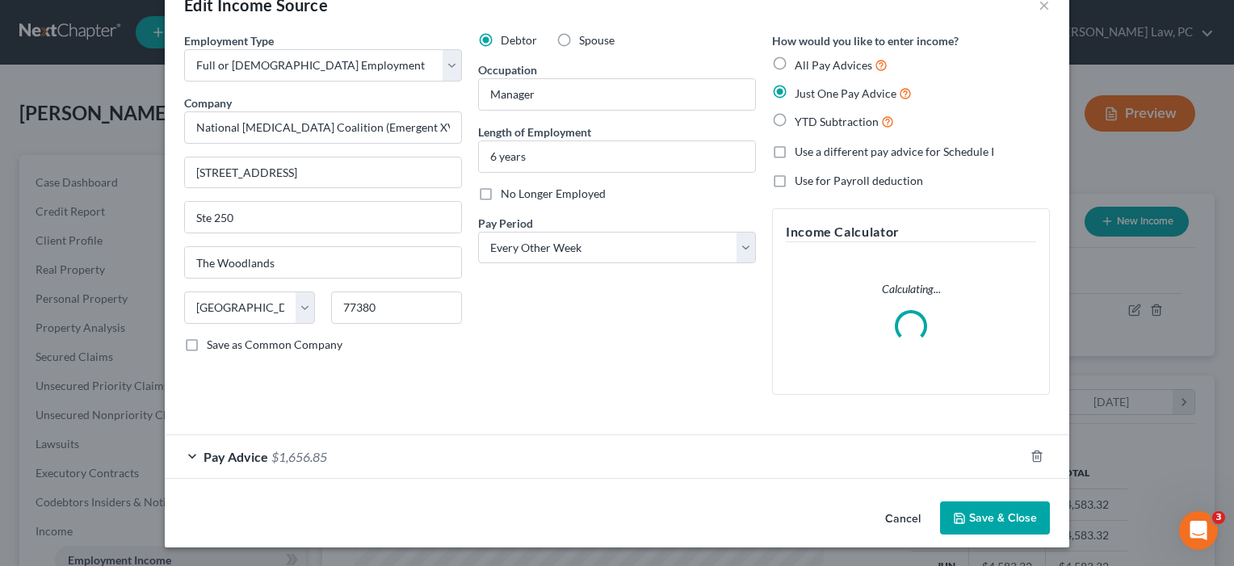
scroll to position [41, 0]
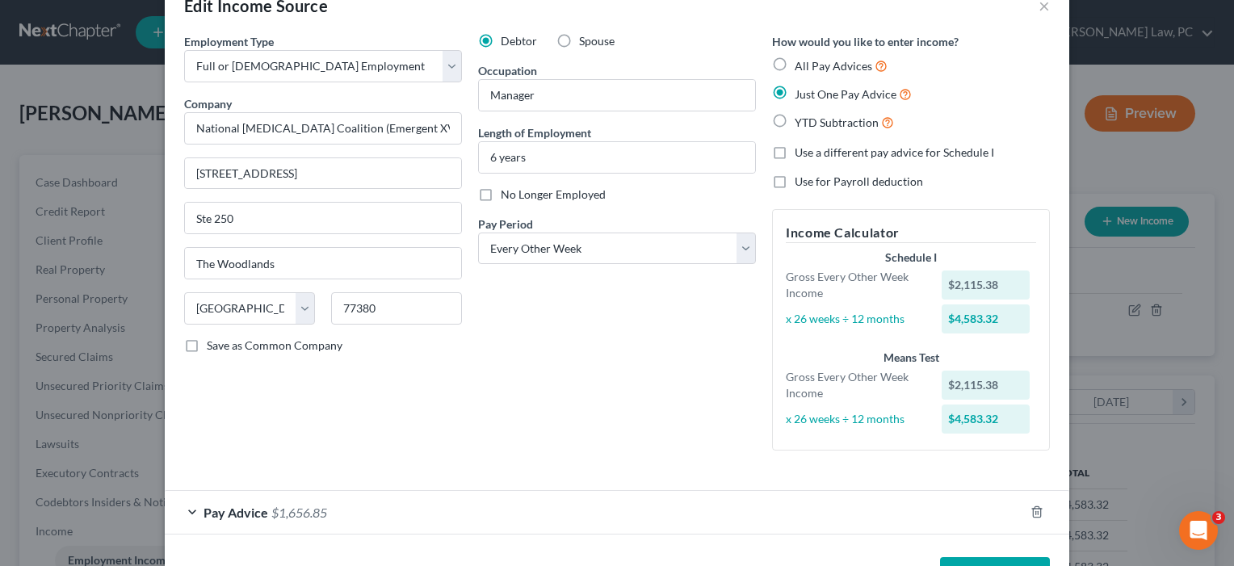
click at [1008, 521] on div "Pay Advice $1,656.85" at bounding box center [595, 512] width 860 height 43
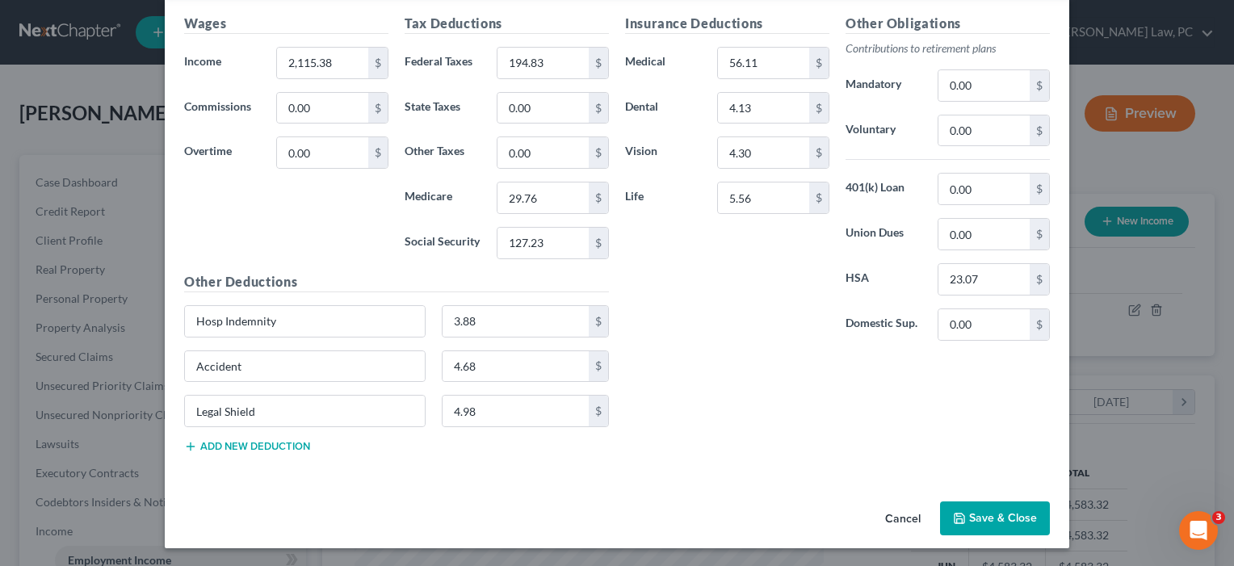
scroll to position [581, 0]
click at [992, 517] on button "Save & Close" at bounding box center [995, 519] width 110 height 34
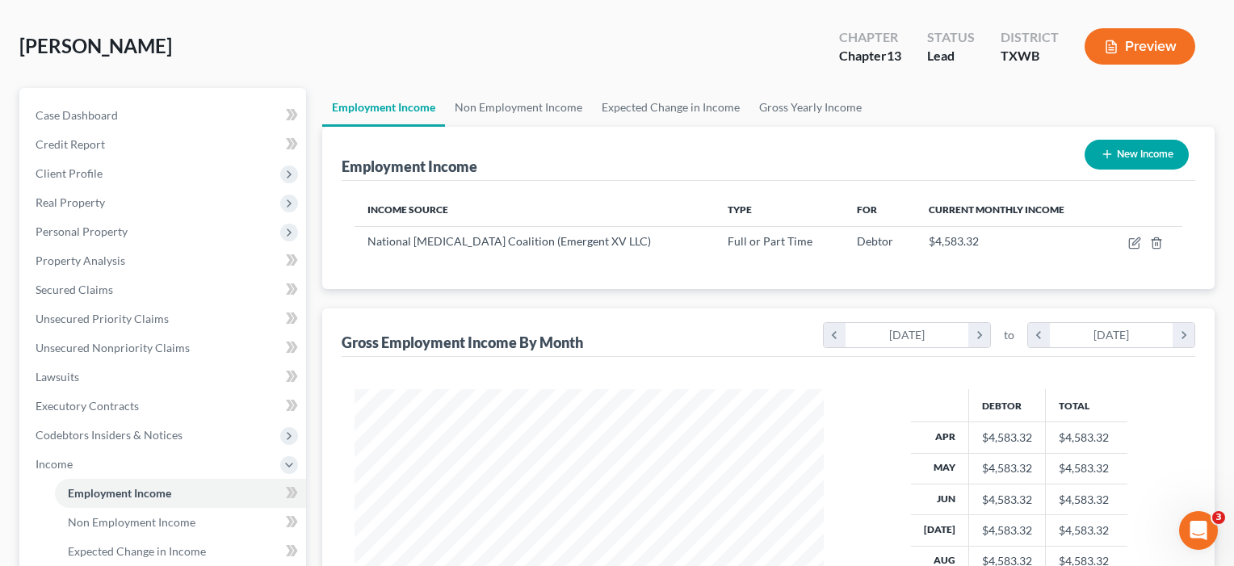
scroll to position [267, 0]
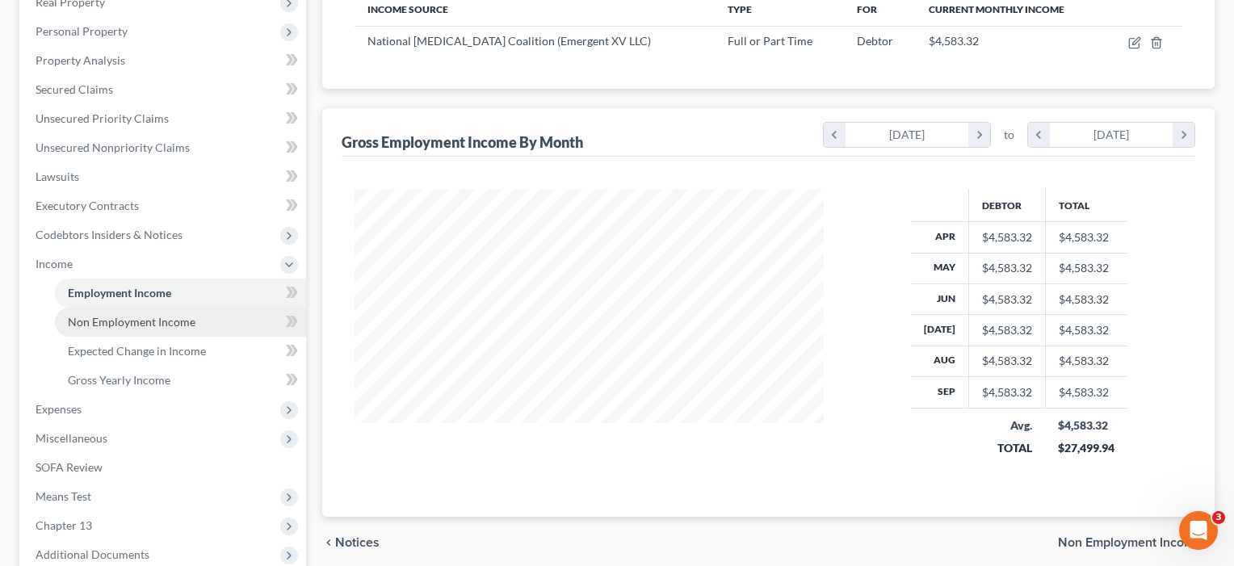
click at [112, 322] on span "Non Employment Income" at bounding box center [132, 322] width 128 height 14
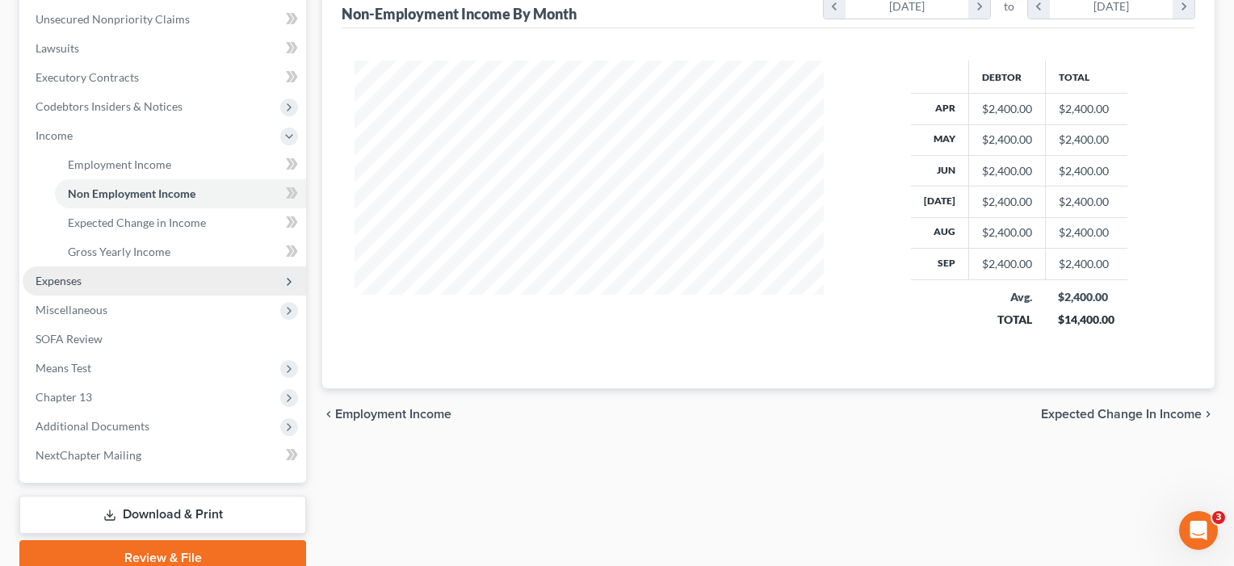
scroll to position [289, 502]
click at [44, 284] on span "Expenses" at bounding box center [59, 281] width 46 height 14
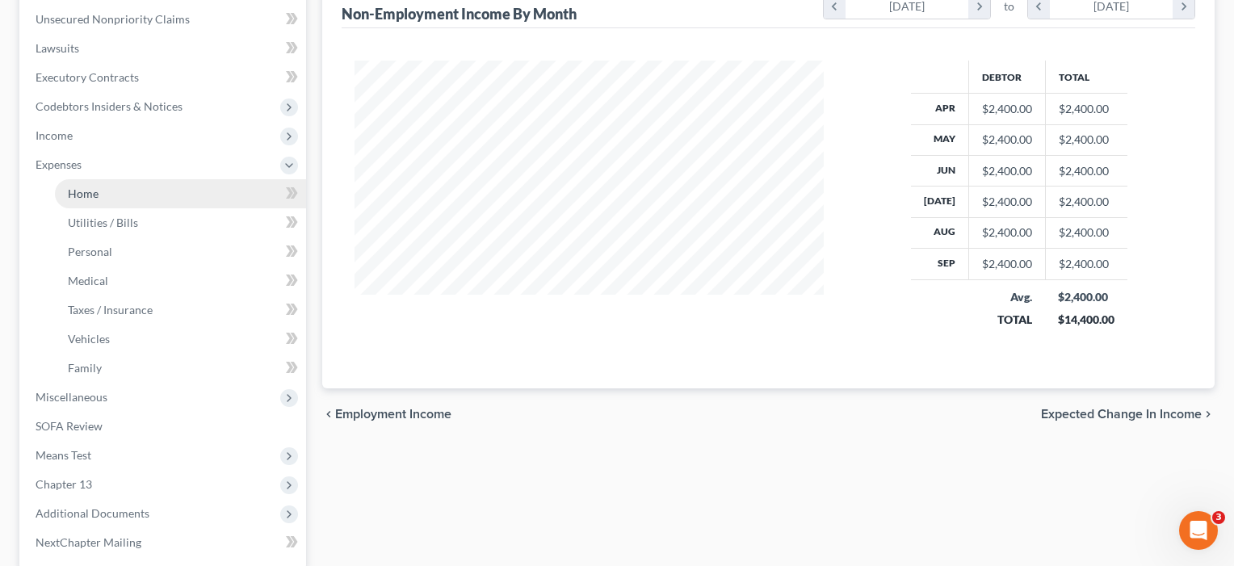
click at [74, 193] on span "Home" at bounding box center [83, 194] width 31 height 14
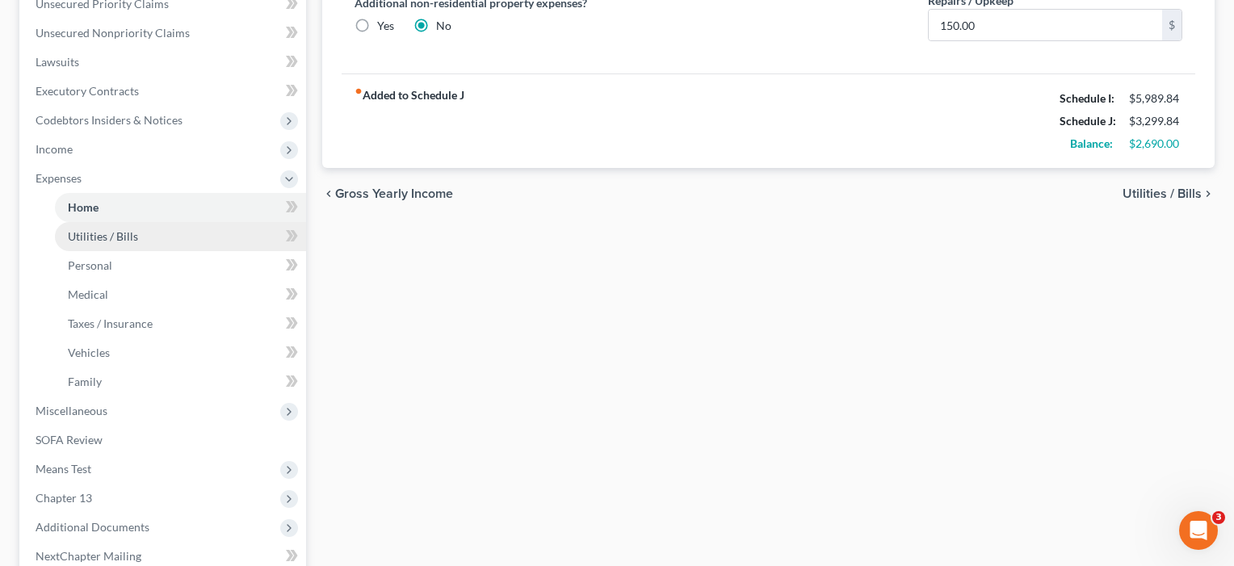
click at [81, 235] on span "Utilities / Bills" at bounding box center [103, 236] width 70 height 14
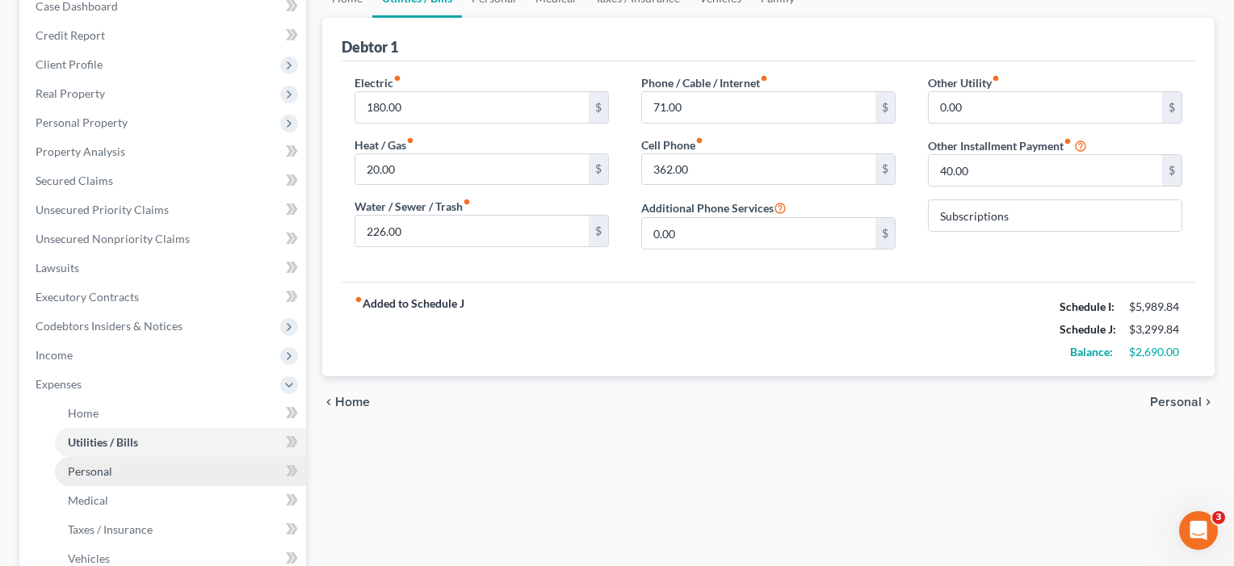
click at [92, 470] on span "Personal" at bounding box center [90, 471] width 44 height 14
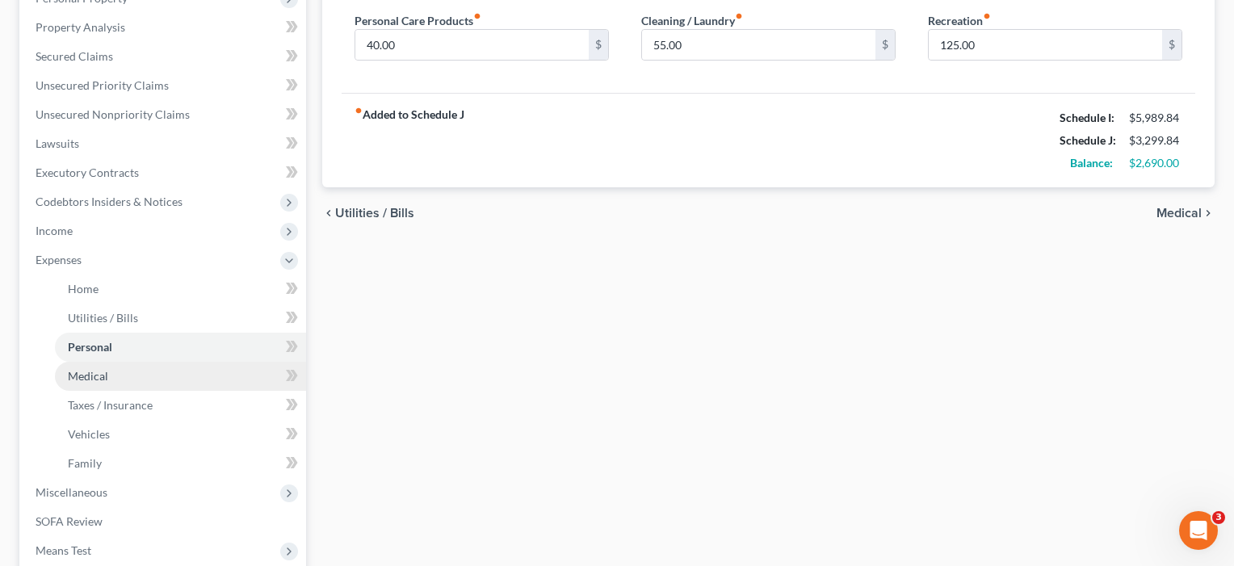
click at [93, 380] on span "Medical" at bounding box center [88, 376] width 40 height 14
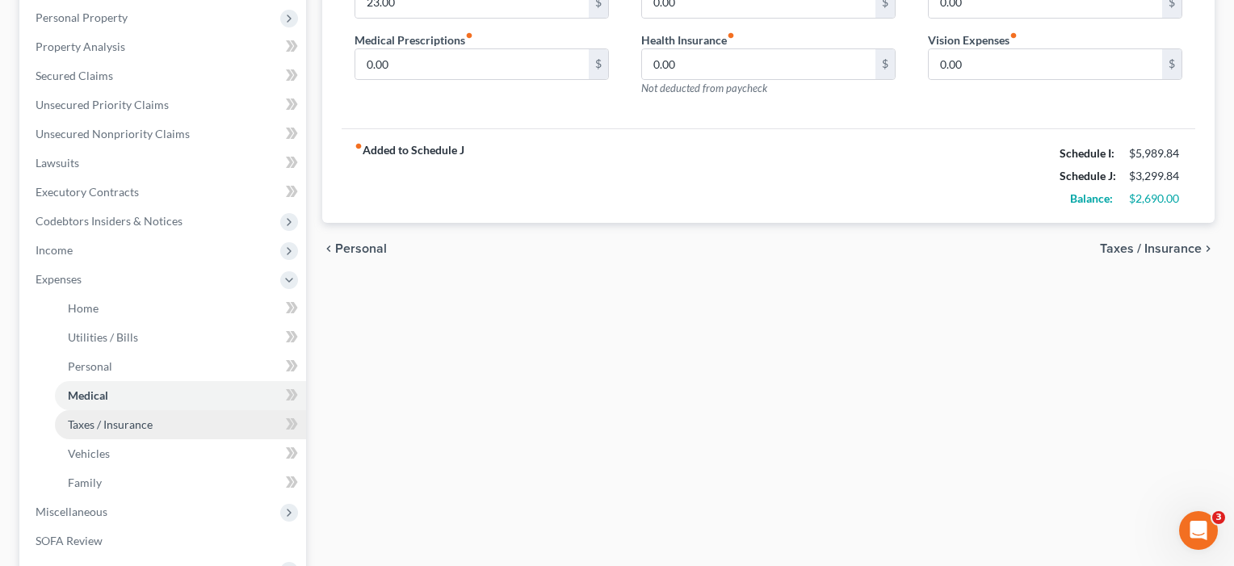
click at [84, 422] on span "Taxes / Insurance" at bounding box center [110, 425] width 85 height 14
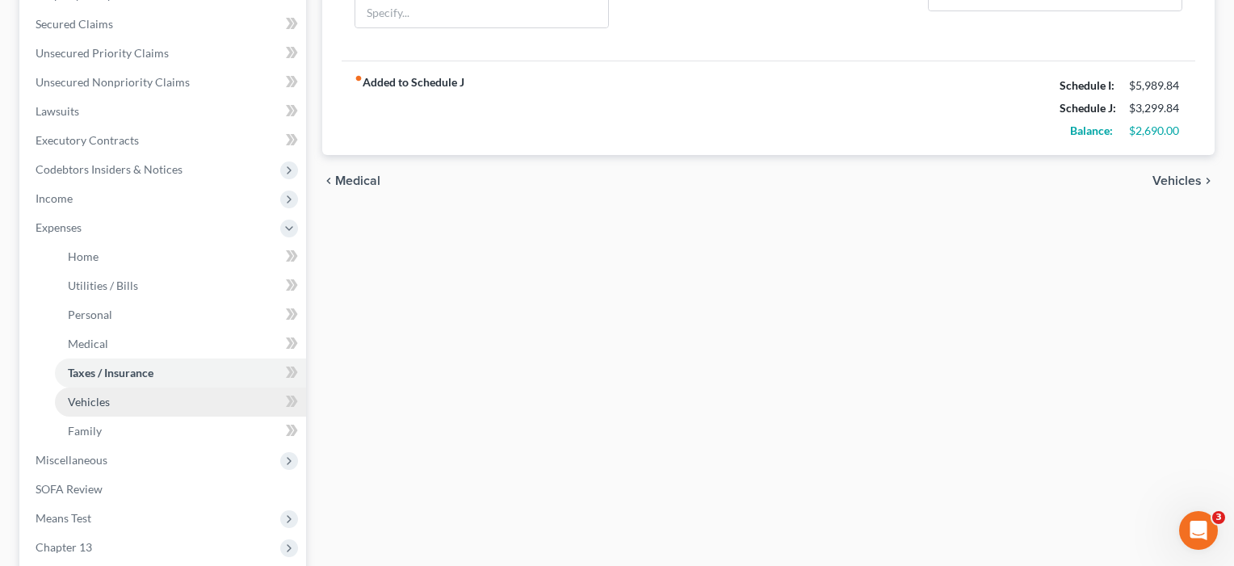
click at [76, 402] on span "Vehicles" at bounding box center [89, 402] width 42 height 14
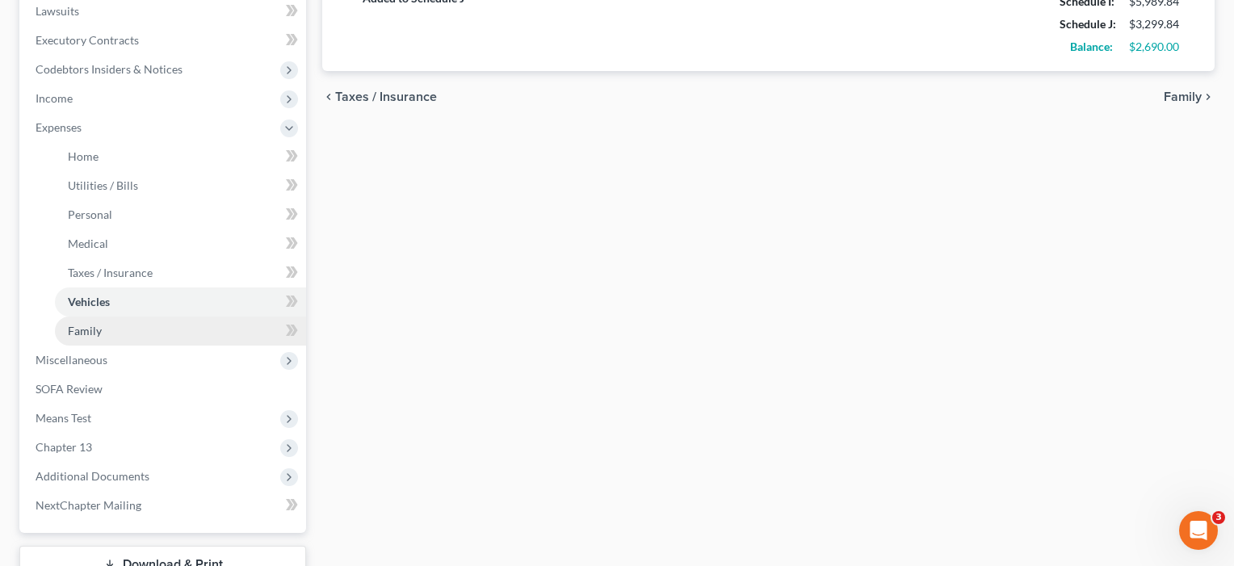
click at [85, 339] on link "Family" at bounding box center [180, 331] width 251 height 29
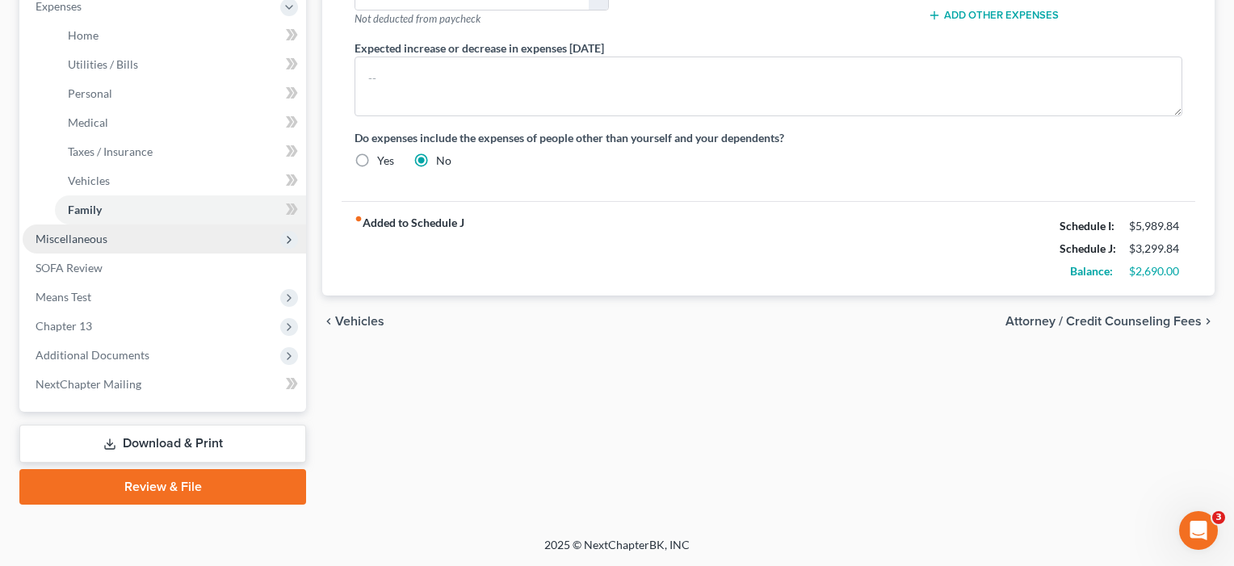
click at [80, 237] on span "Miscellaneous" at bounding box center [72, 239] width 72 height 14
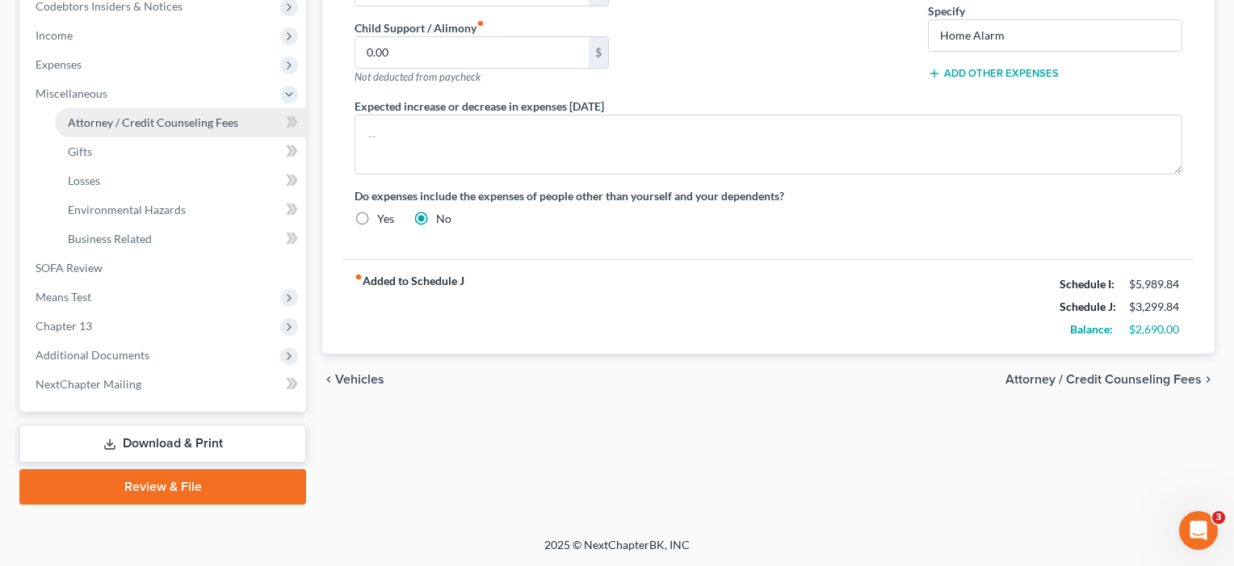
click at [101, 126] on span "Attorney / Credit Counseling Fees" at bounding box center [153, 123] width 170 height 14
select select "1"
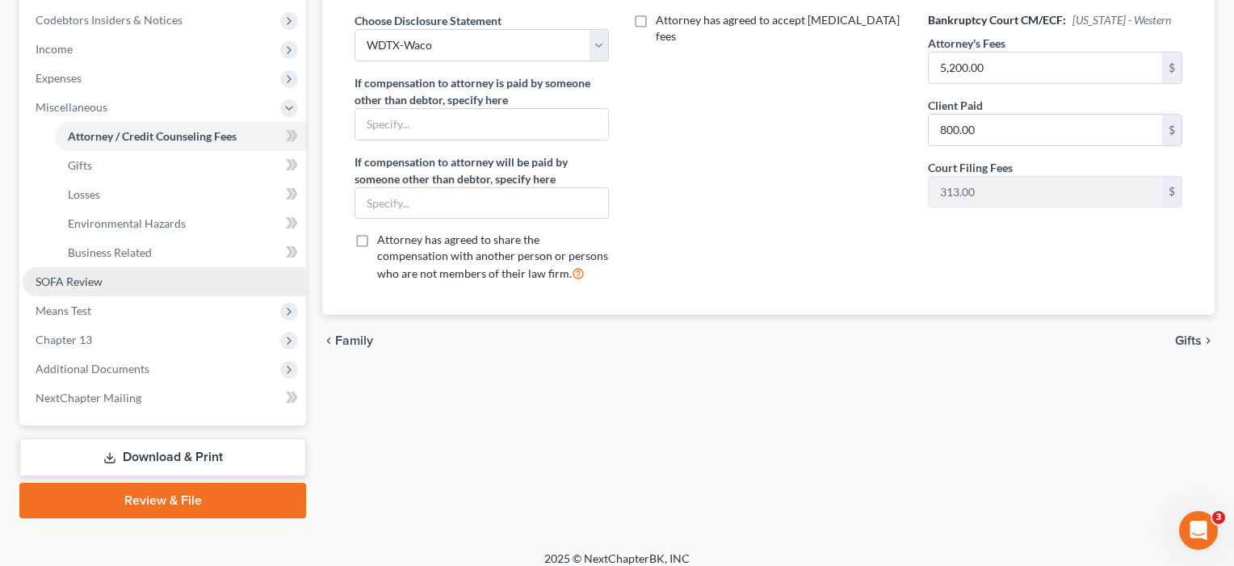
click at [73, 280] on span "SOFA Review" at bounding box center [69, 282] width 67 height 14
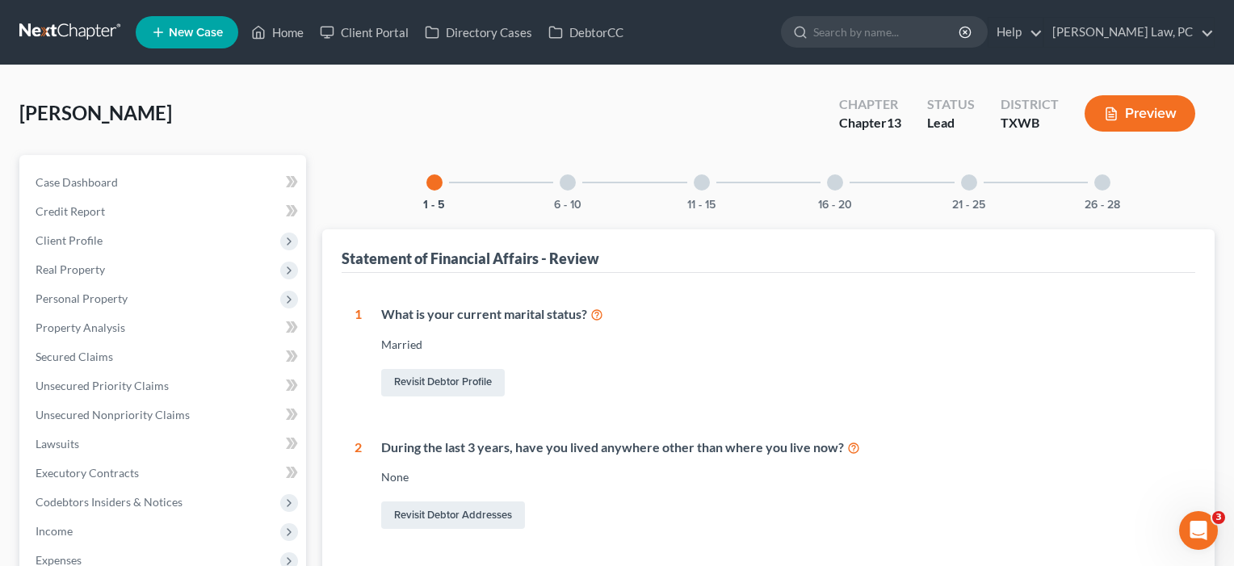
click at [570, 184] on div at bounding box center [568, 182] width 16 height 16
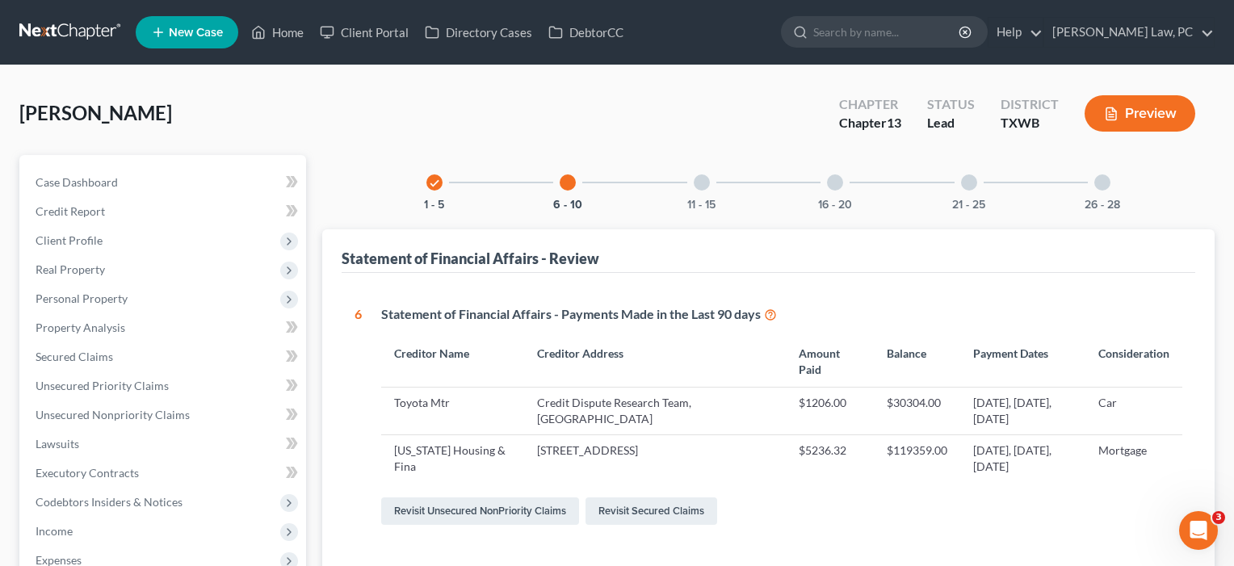
click at [704, 186] on div at bounding box center [702, 182] width 16 height 16
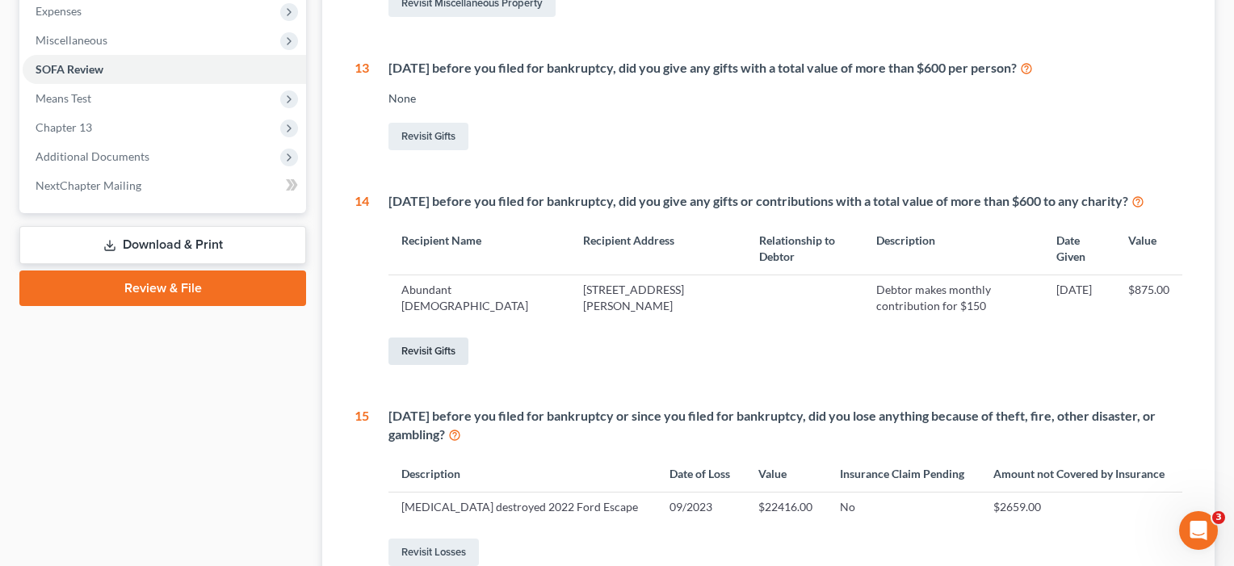
click at [433, 365] on link "Revisit Gifts" at bounding box center [429, 351] width 80 height 27
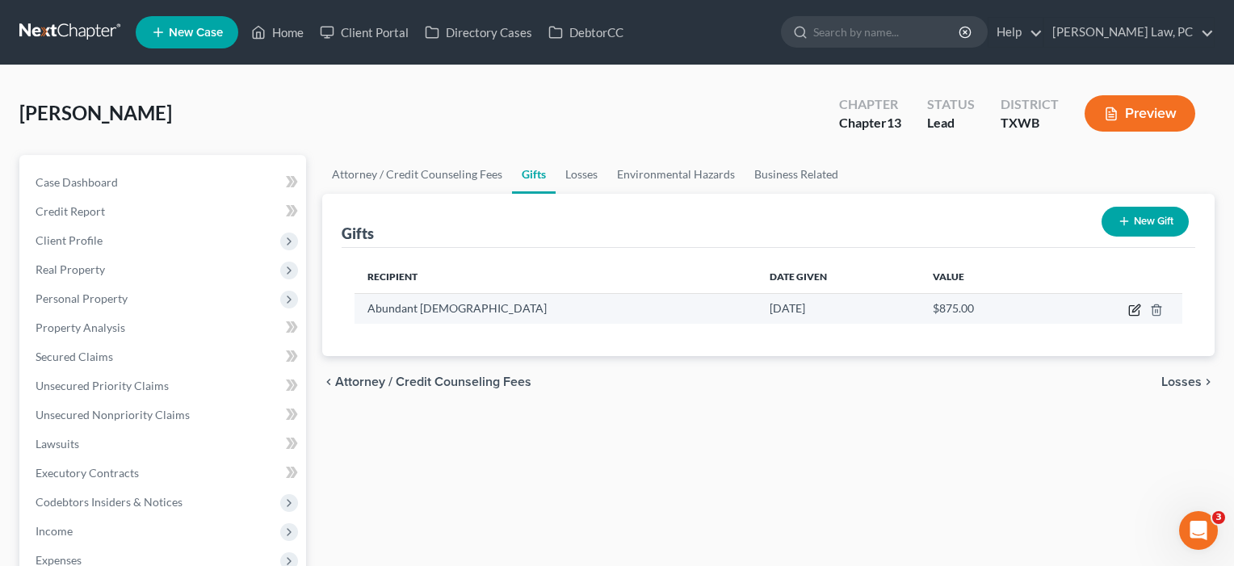
click at [1136, 311] on icon "button" at bounding box center [1136, 308] width 7 height 7
select select "45"
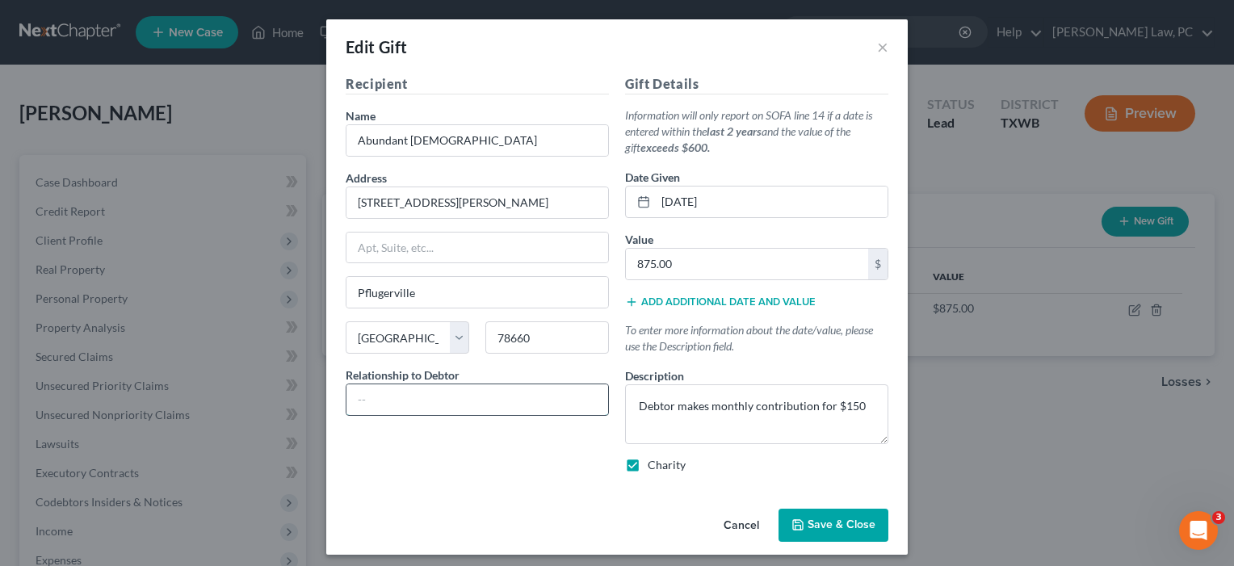
click at [440, 397] on input "text" at bounding box center [478, 400] width 262 height 31
type input "Debtor's church"
click at [851, 532] on span "Save & Close" at bounding box center [842, 526] width 68 height 14
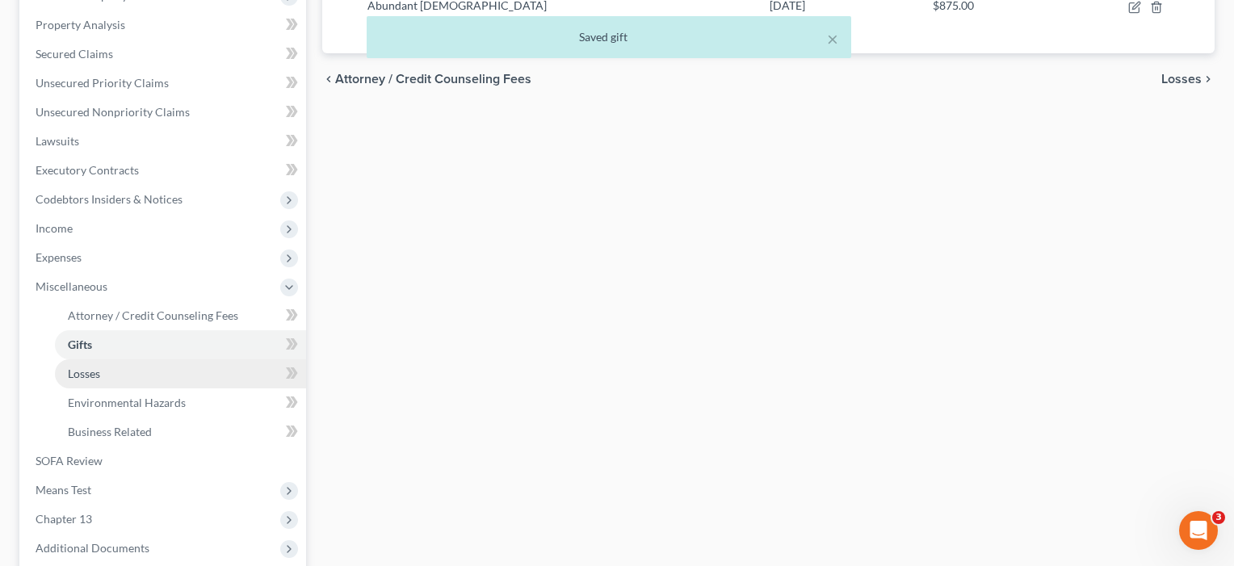
click at [104, 380] on link "Losses" at bounding box center [180, 373] width 251 height 29
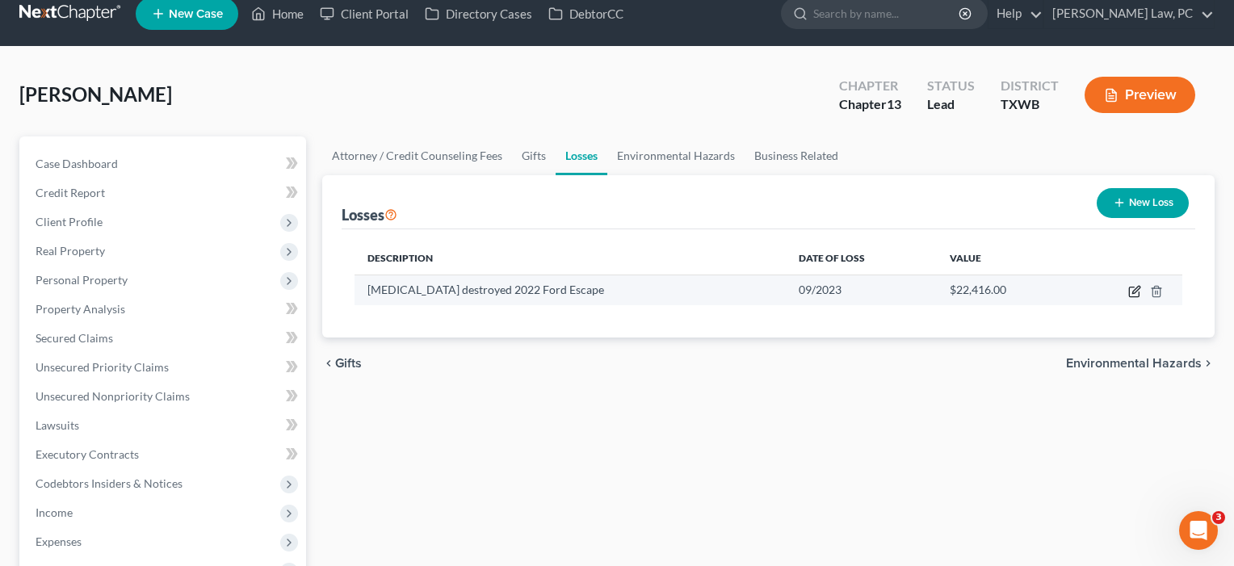
click at [1135, 295] on icon "button" at bounding box center [1135, 291] width 13 height 13
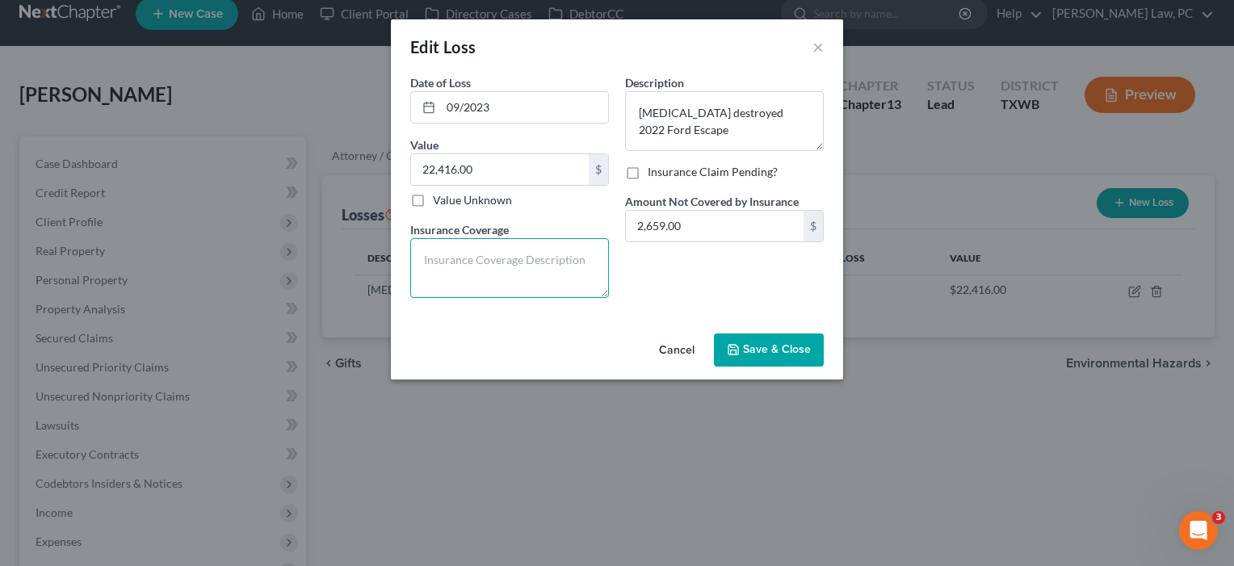
click at [455, 256] on textarea at bounding box center [509, 268] width 199 height 60
type textarea "No insurance coverage"
click at [775, 355] on span "Save & Close" at bounding box center [777, 350] width 68 height 14
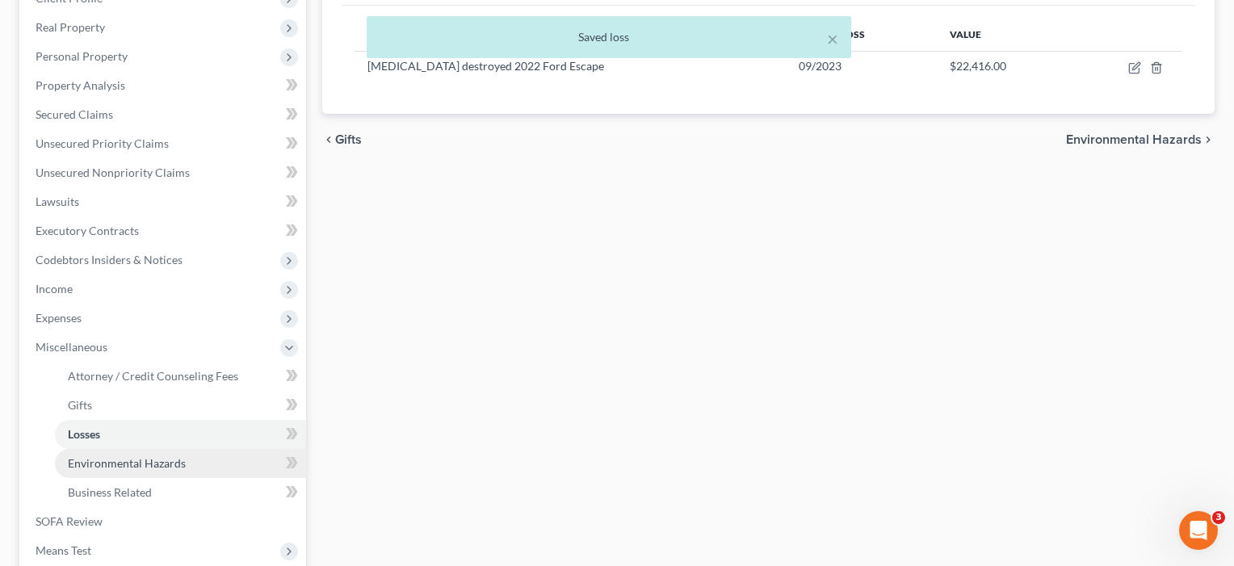
click at [162, 457] on span "Environmental Hazards" at bounding box center [127, 463] width 118 height 14
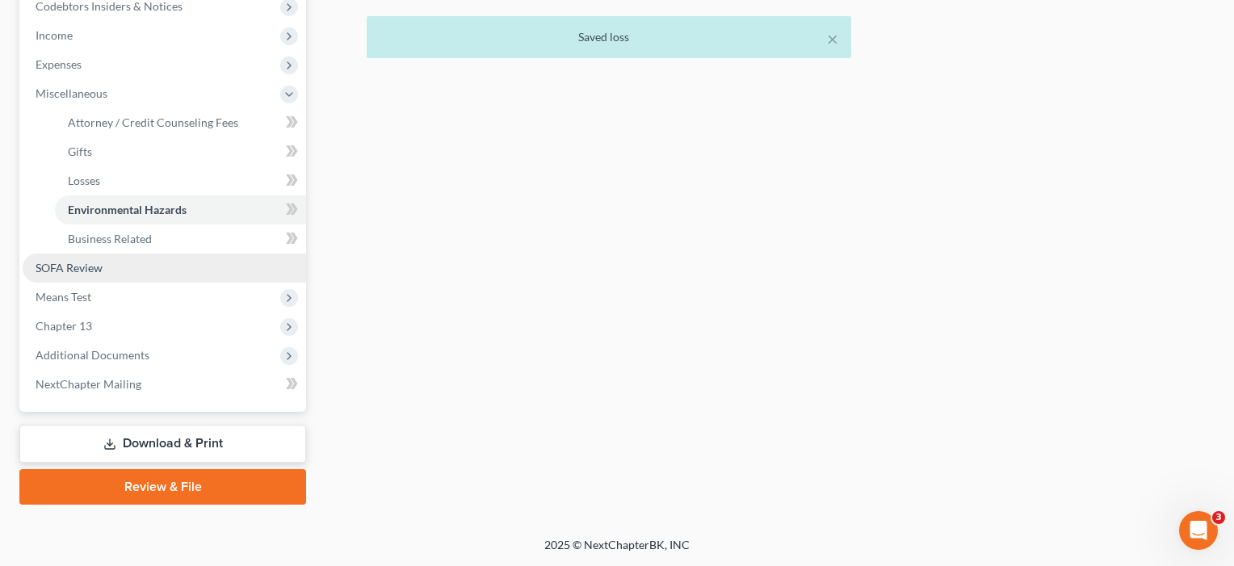
click at [67, 271] on span "SOFA Review" at bounding box center [69, 268] width 67 height 14
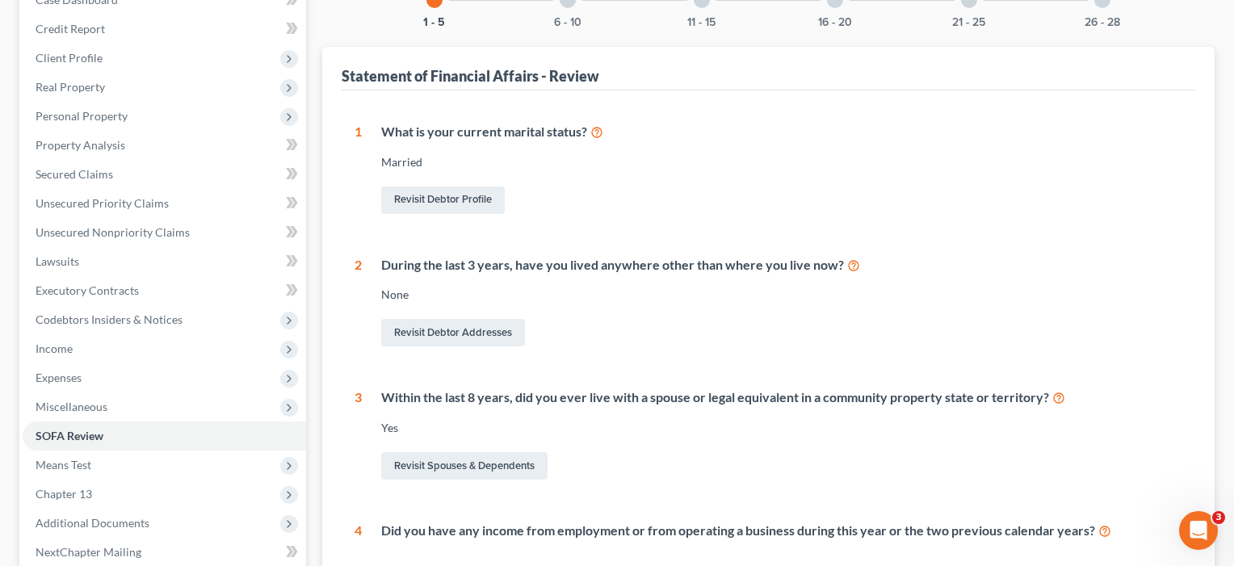
scroll to position [19, 0]
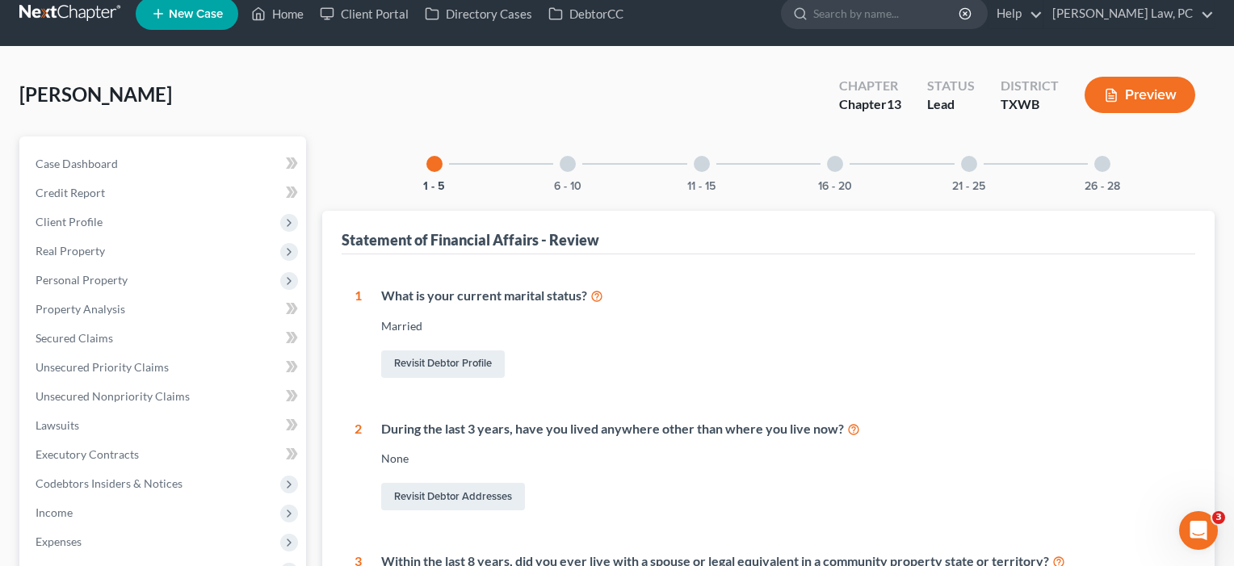
click at [564, 166] on div at bounding box center [568, 164] width 16 height 16
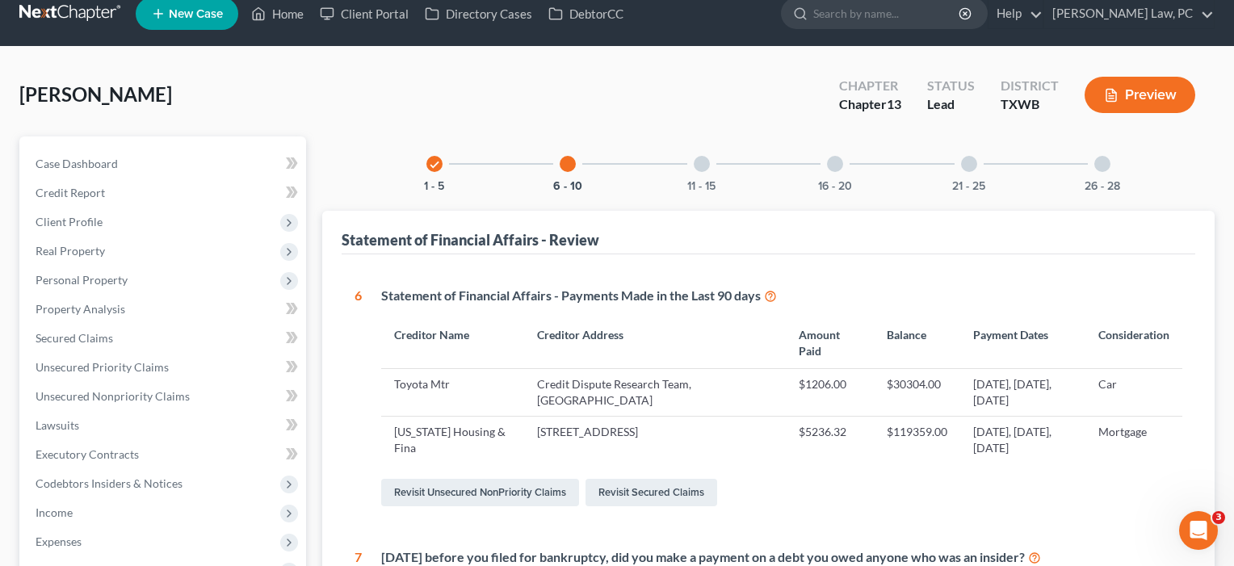
click at [707, 163] on div at bounding box center [702, 164] width 16 height 16
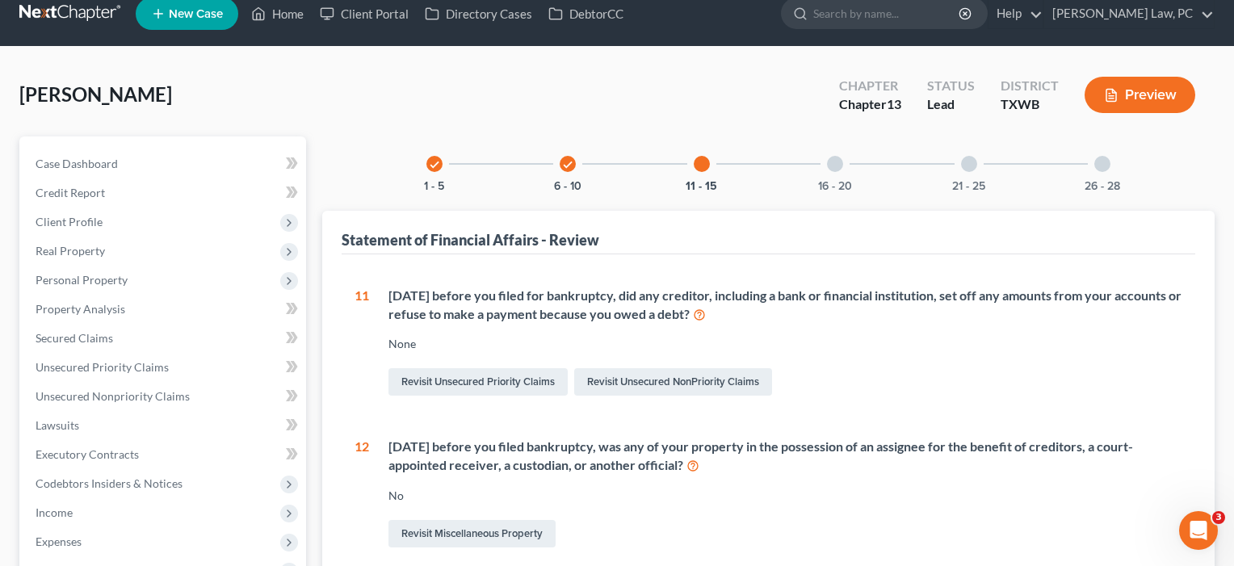
click at [825, 164] on div "16 - 20" at bounding box center [835, 164] width 55 height 55
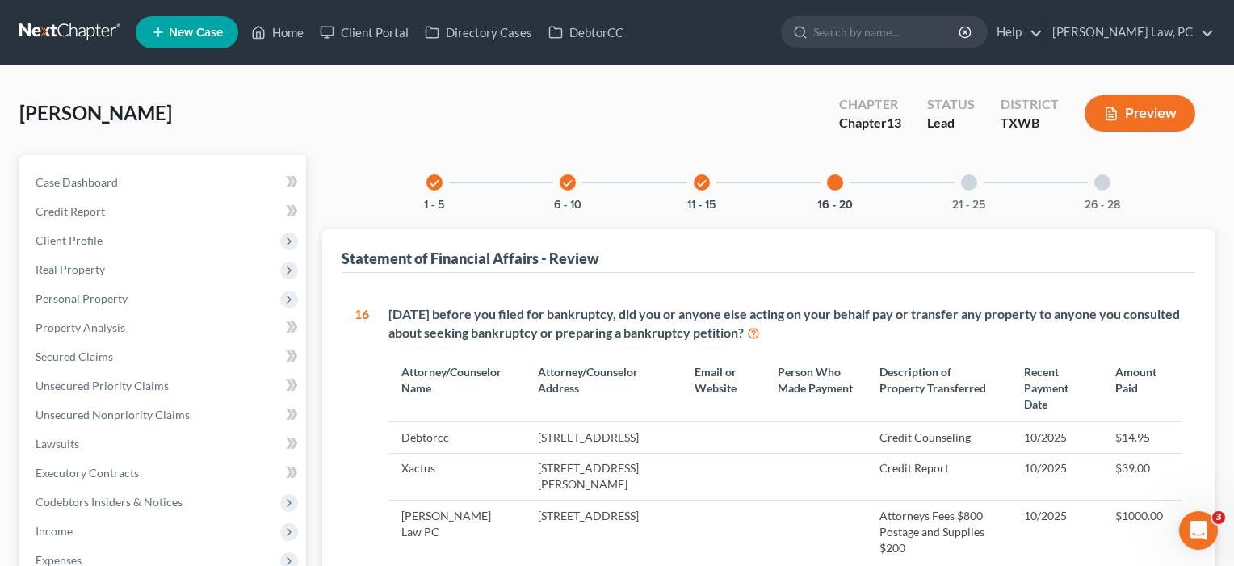
scroll to position [0, 0]
click at [976, 174] on div "21 - 25" at bounding box center [969, 182] width 55 height 55
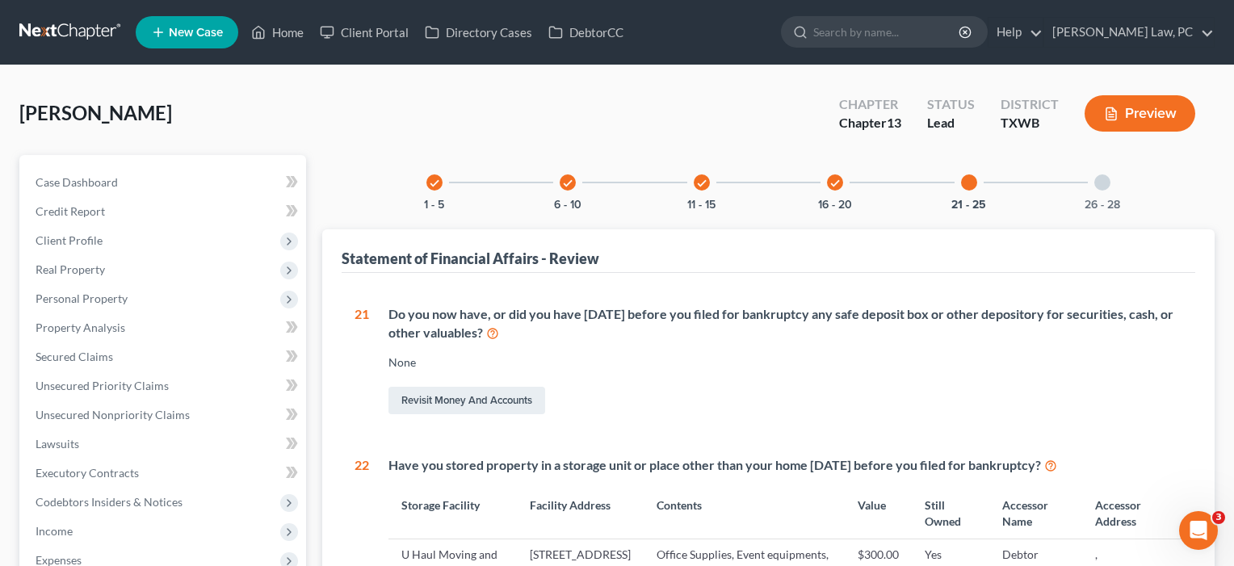
click at [1109, 183] on div at bounding box center [1103, 182] width 16 height 16
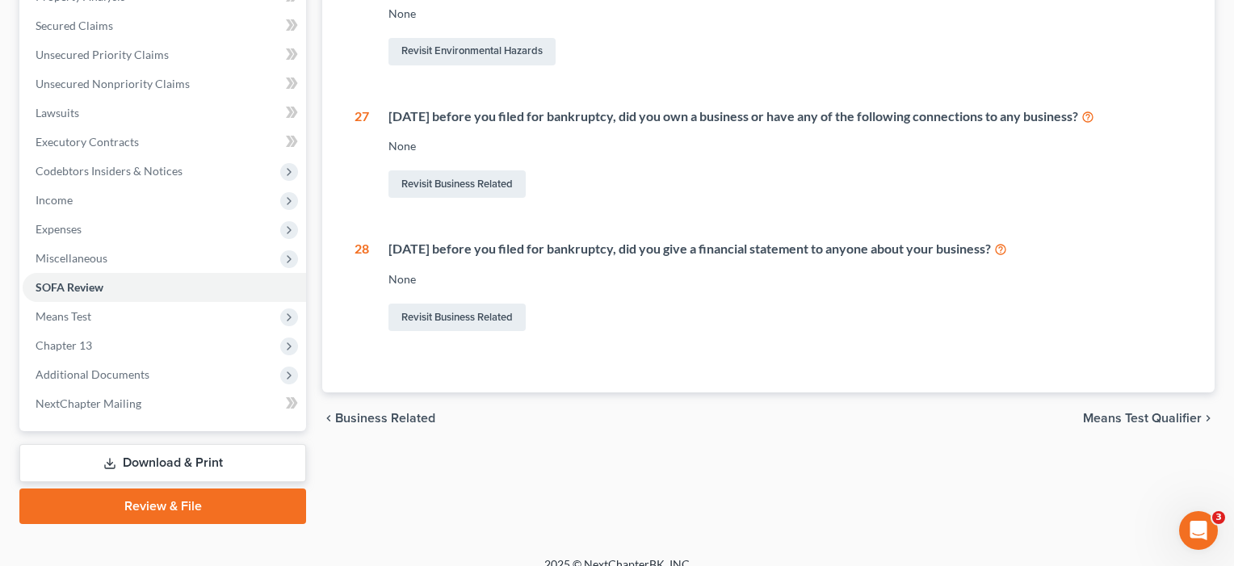
scroll to position [336, 0]
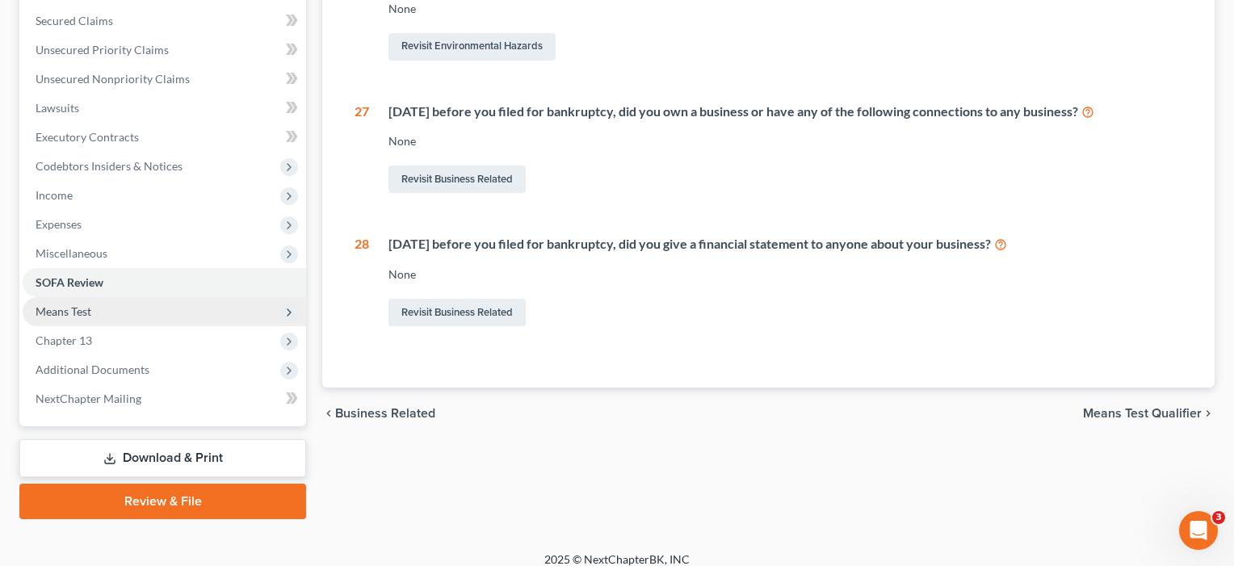
click at [69, 311] on span "Means Test" at bounding box center [64, 312] width 56 height 14
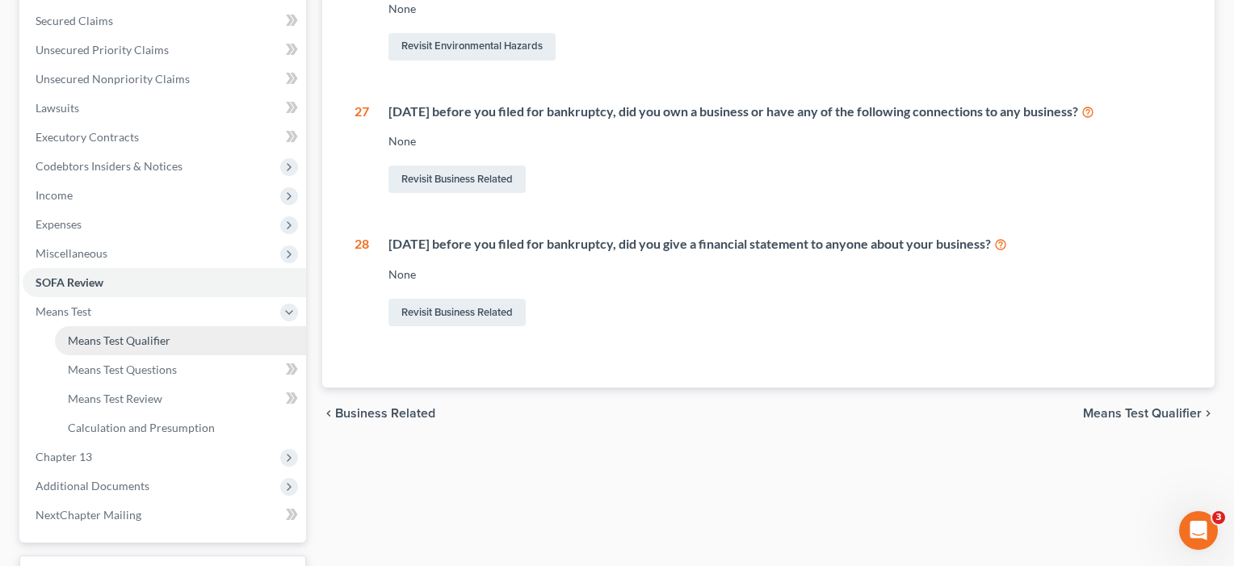
click at [93, 338] on span "Means Test Qualifier" at bounding box center [119, 341] width 103 height 14
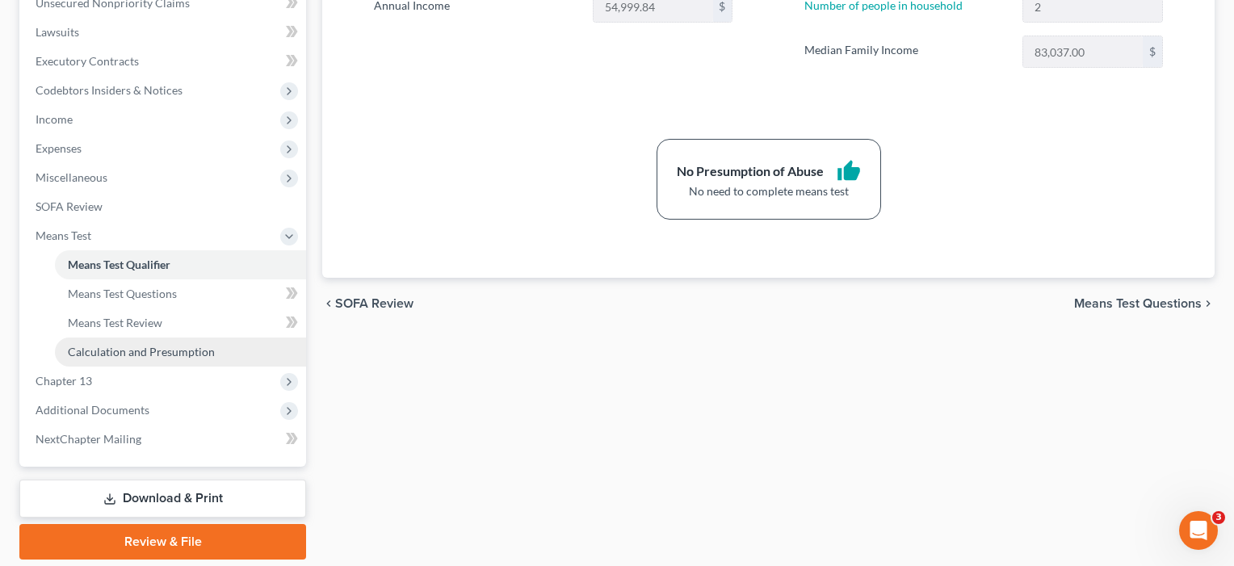
scroll to position [415, 0]
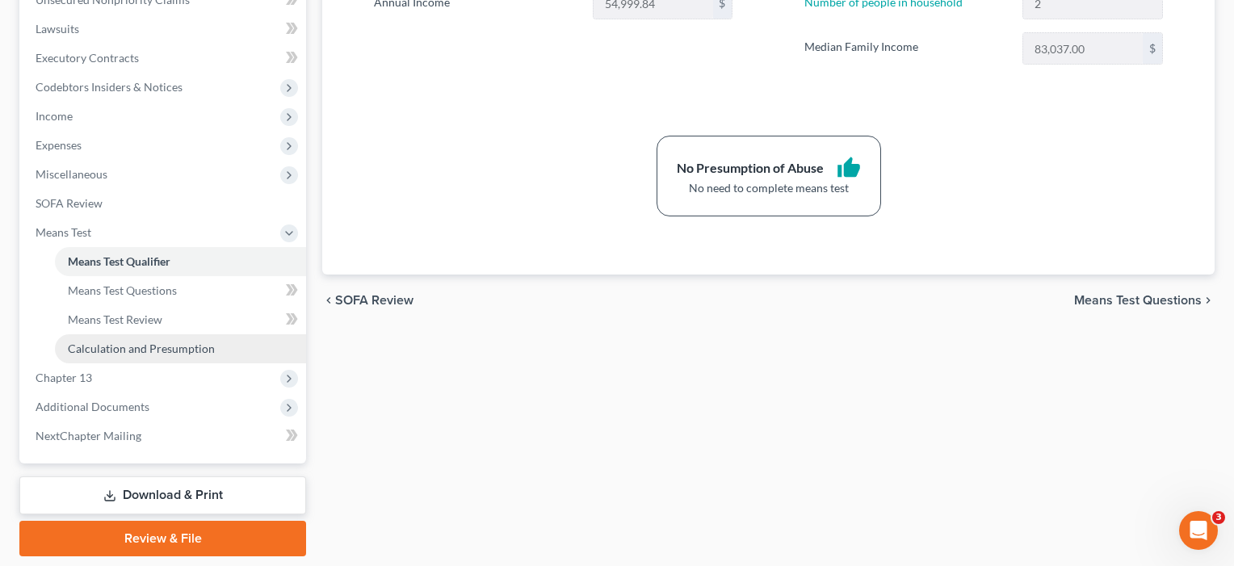
click at [82, 352] on span "Calculation and Presumption" at bounding box center [141, 349] width 147 height 14
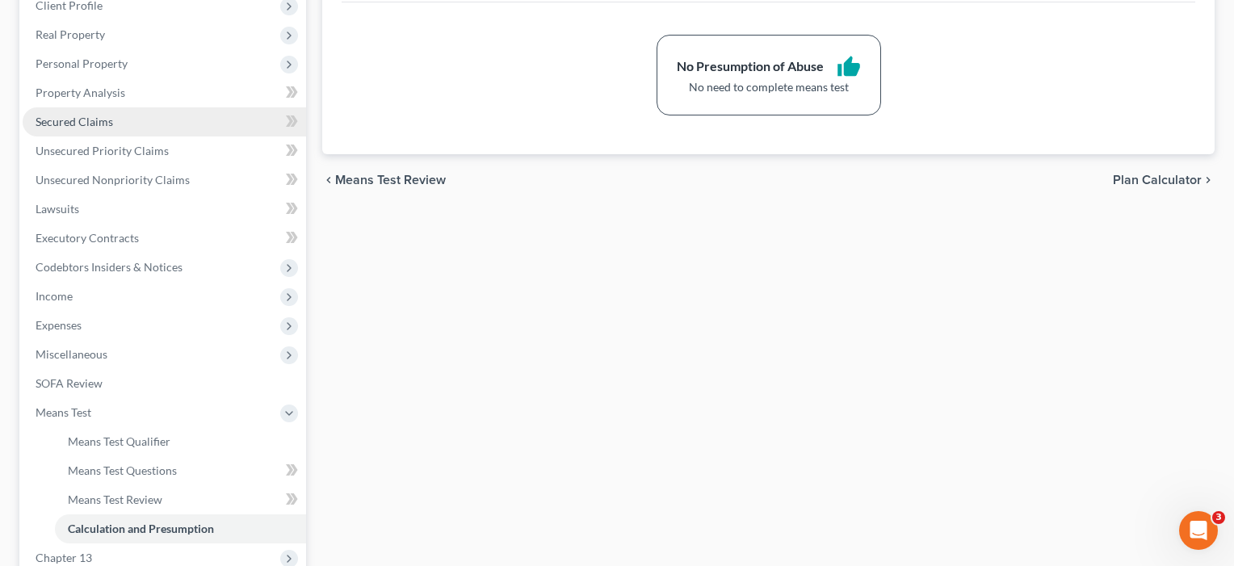
scroll to position [345, 0]
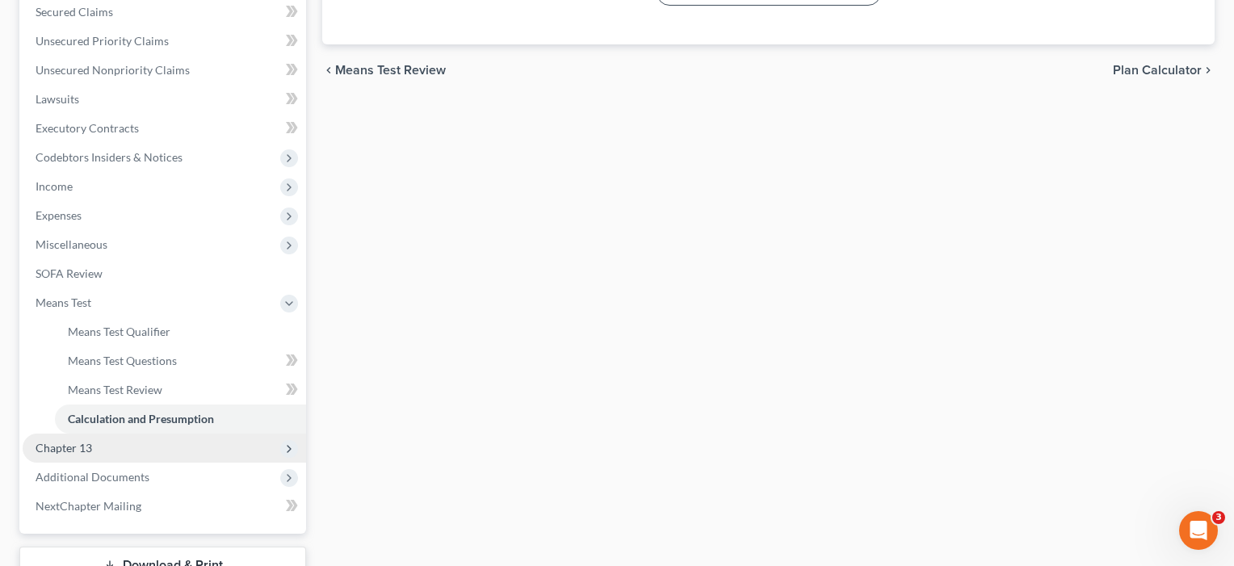
click at [60, 456] on span "Chapter 13" at bounding box center [165, 448] width 284 height 29
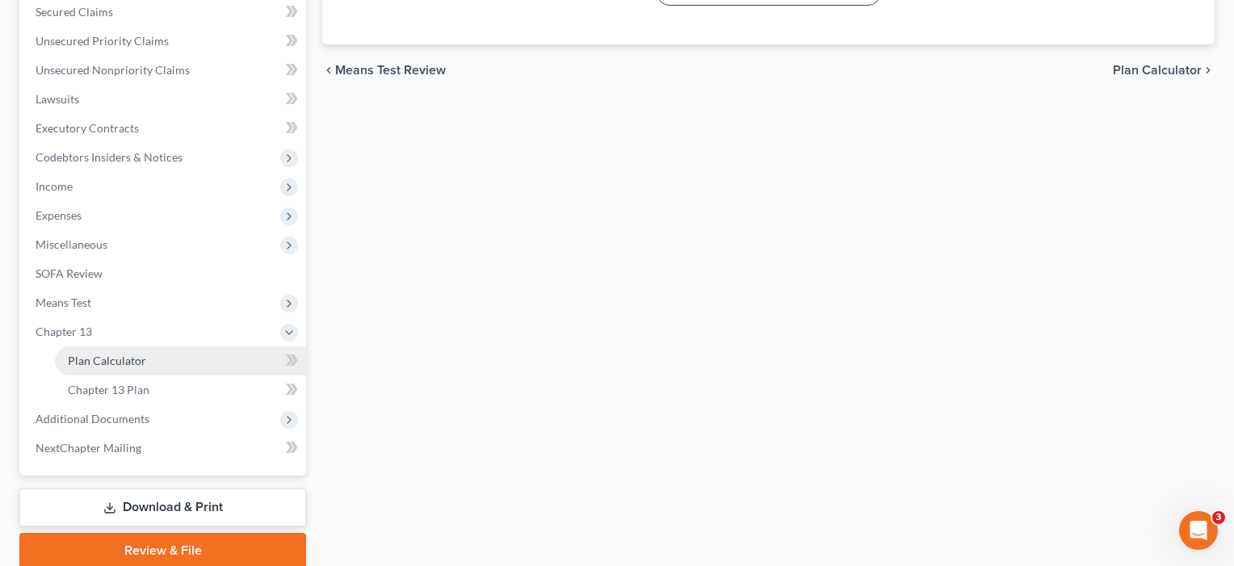
click at [106, 369] on link "Plan Calculator" at bounding box center [180, 361] width 251 height 29
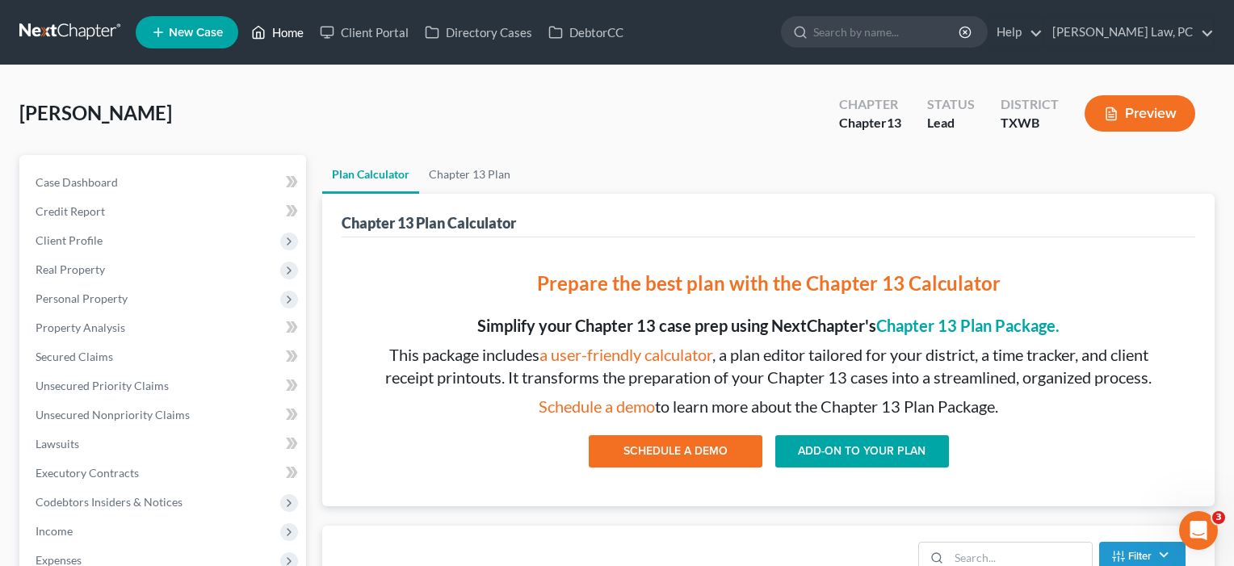
click at [287, 36] on link "Home" at bounding box center [277, 32] width 69 height 29
